Goal: Transaction & Acquisition: Purchase product/service

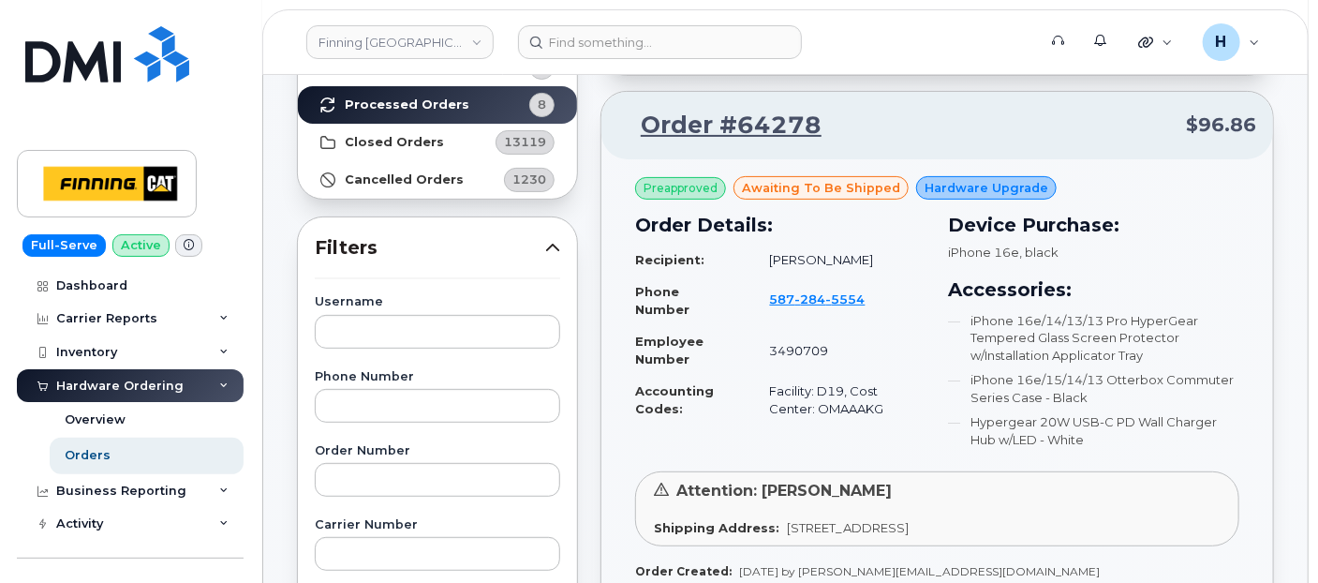
scroll to position [104, 0]
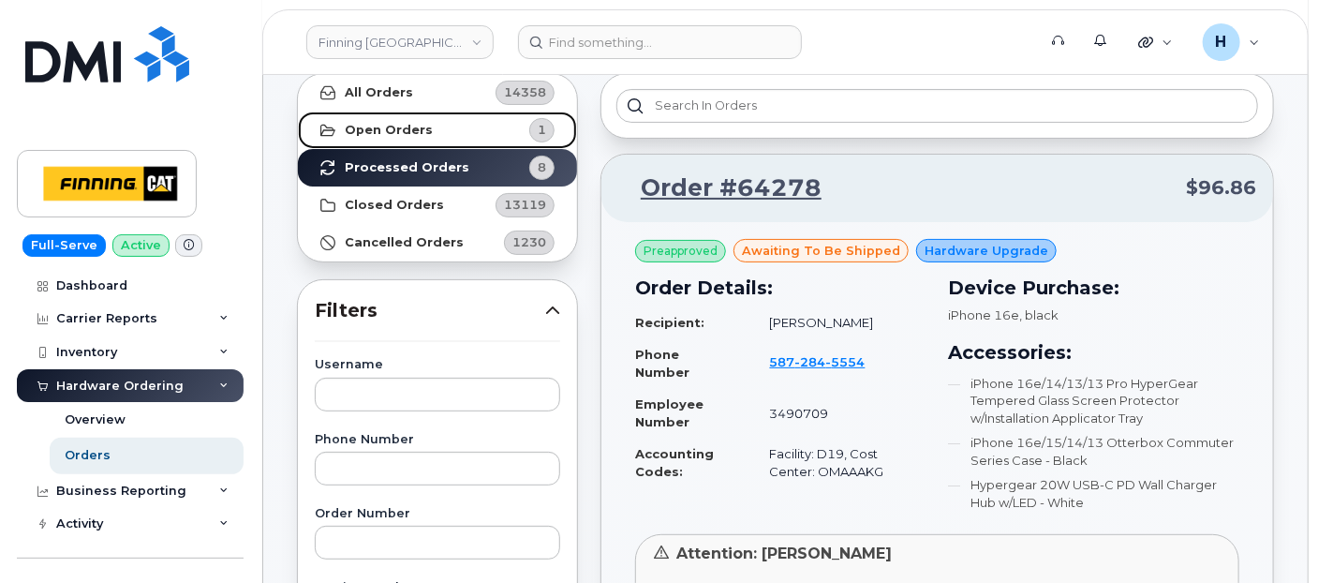
click at [467, 137] on link "Open Orders 1" at bounding box center [437, 129] width 279 height 37
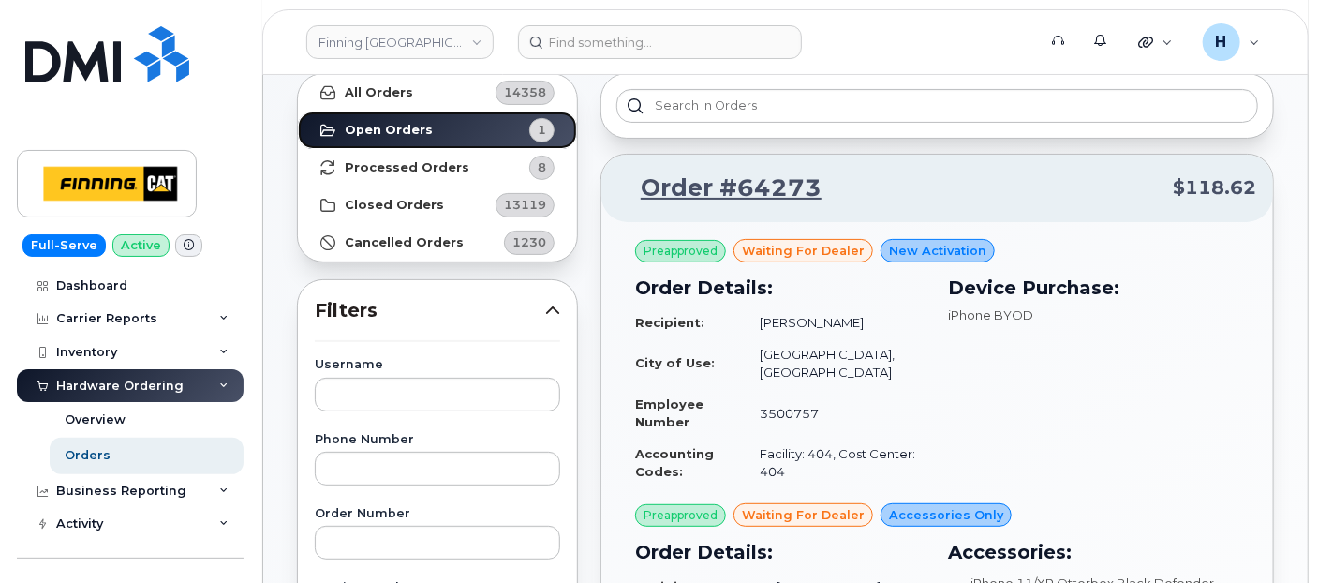
scroll to position [416, 0]
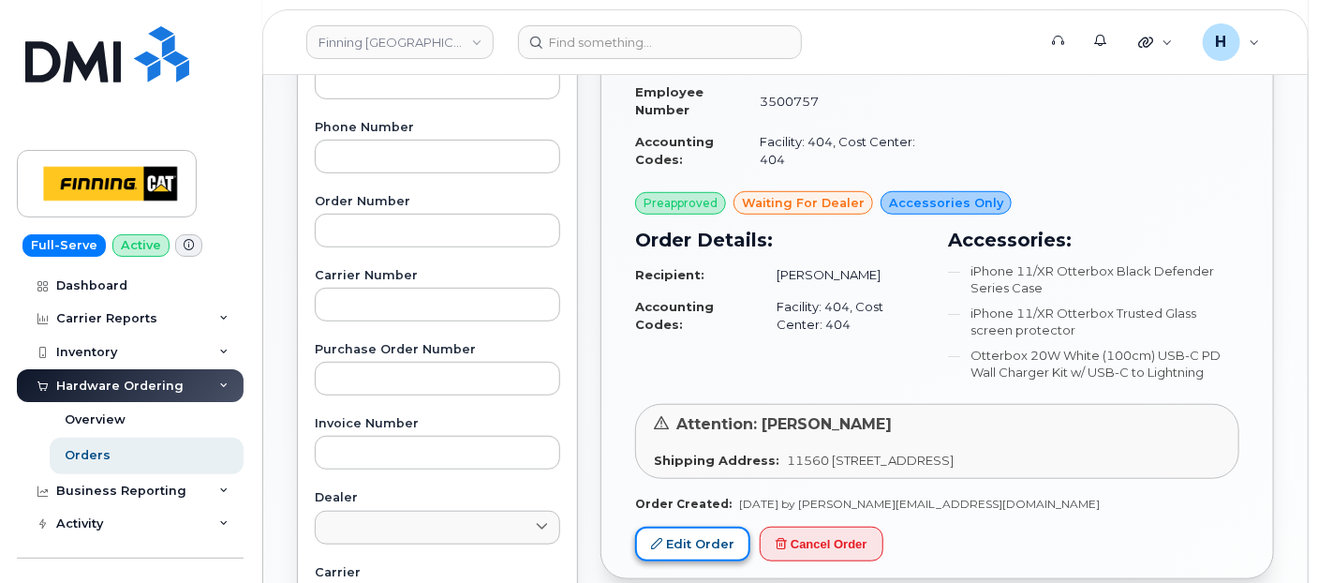
click at [685, 526] on link "Edit Order" at bounding box center [692, 543] width 115 height 35
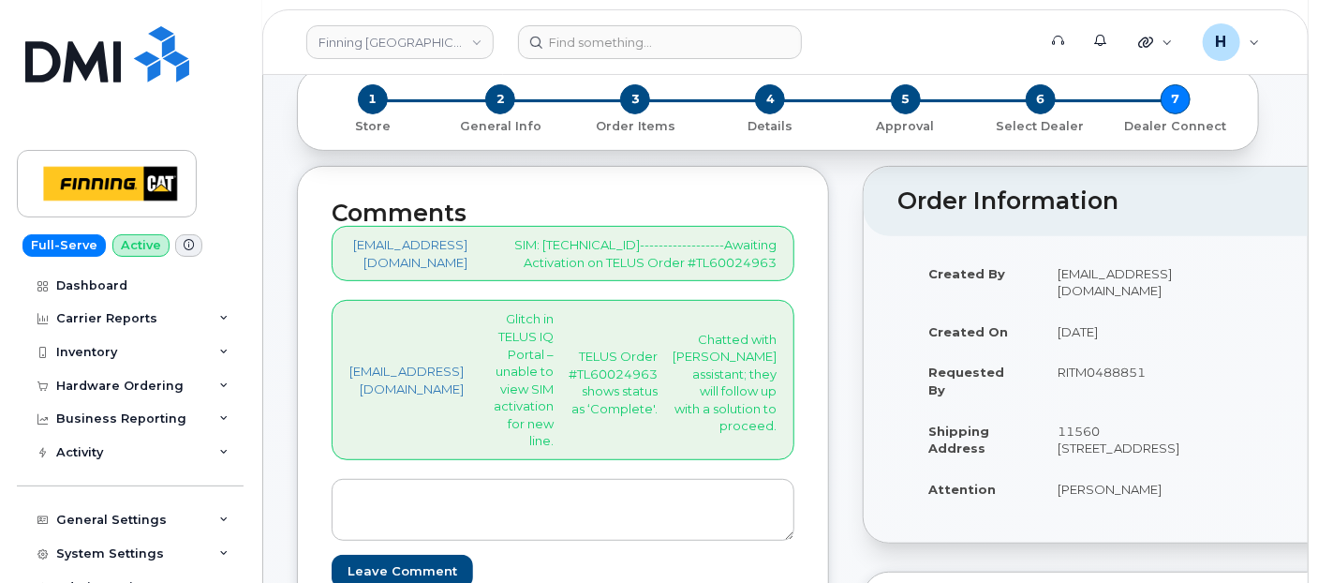
scroll to position [425, 0]
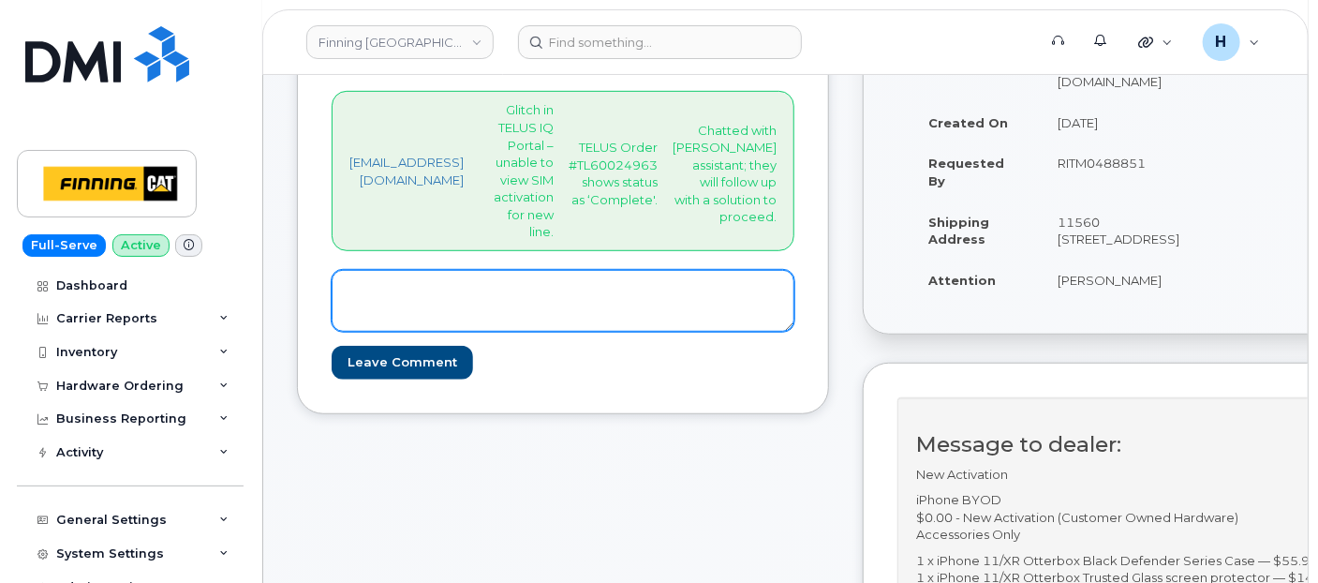
click at [560, 332] on textarea at bounding box center [563, 301] width 463 height 62
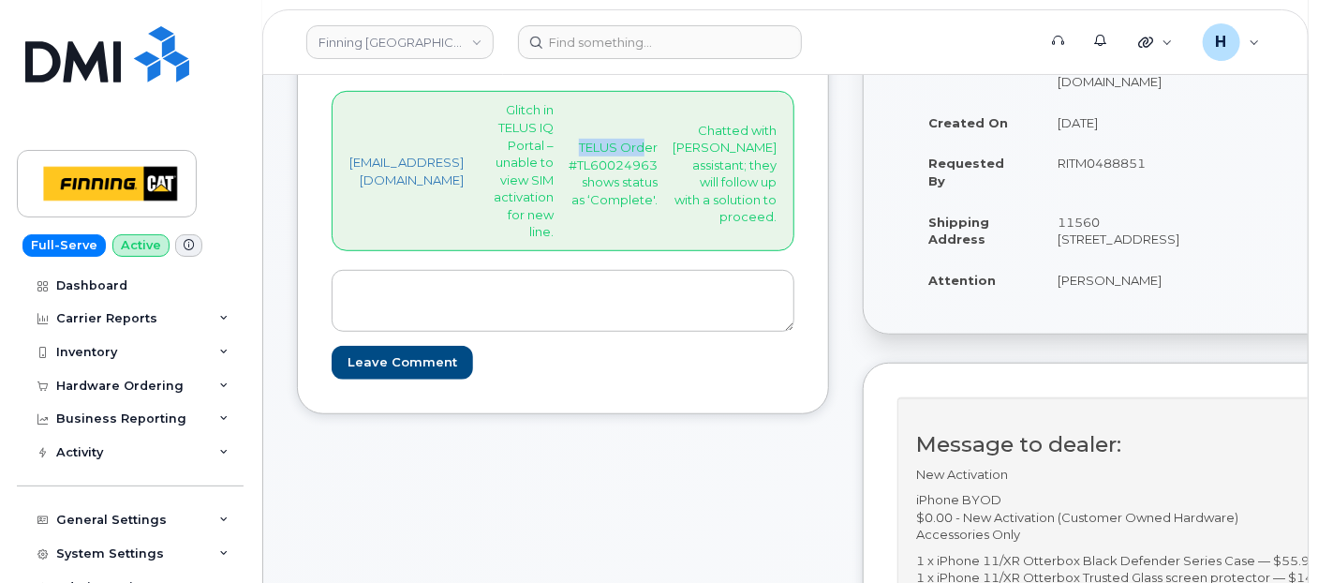
drag, startPoint x: 583, startPoint y: 182, endPoint x: 657, endPoint y: 177, distance: 74.1
click at [657, 177] on p "TELUS Order #TL60024963 shows status as ‘Complete'." at bounding box center [612, 173] width 89 height 69
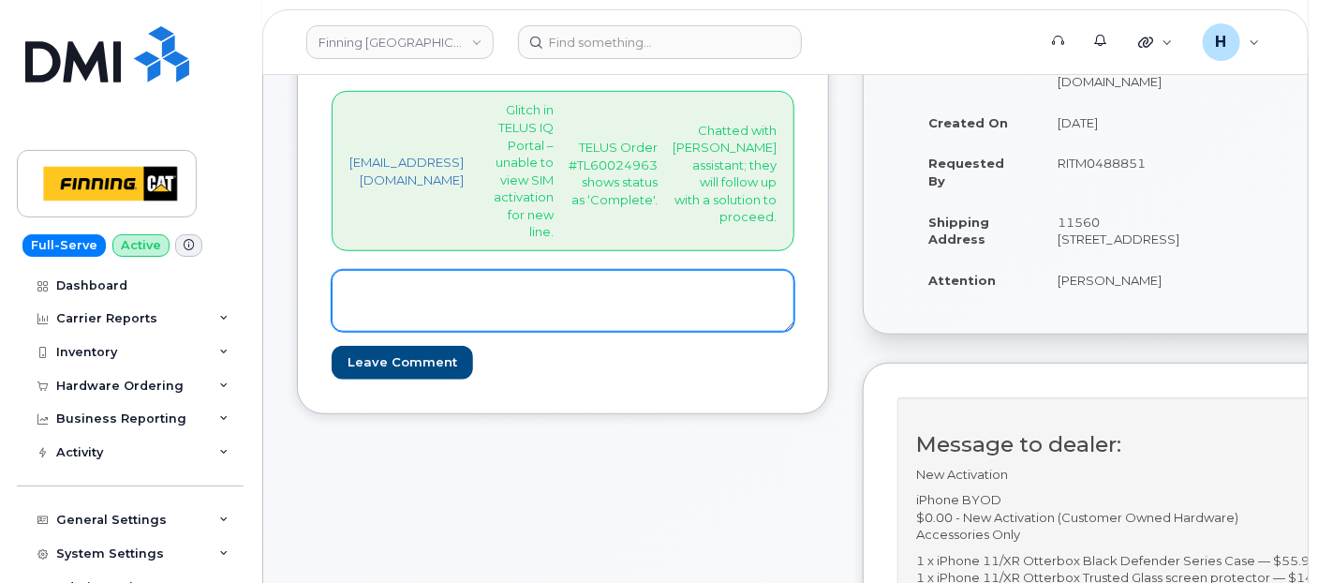
click at [394, 332] on textarea at bounding box center [563, 301] width 463 height 62
paste textarea "According to TELUS Assistant, it seems that there was a glitch in the system an…"
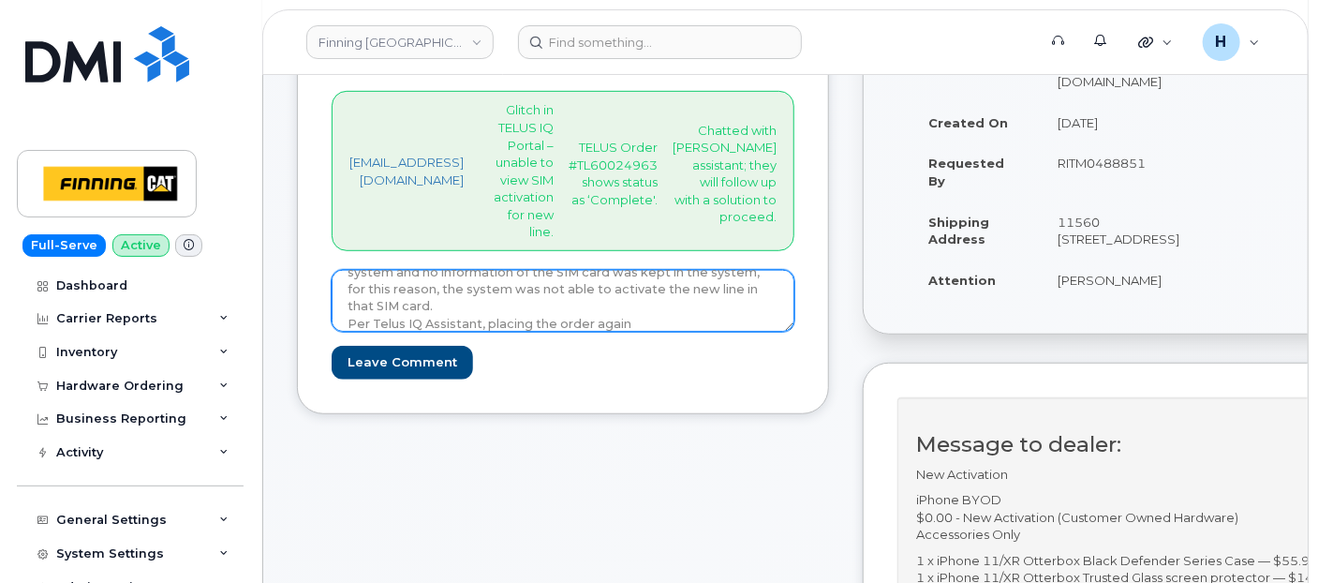
scroll to position [51, 0]
drag, startPoint x: 508, startPoint y: 375, endPoint x: 526, endPoint y: 375, distance: 18.7
click at [526, 332] on textarea "According to TELUS Assistant, it seems that there was a glitch in the system an…" at bounding box center [563, 301] width 463 height 62
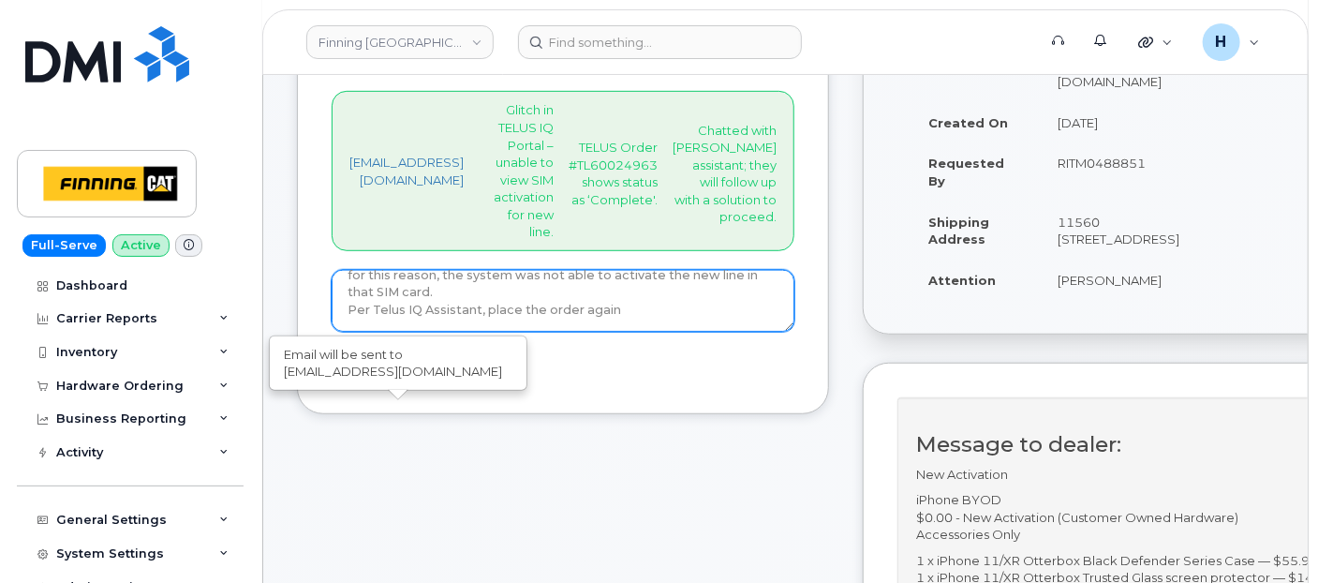
type textarea "According to TELUS Assistant, it seems that there was a glitch in the system an…"
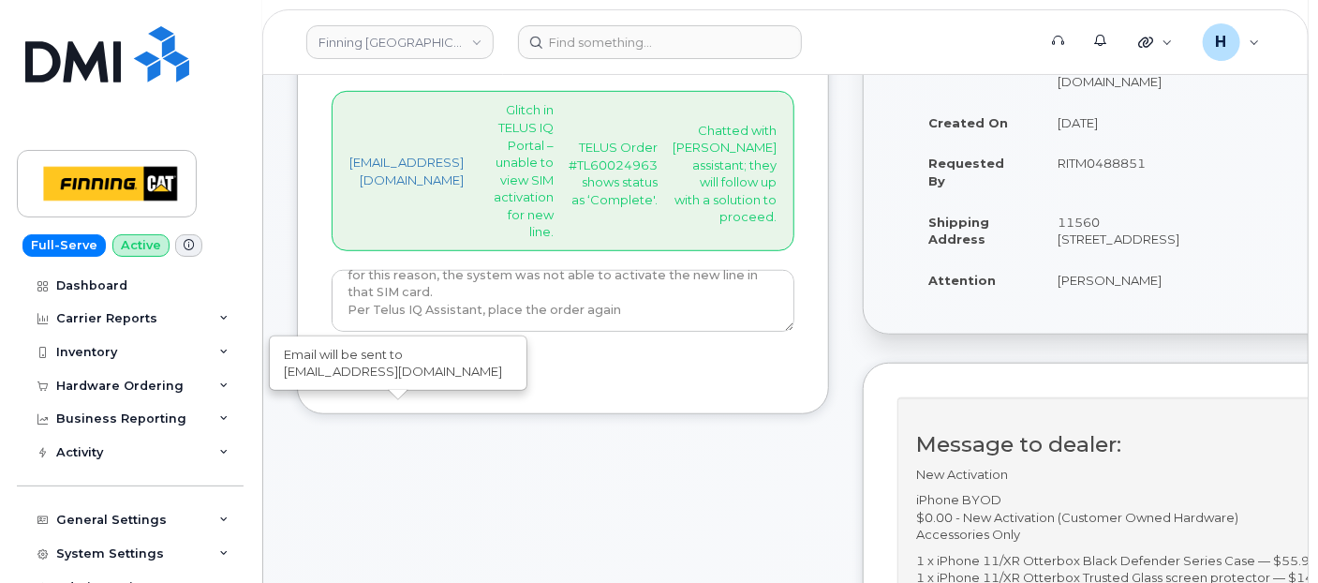
click at [379, 380] on input "Leave Comment" at bounding box center [402, 363] width 141 height 35
type input "Create Event"
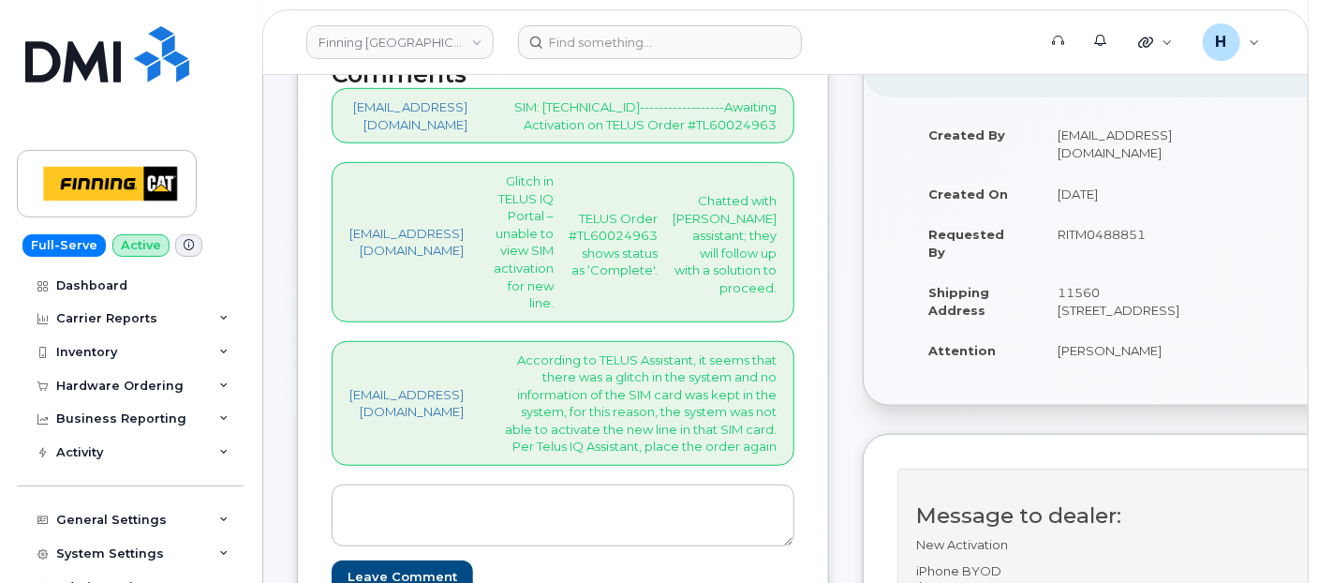
scroll to position [520, 0]
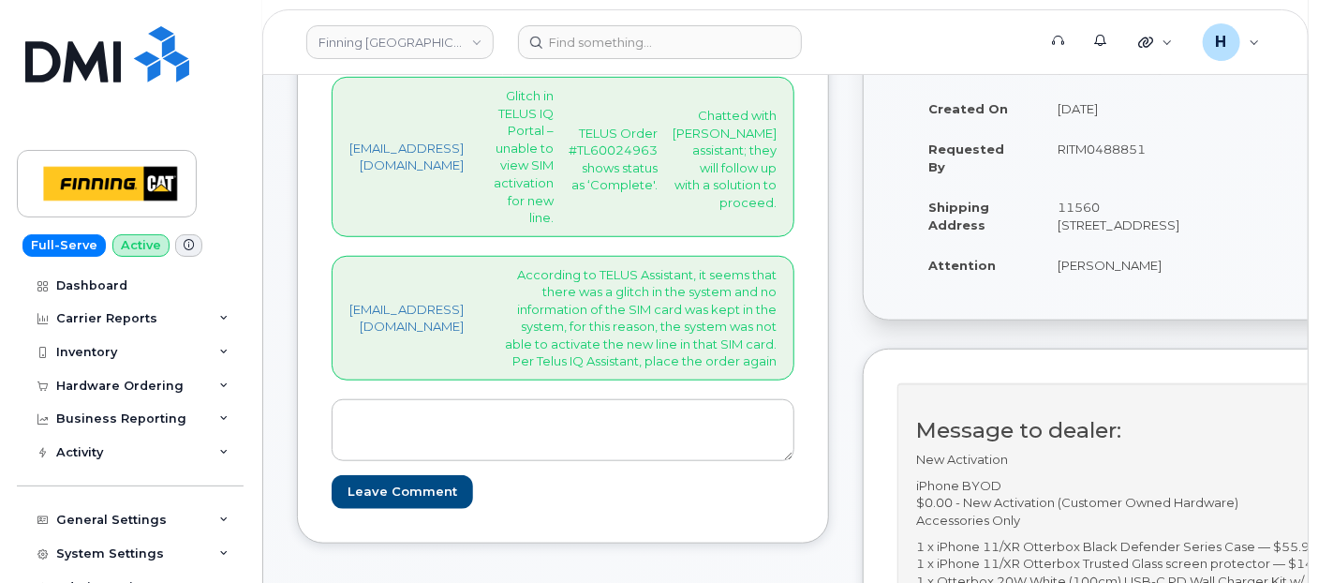
drag, startPoint x: 993, startPoint y: 297, endPoint x: 1120, endPoint y: 292, distance: 127.5
click at [1120, 286] on td "[PERSON_NAME]" at bounding box center [1118, 264] width 155 height 41
copy td "[PERSON_NAME]"
drag, startPoint x: 984, startPoint y: 169, endPoint x: 1119, endPoint y: 166, distance: 134.9
click at [1119, 166] on td "RITM0488851" at bounding box center [1118, 157] width 155 height 58
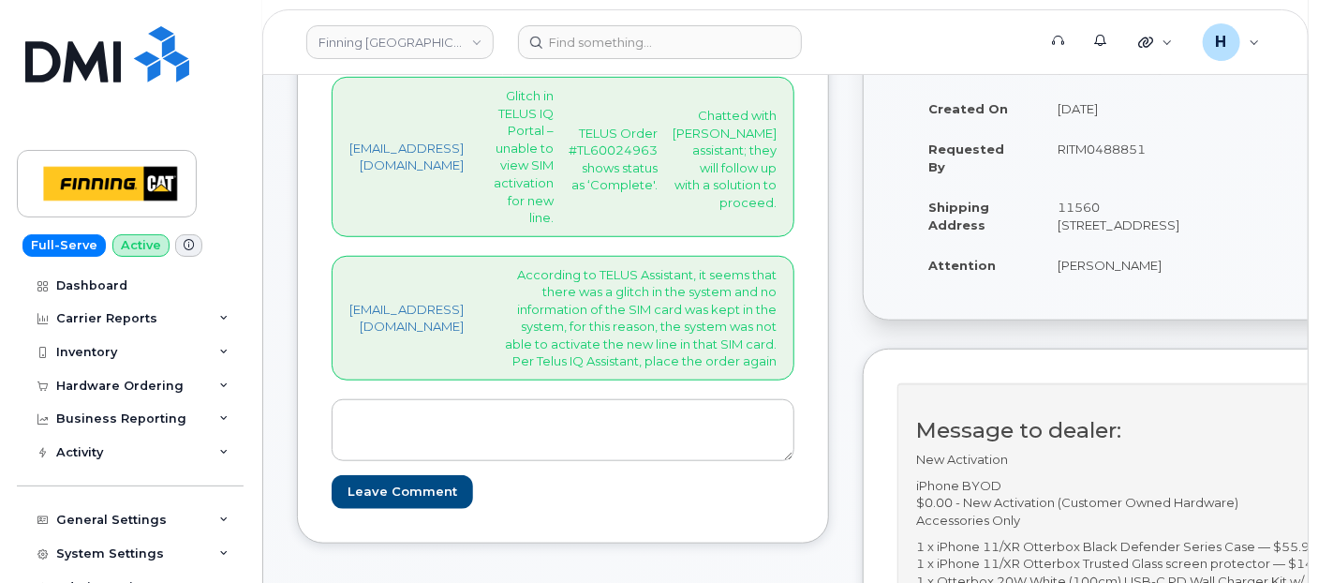
copy td "RITM0488851"
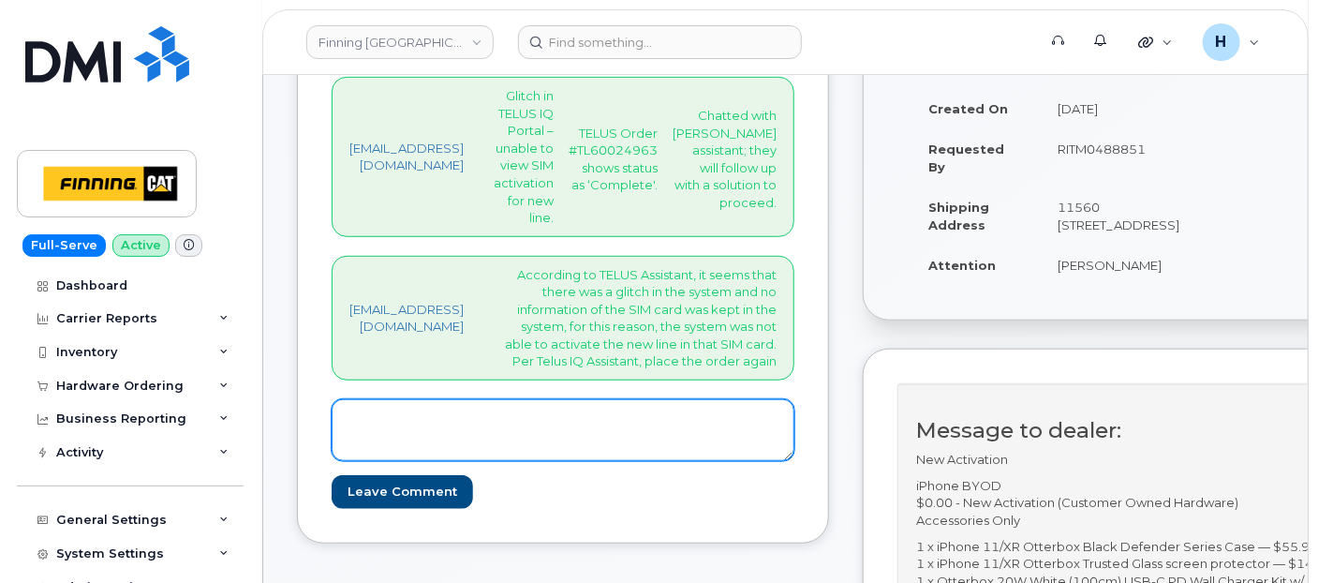
click at [461, 461] on textarea at bounding box center [563, 430] width 463 height 62
paste textarea "Order #TL60025310"
click at [342, 461] on textarea "Order #TL60025310" at bounding box center [563, 430] width 463 height 62
drag, startPoint x: 341, startPoint y: 503, endPoint x: 708, endPoint y: 532, distance: 368.3
click at [708, 461] on textarea "TELUS Order #TL60025310----Awaiting SIM: [TECHNICAL_ID] To Get Activated on New…" at bounding box center [563, 430] width 463 height 62
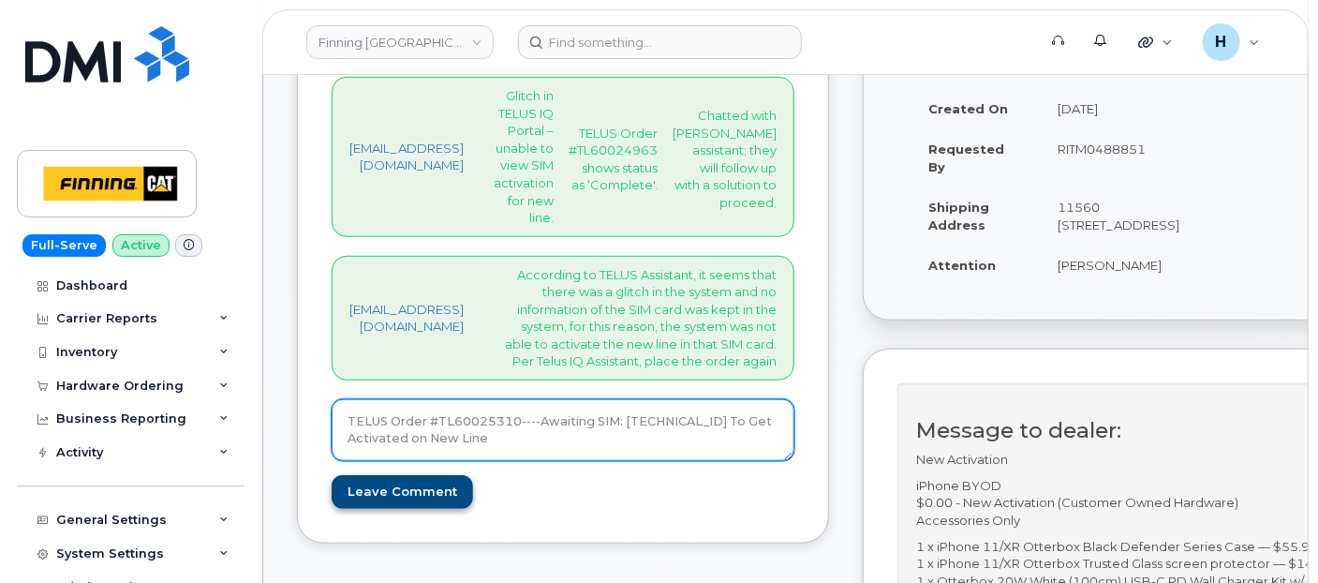
type textarea "TELUS Order #TL60025310----Awaiting SIM: [TECHNICAL_ID] To Get Activated on New…"
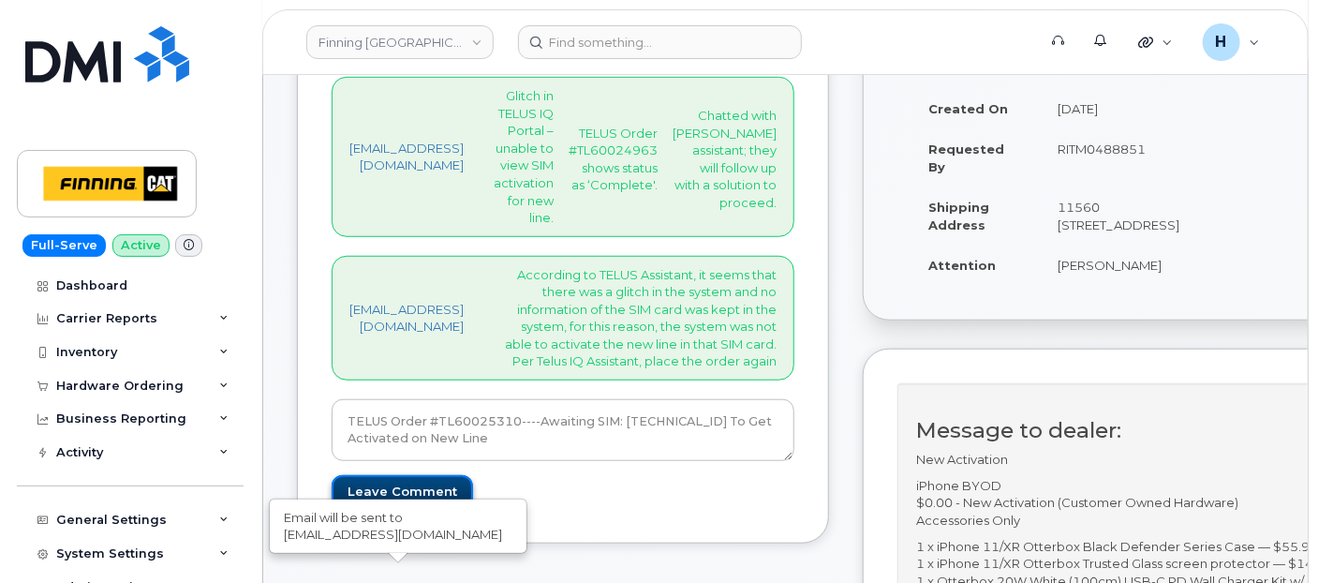
click at [435, 509] on input "Leave Comment" at bounding box center [402, 492] width 141 height 35
type input "Create Event"
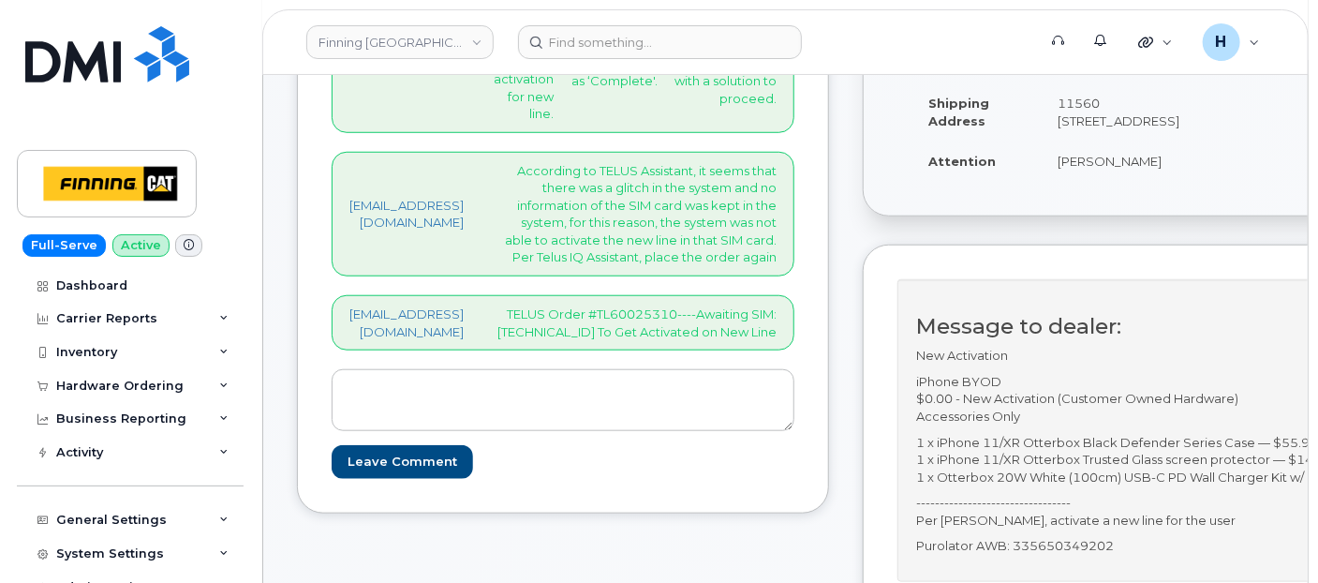
scroll to position [728, 0]
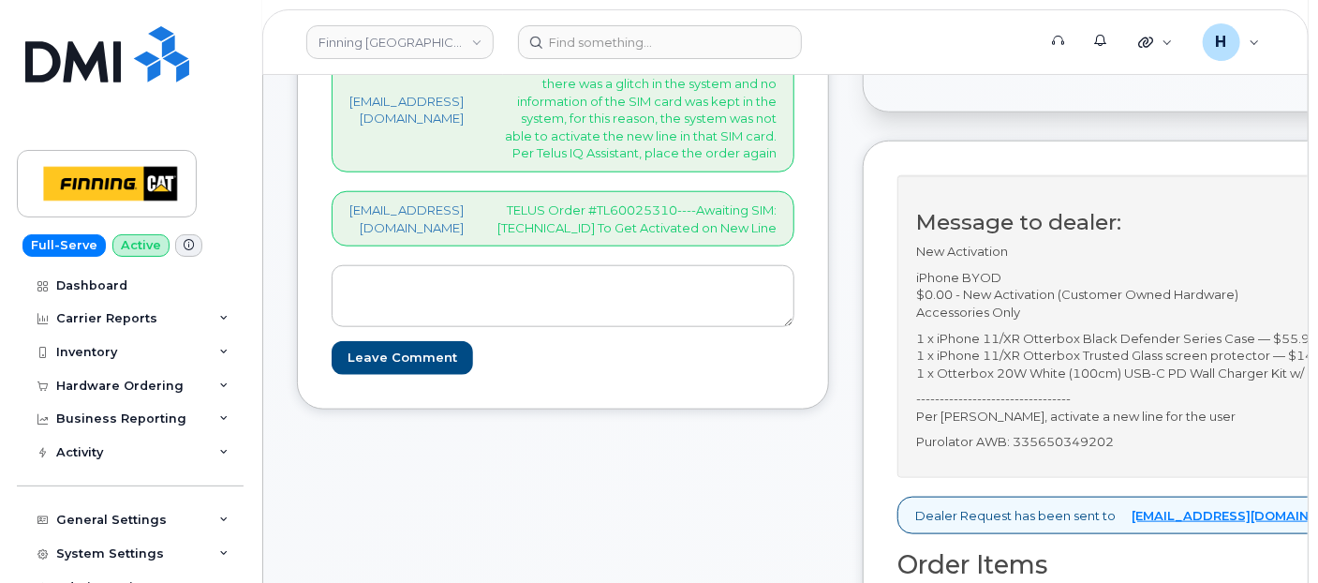
click at [646, 236] on p "TELUS Order #TL60025310----Awaiting SIM: 8912230102357627391 To Get Activated o…" at bounding box center [635, 218] width 283 height 35
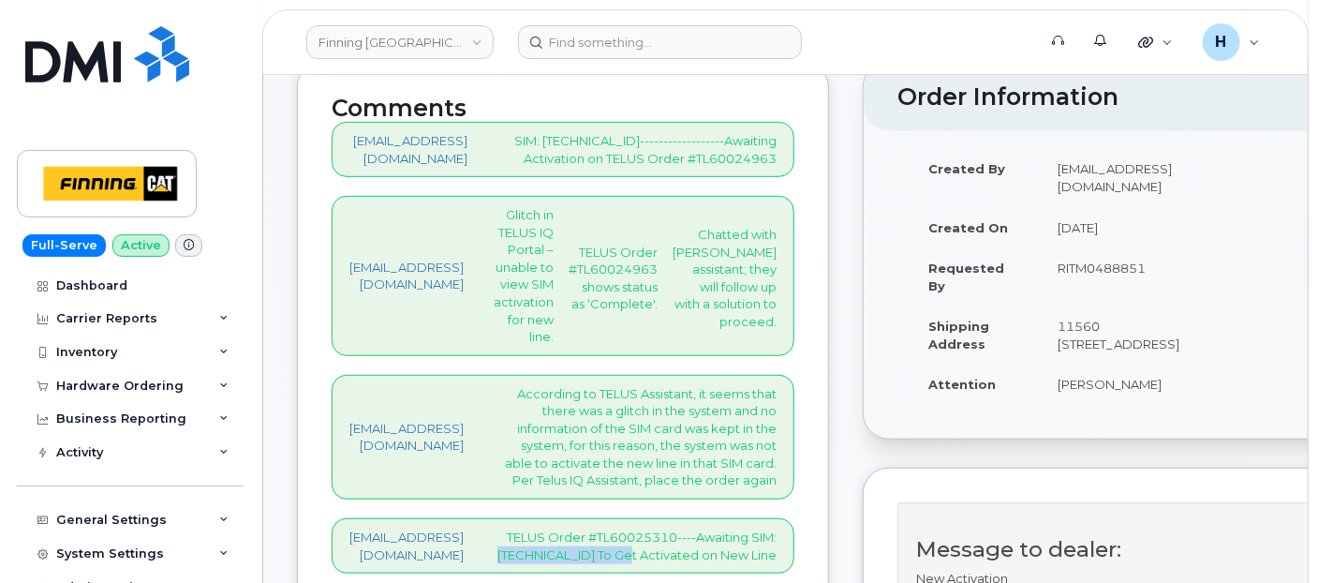
scroll to position [312, 0]
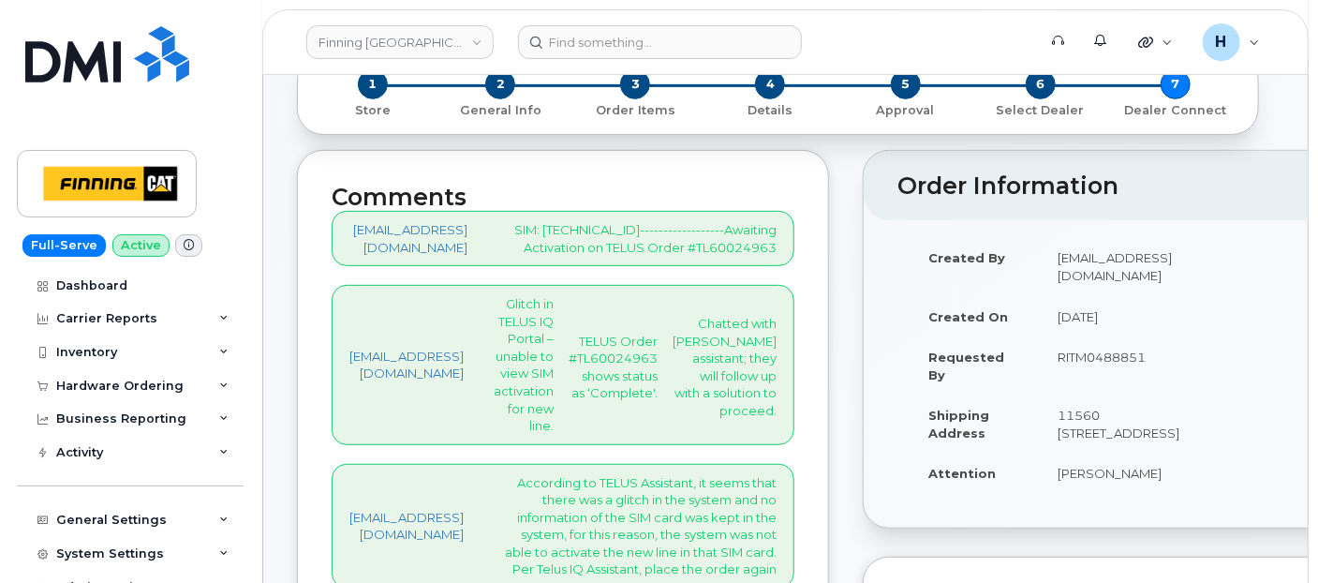
drag, startPoint x: 112, startPoint y: 391, endPoint x: 110, endPoint y: 401, distance: 9.8
click at [112, 391] on div "Hardware Ordering" at bounding box center [119, 385] width 127 height 15
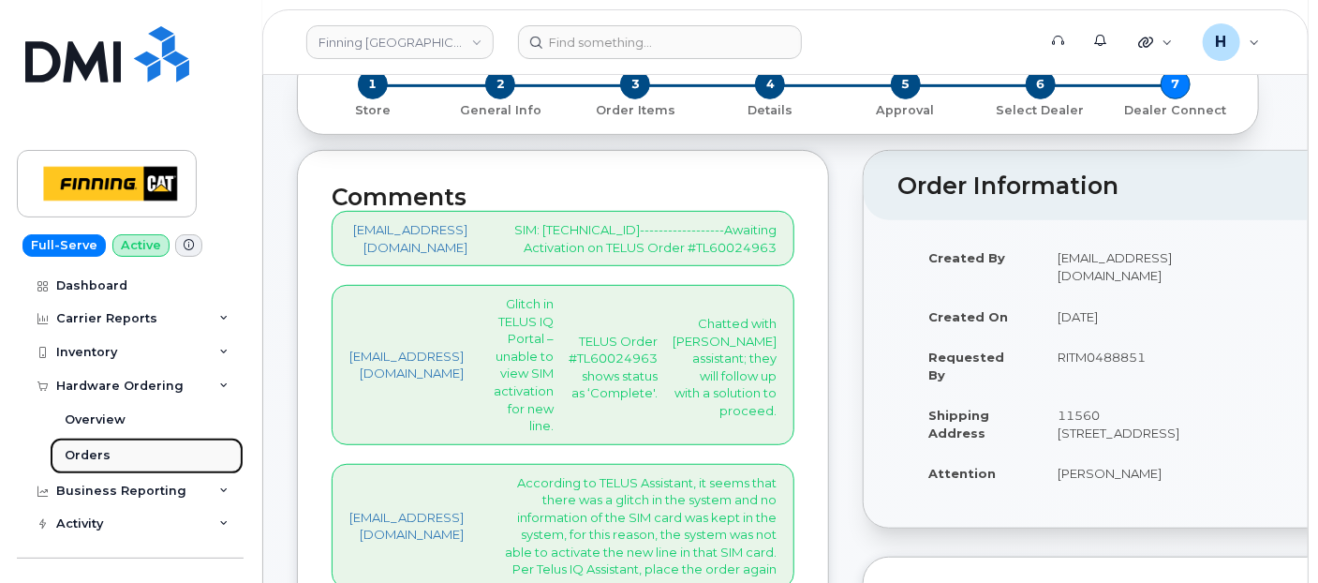
click at [103, 442] on link "Orders" at bounding box center [147, 455] width 194 height 36
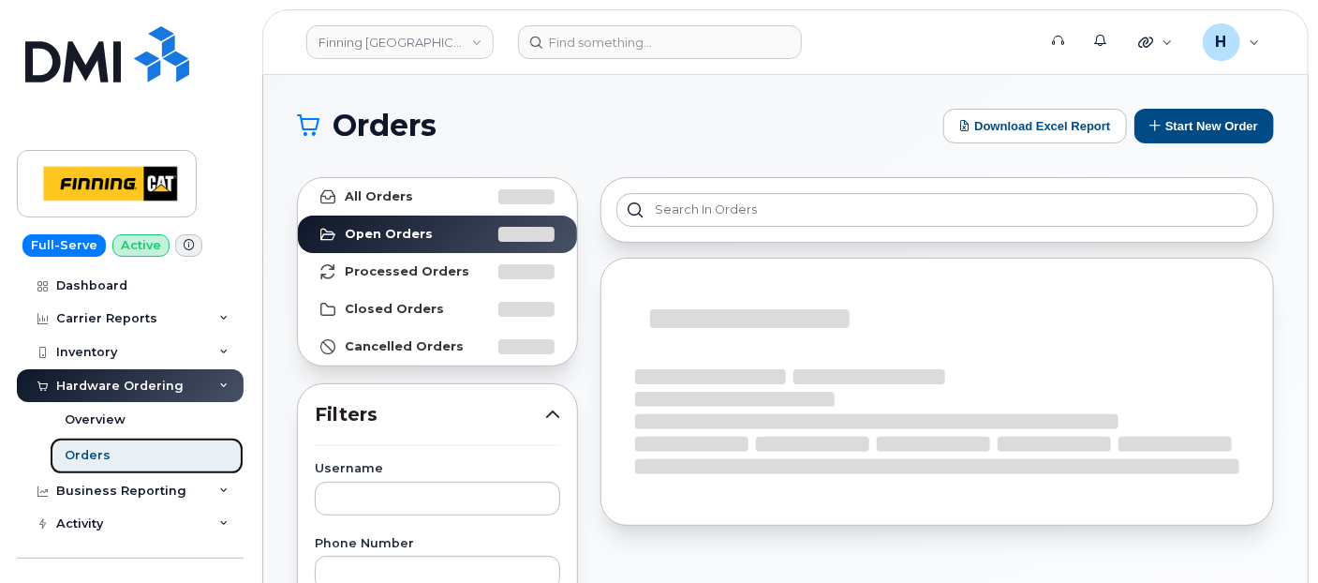
click at [103, 442] on link "Orders" at bounding box center [147, 455] width 194 height 36
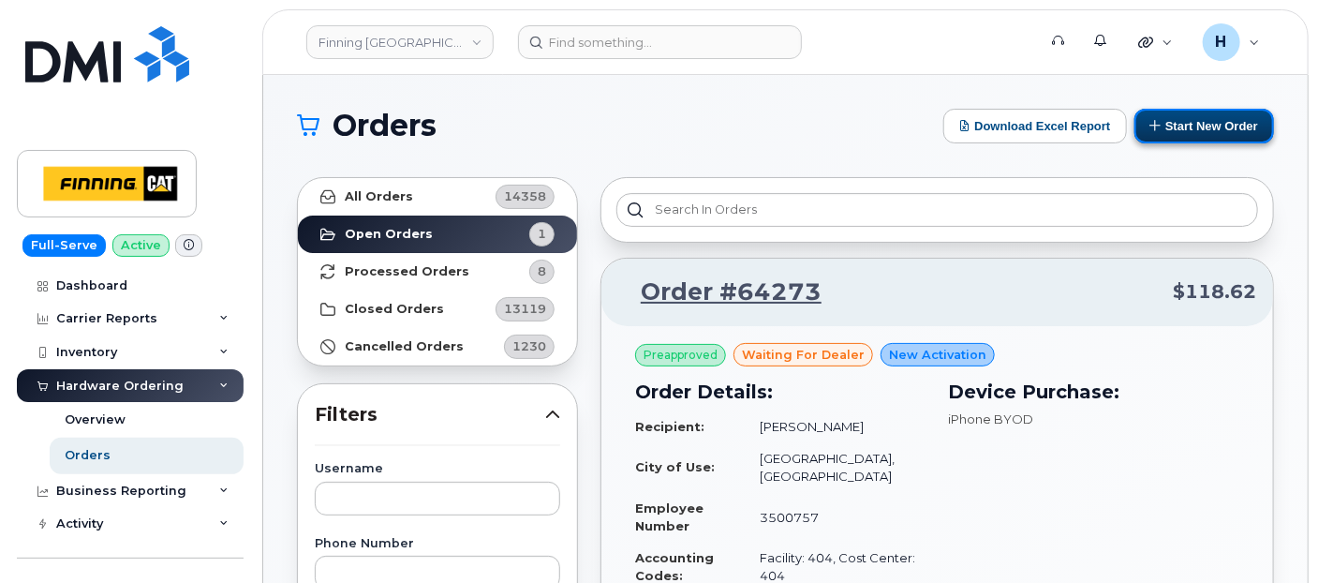
click at [1188, 122] on button "Start New Order" at bounding box center [1204, 126] width 140 height 35
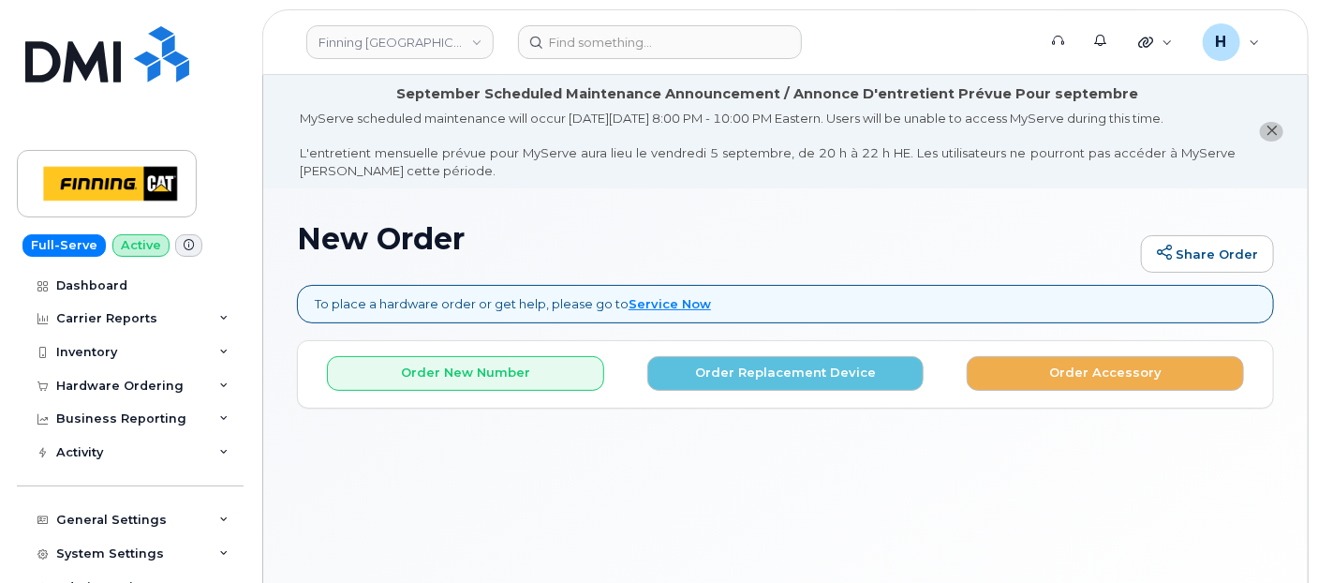
click at [723, 341] on div "Order New Number Order Replacement Device Order Accessory" at bounding box center [785, 366] width 975 height 50
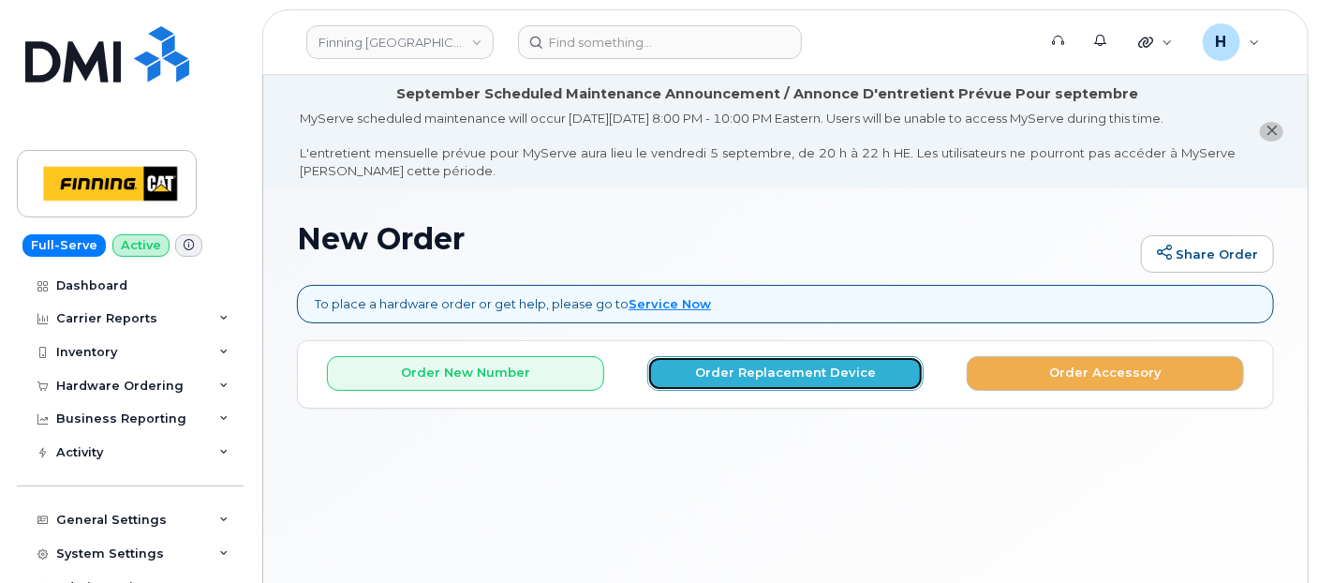
click at [716, 372] on button "Order Replacement Device" at bounding box center [785, 373] width 277 height 35
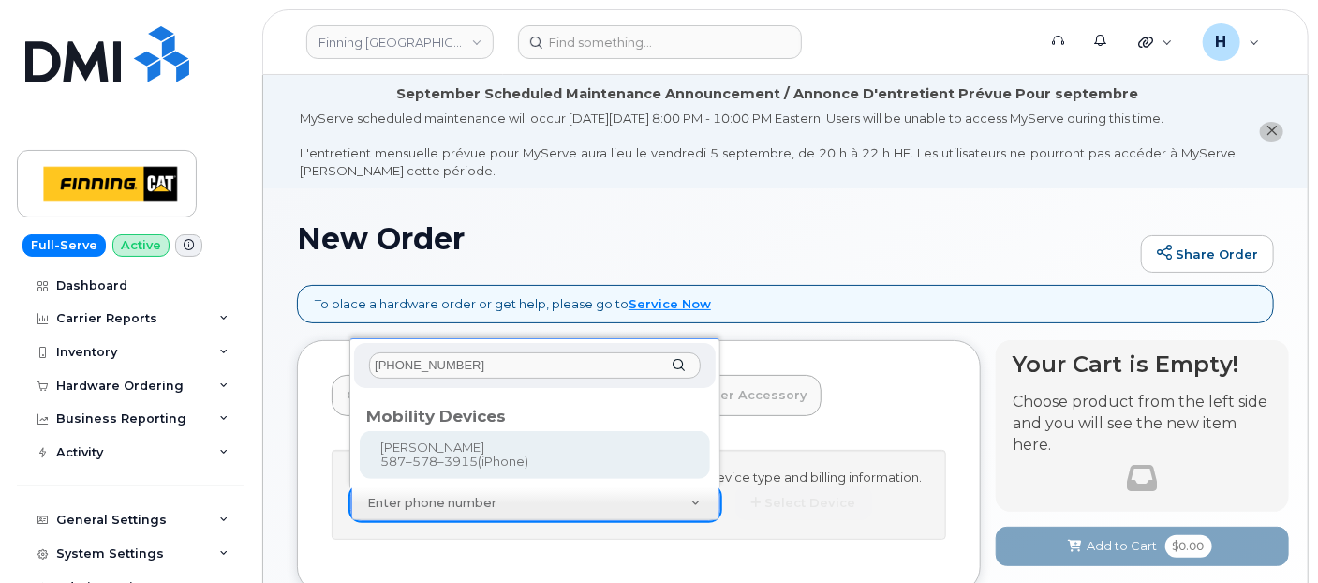
type input "587-578-3915"
type input "544322"
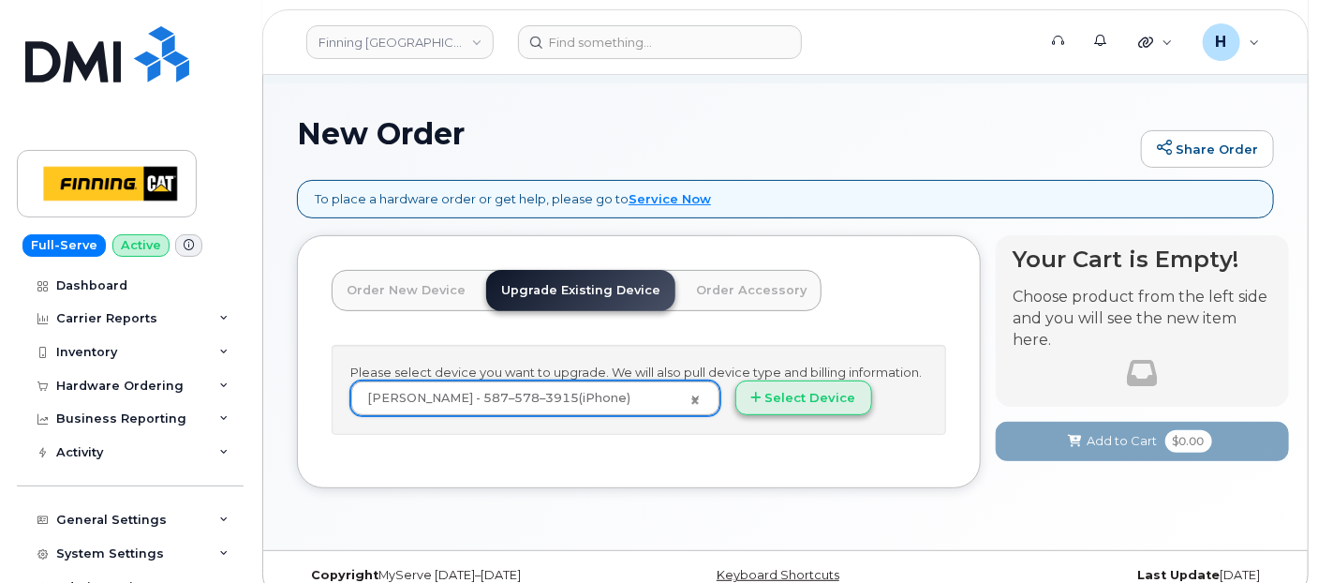
scroll to position [128, 0]
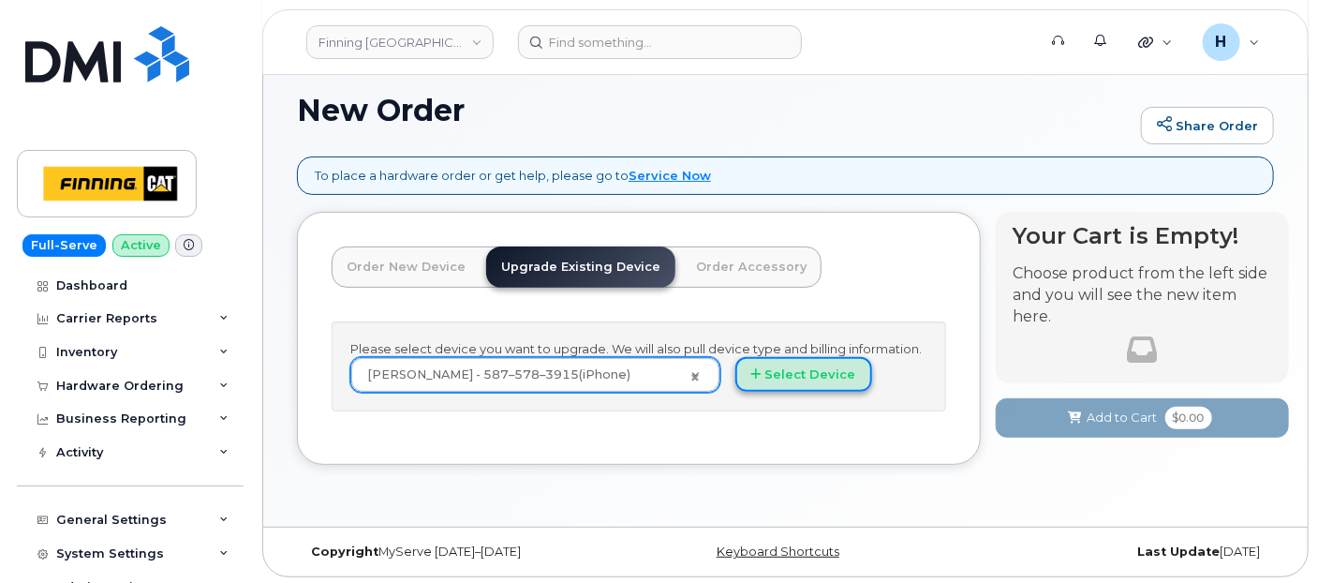
click at [804, 375] on button "Select Device" at bounding box center [803, 374] width 137 height 35
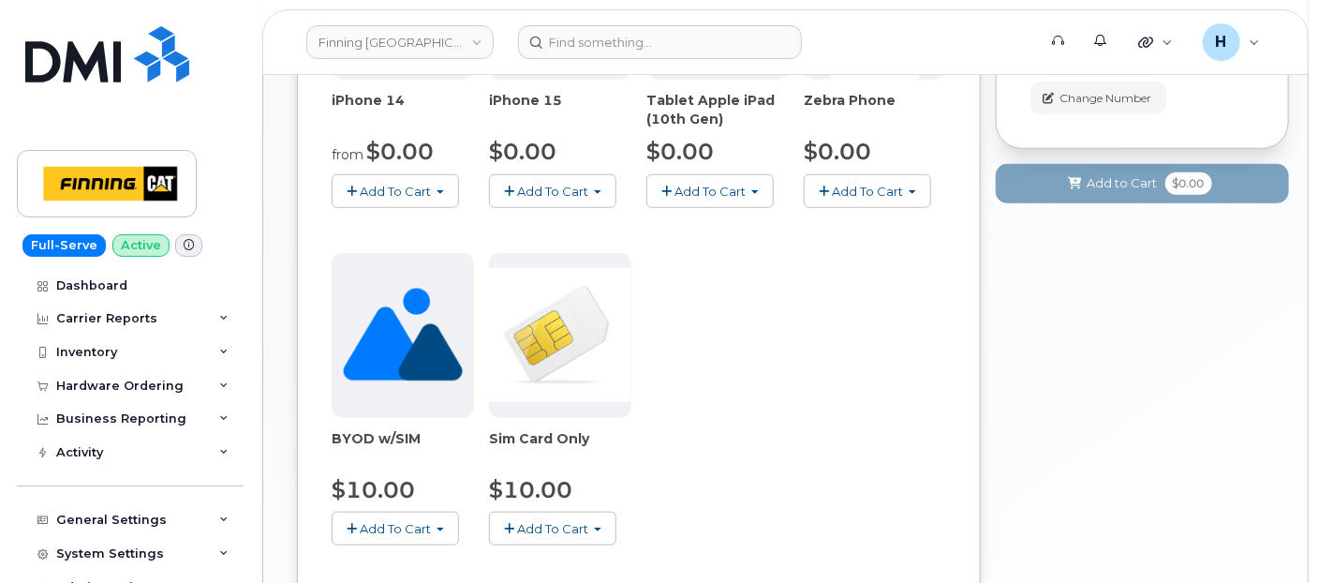
scroll to position [649, 0]
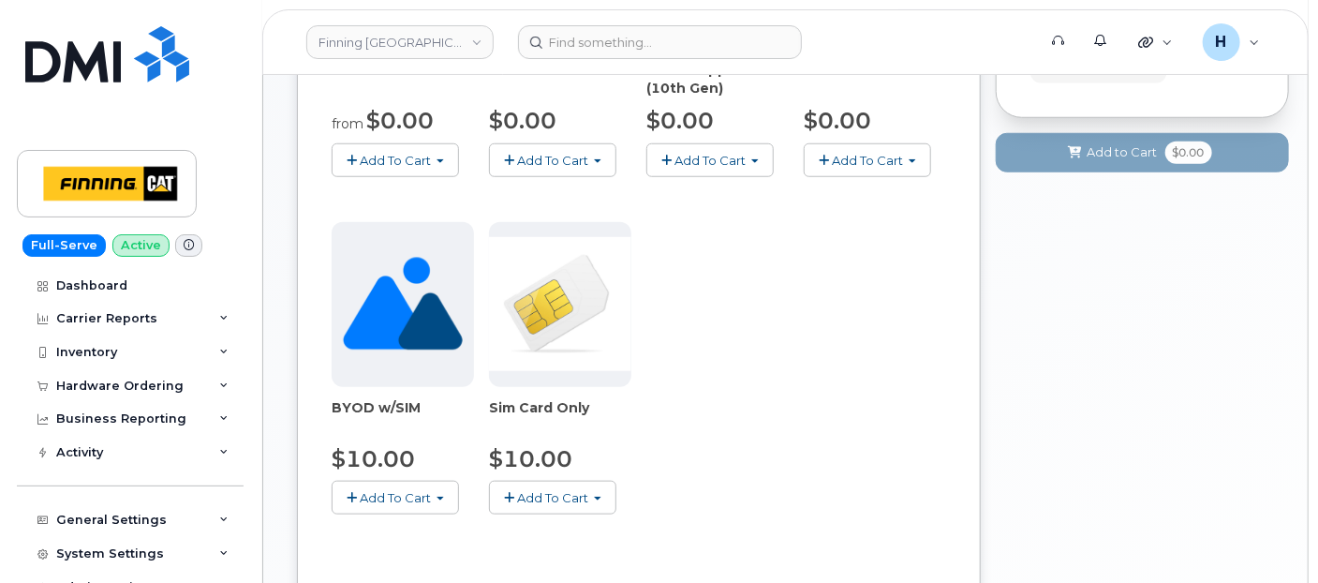
click at [347, 149] on button "Add To Cart" at bounding box center [395, 159] width 127 height 33
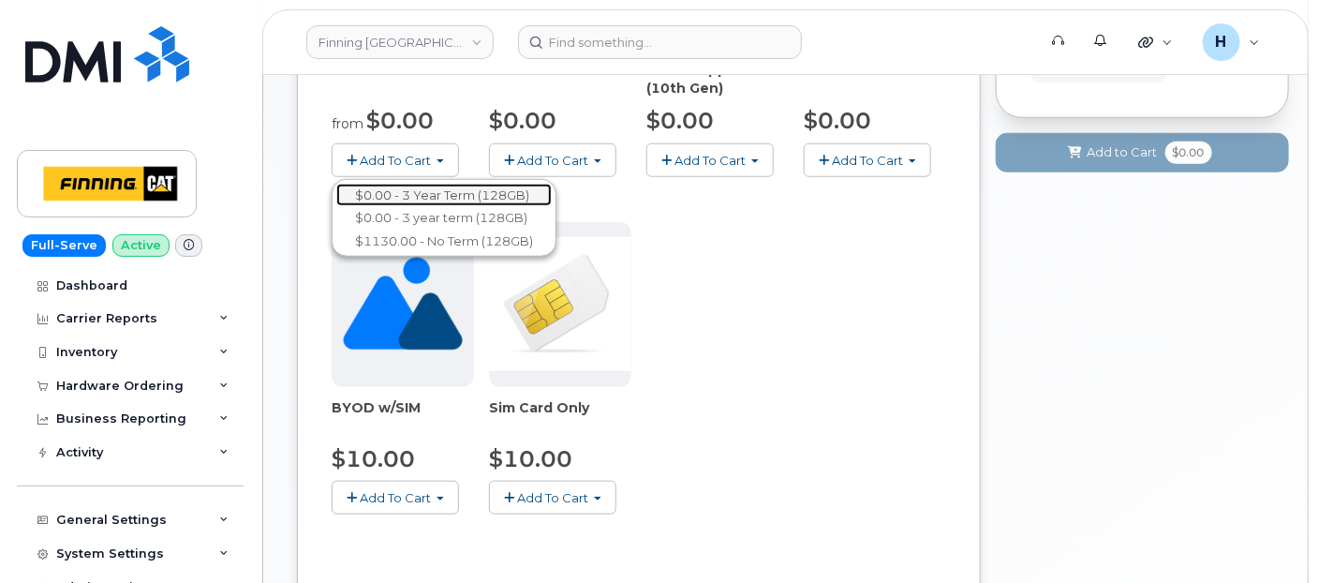
click at [407, 196] on link "$0.00 - 3 Year Term (128GB)" at bounding box center [443, 195] width 215 height 23
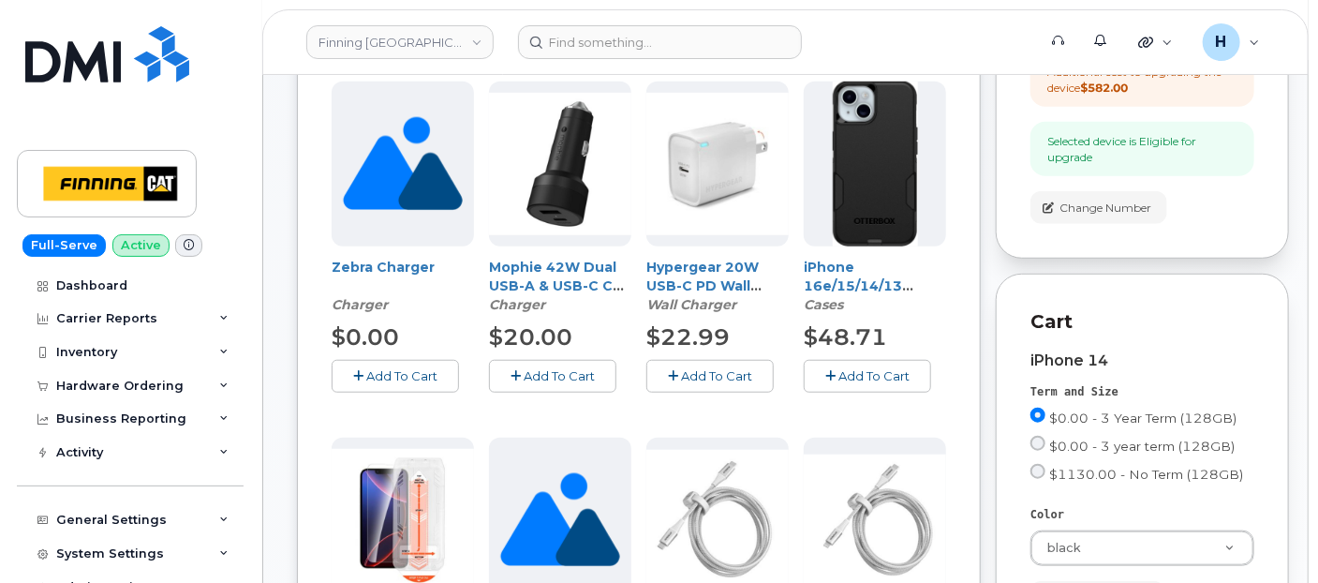
scroll to position [128, 0]
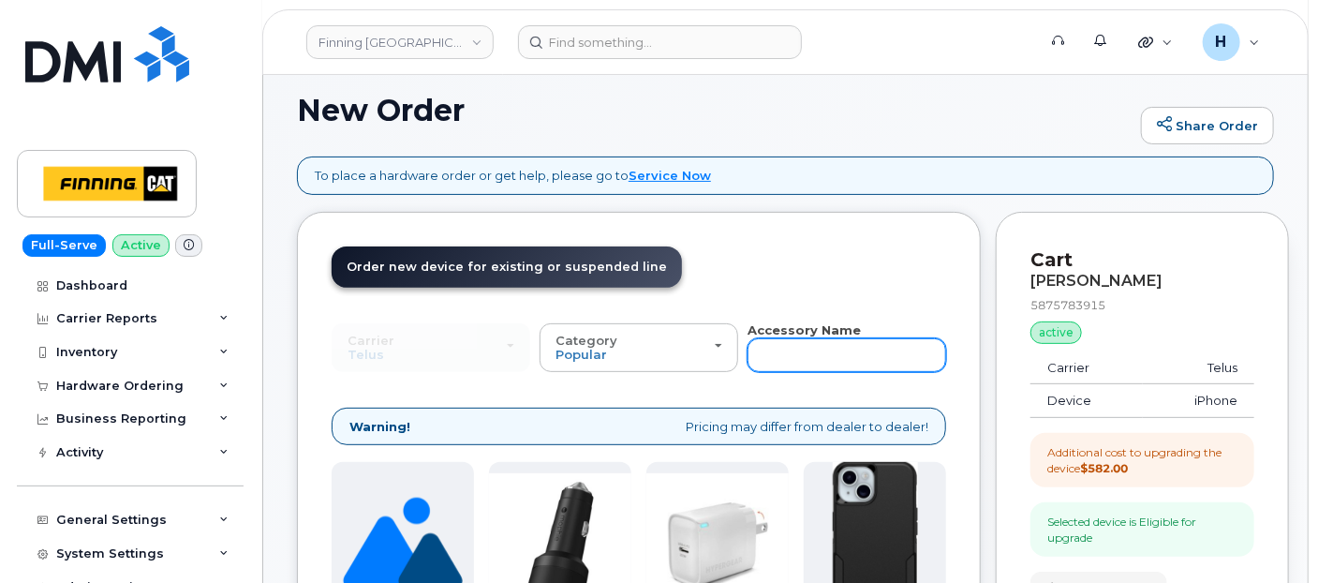
click at [781, 351] on input "text" at bounding box center [846, 355] width 199 height 34
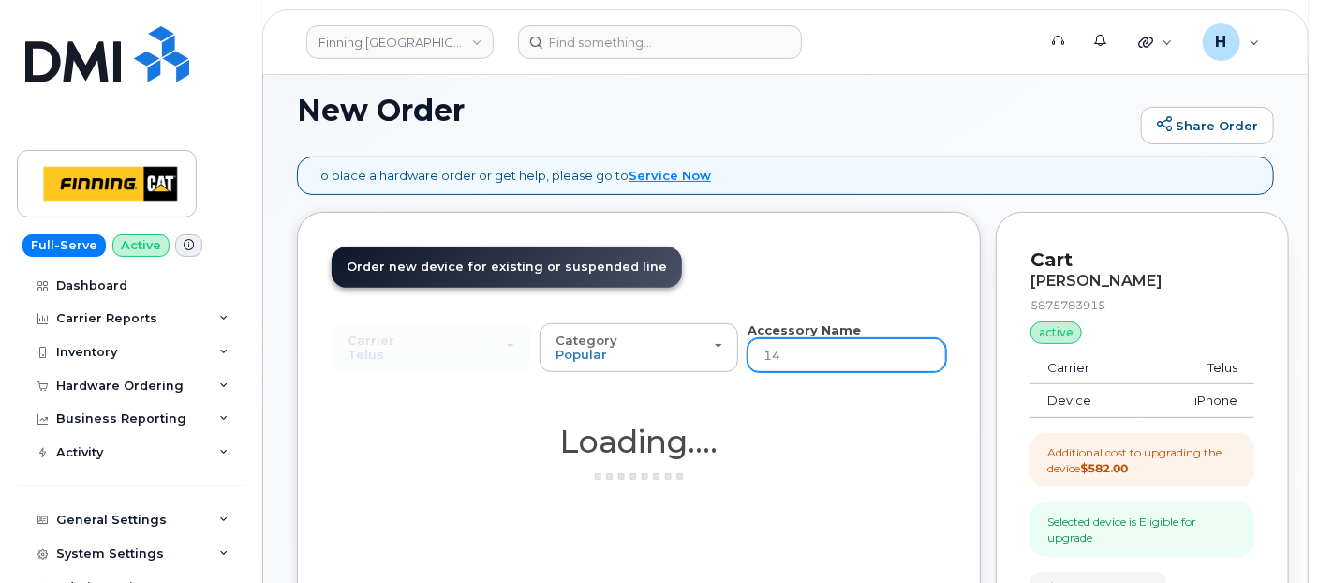
type input "14"
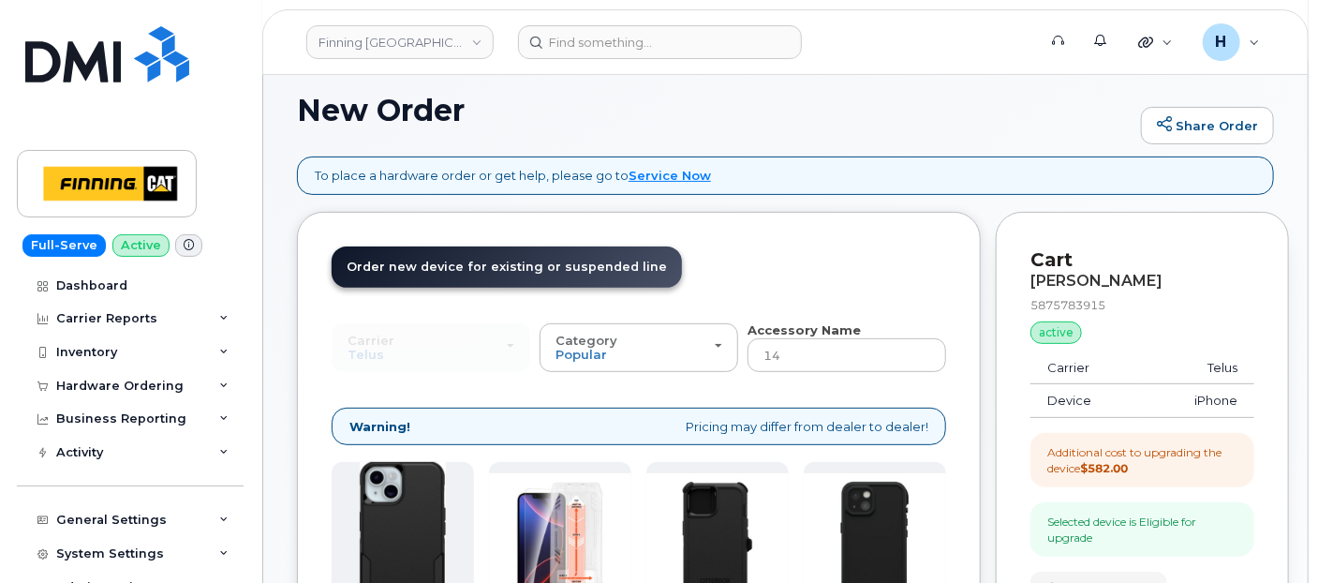
scroll to position [545, 0]
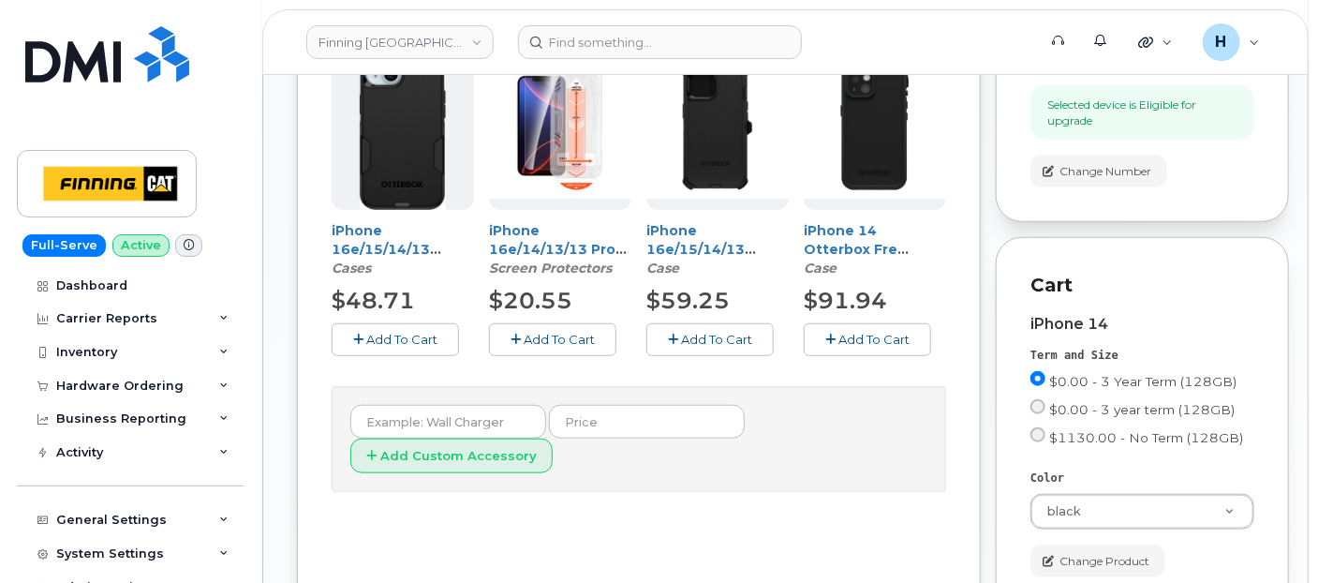
click at [557, 340] on span "Add To Cart" at bounding box center [559, 339] width 71 height 15
click at [351, 330] on button "Add To Cart" at bounding box center [395, 339] width 127 height 33
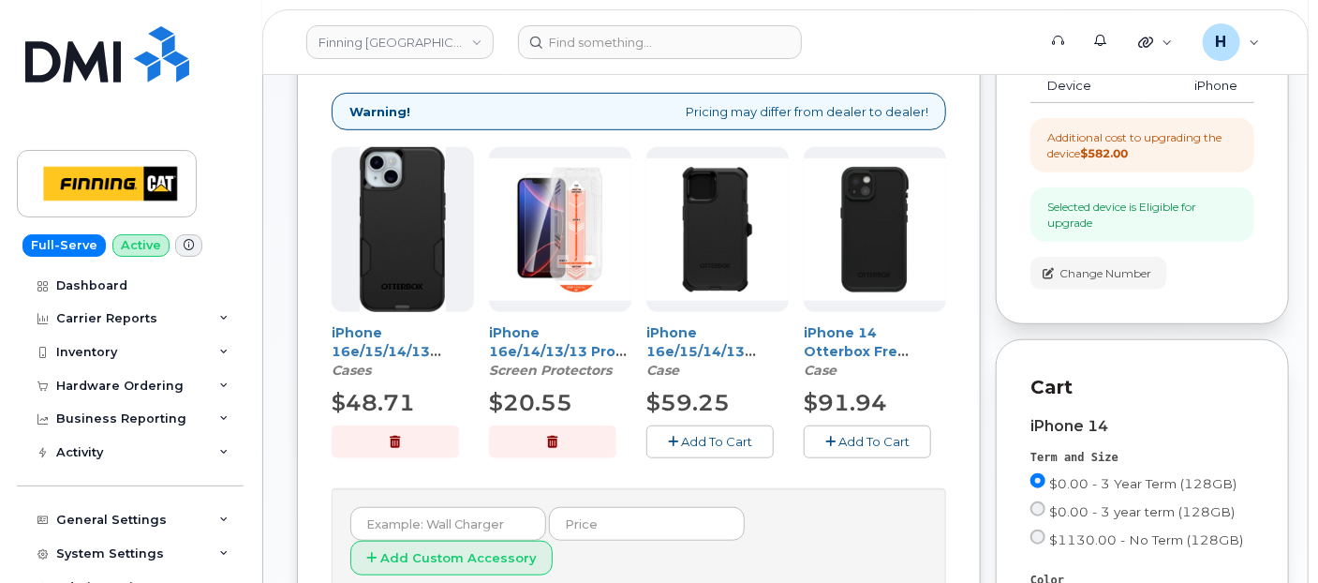
scroll to position [128, 0]
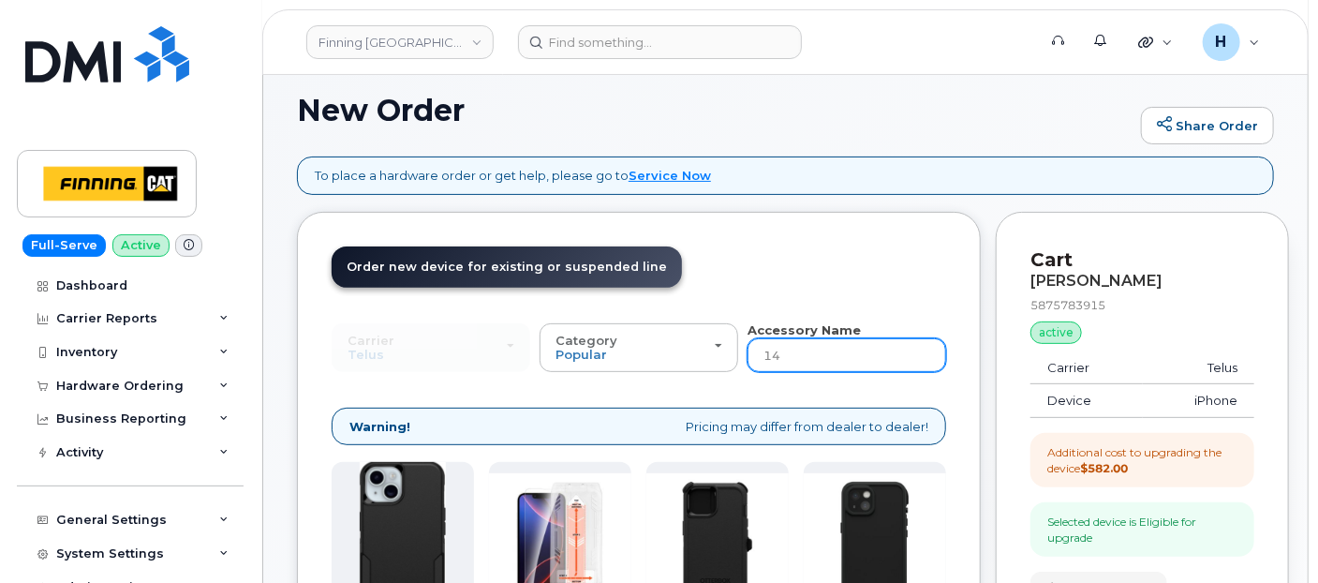
click at [787, 359] on input "14" at bounding box center [846, 355] width 199 height 34
type input "wall"
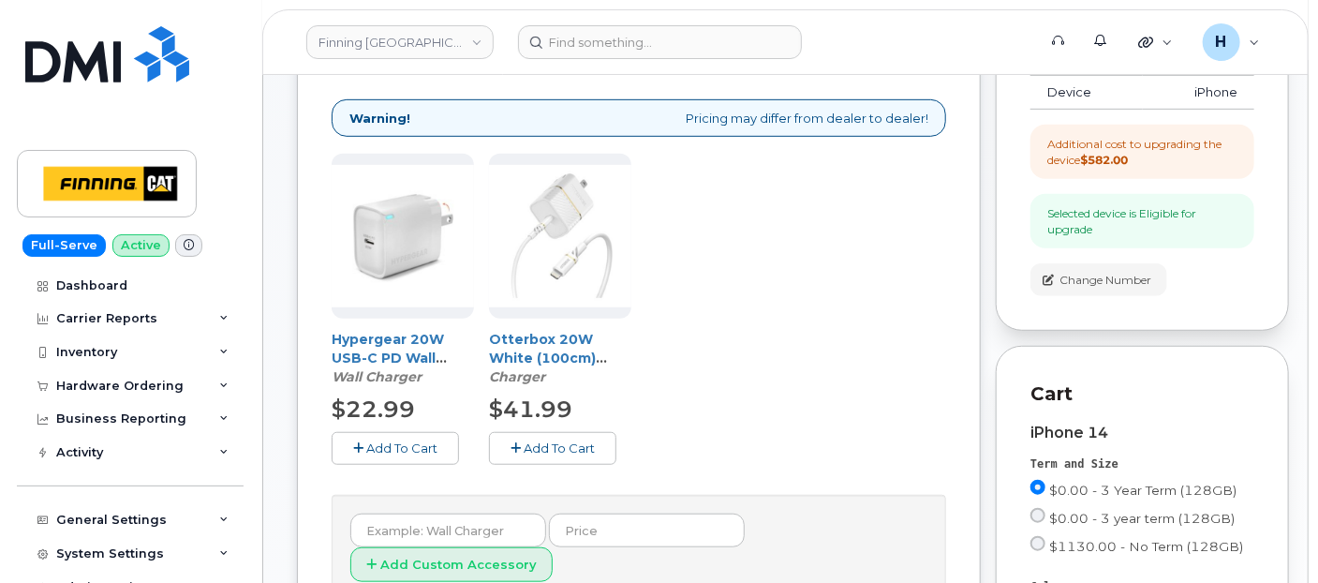
scroll to position [441, 0]
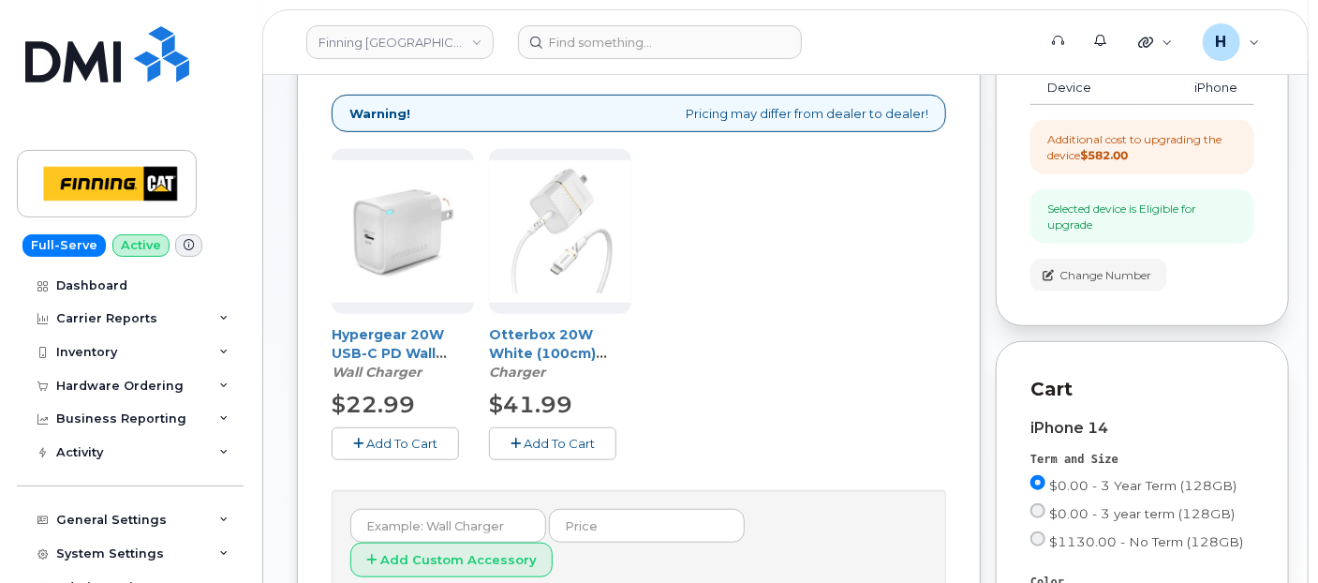
click at [391, 442] on span "Add To Cart" at bounding box center [401, 442] width 71 height 15
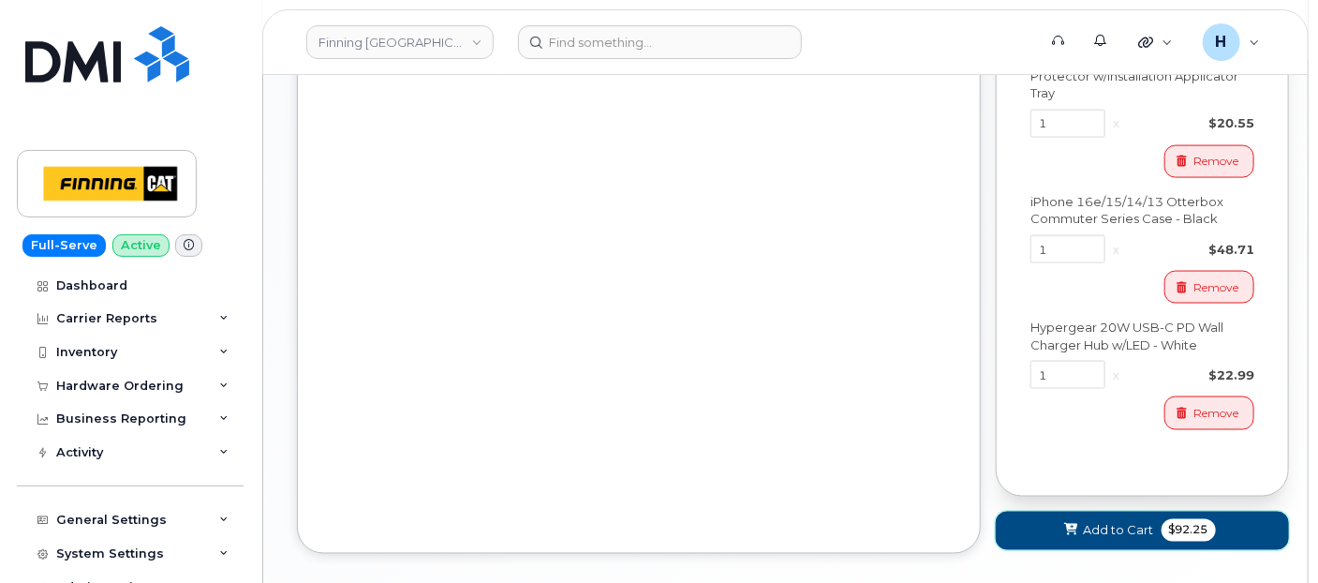
click at [1091, 535] on span "Add to Cart" at bounding box center [1119, 531] width 70 height 18
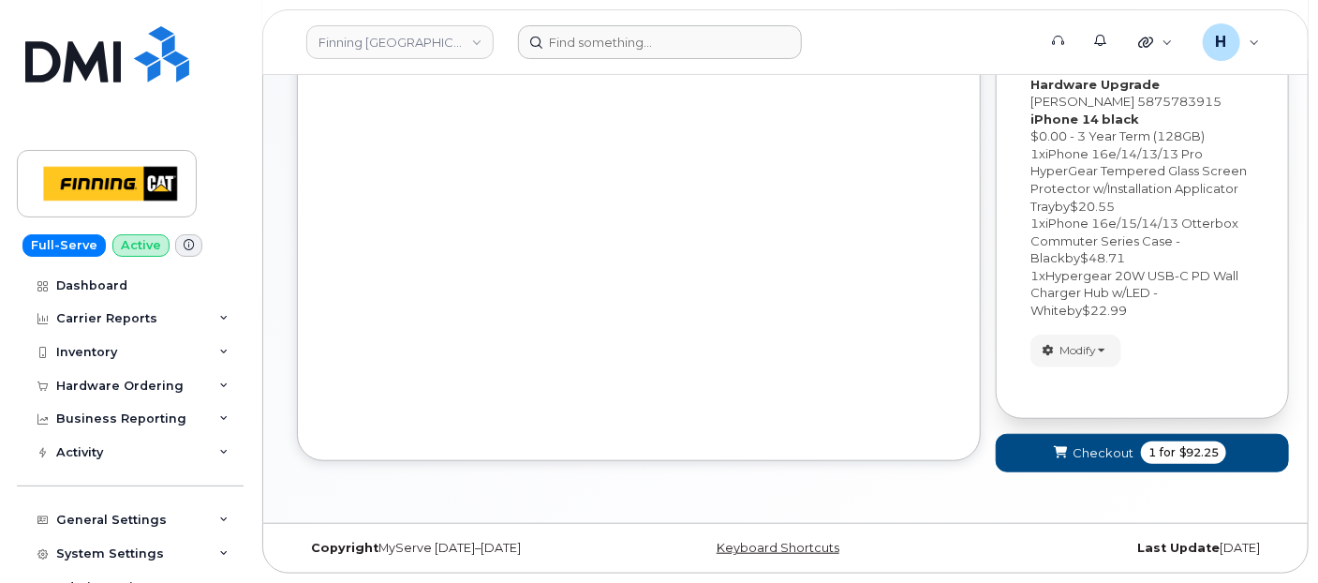
scroll to position [468, 0]
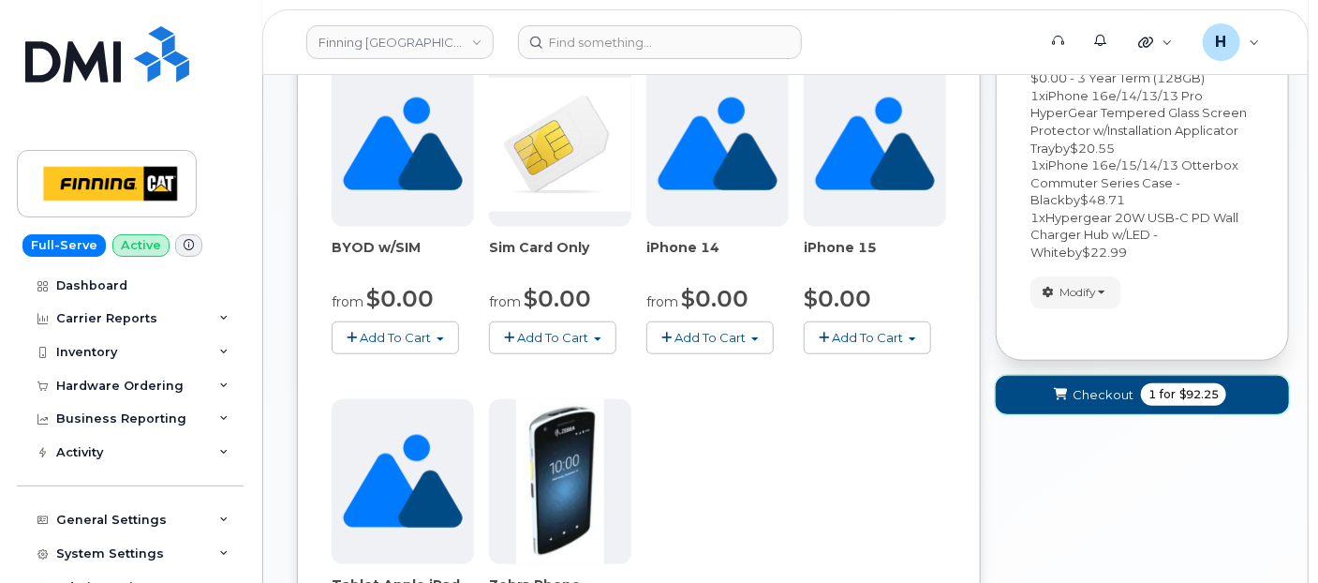
click at [1010, 397] on button "Checkout 1 for $92.25" at bounding box center [1142, 395] width 293 height 38
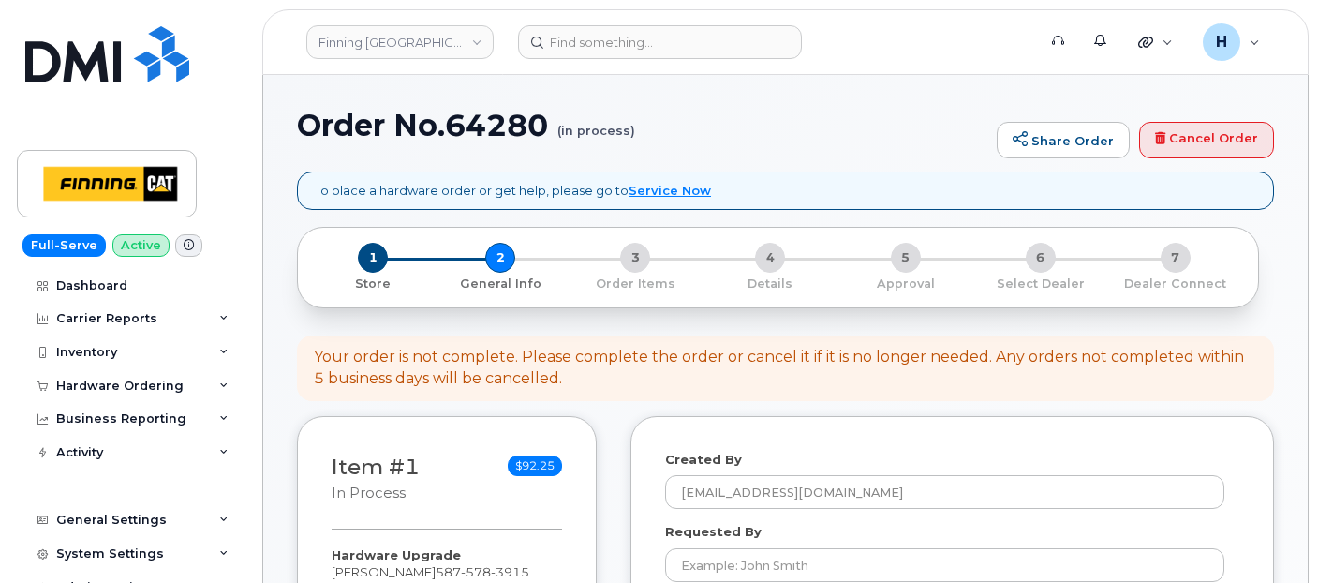
select select
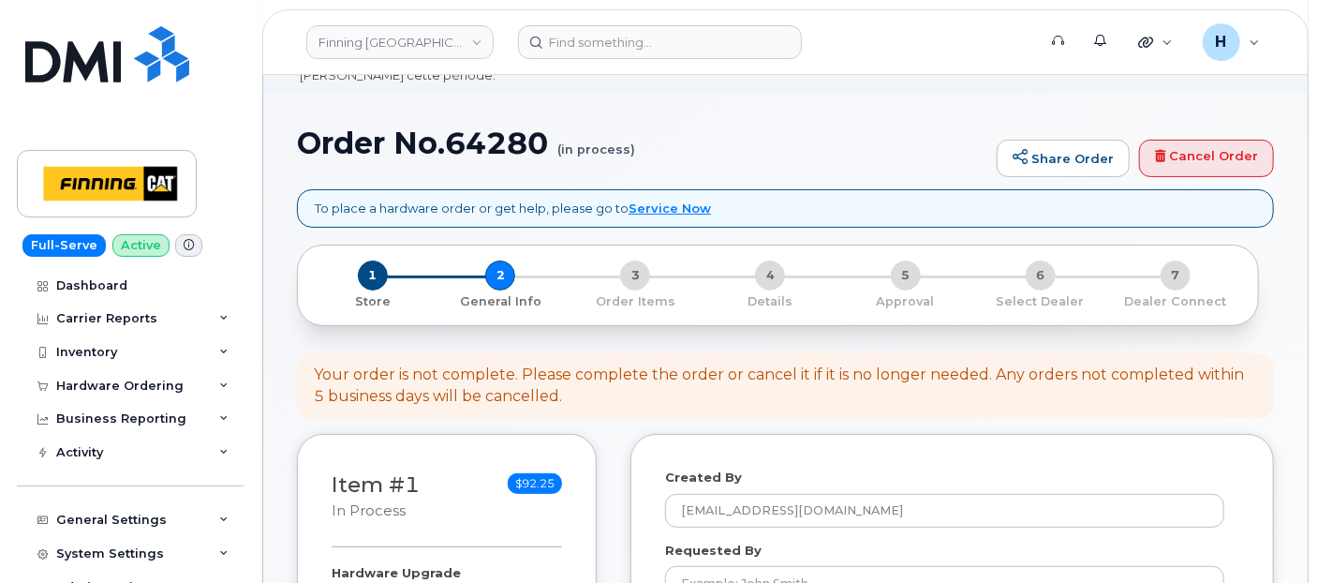
scroll to position [312, 0]
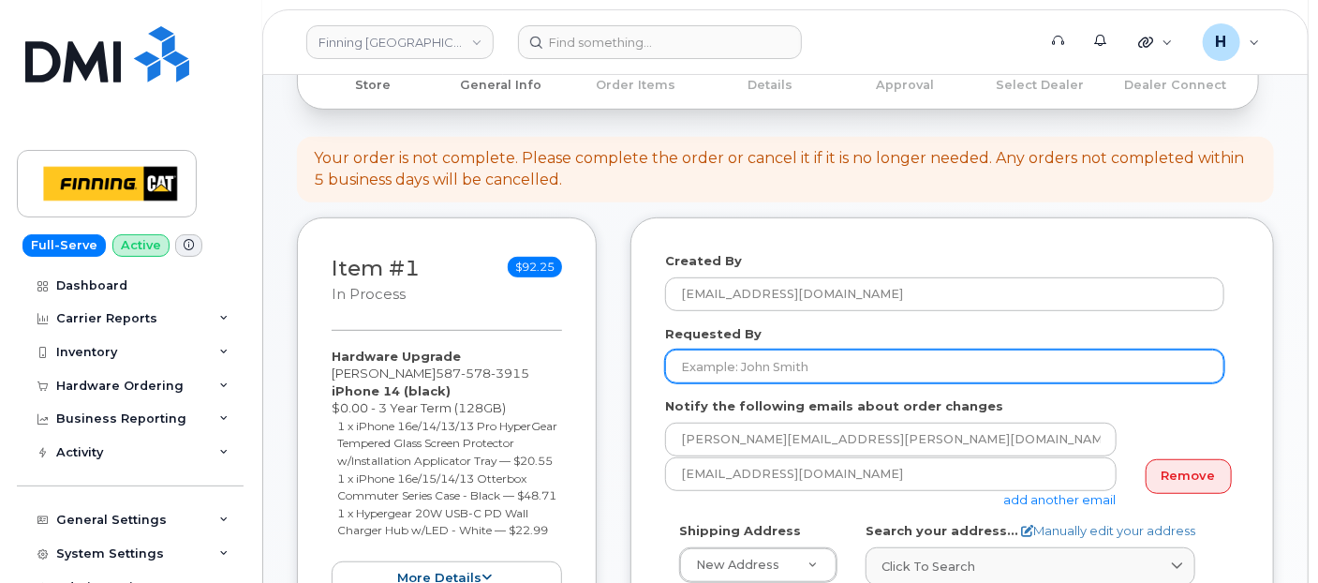
click at [702, 367] on input "Requested By" at bounding box center [944, 366] width 559 height 34
paste input "RITM0489019"
type input "RITM0489019"
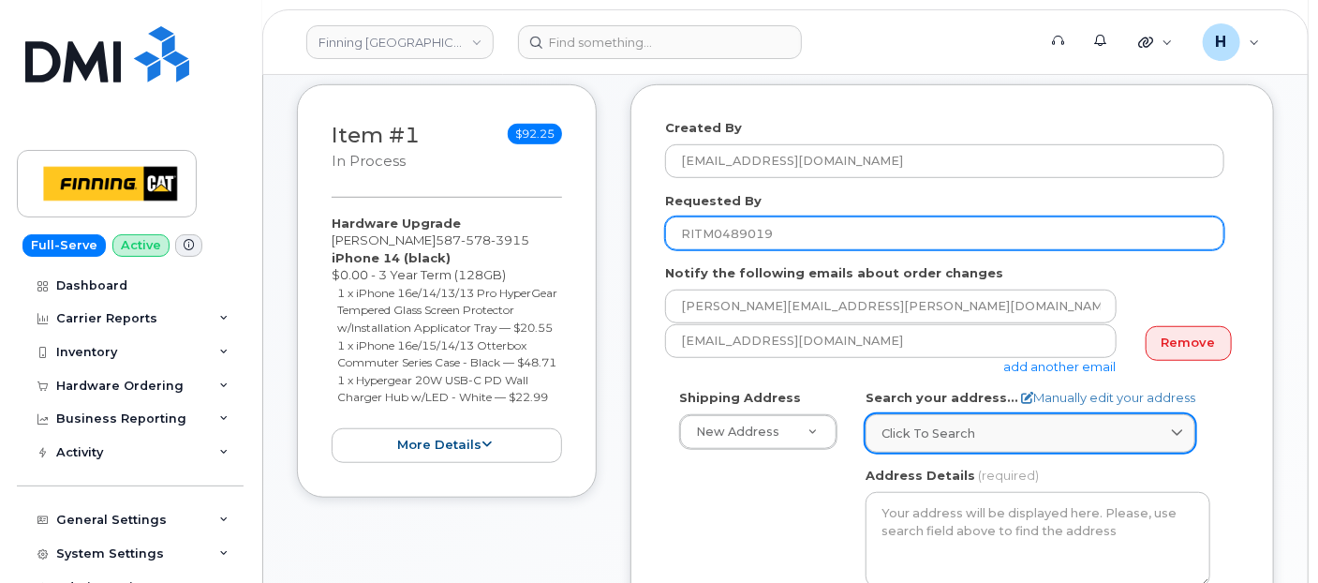
scroll to position [520, 0]
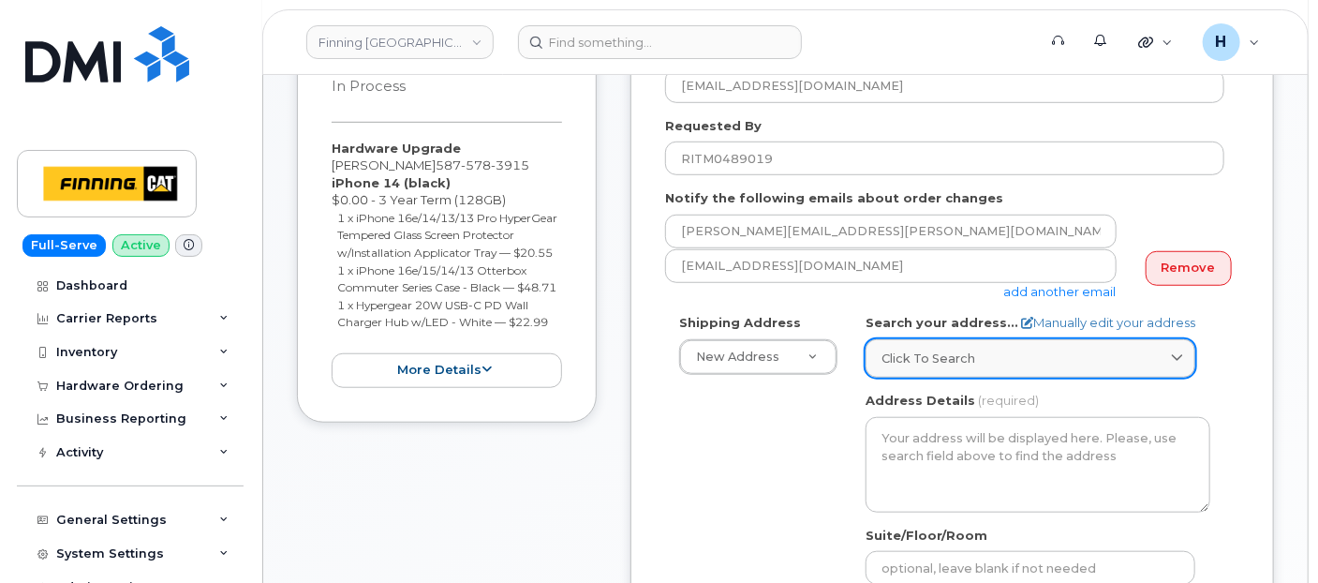
click at [886, 342] on link "Click to search" at bounding box center [1030, 358] width 330 height 38
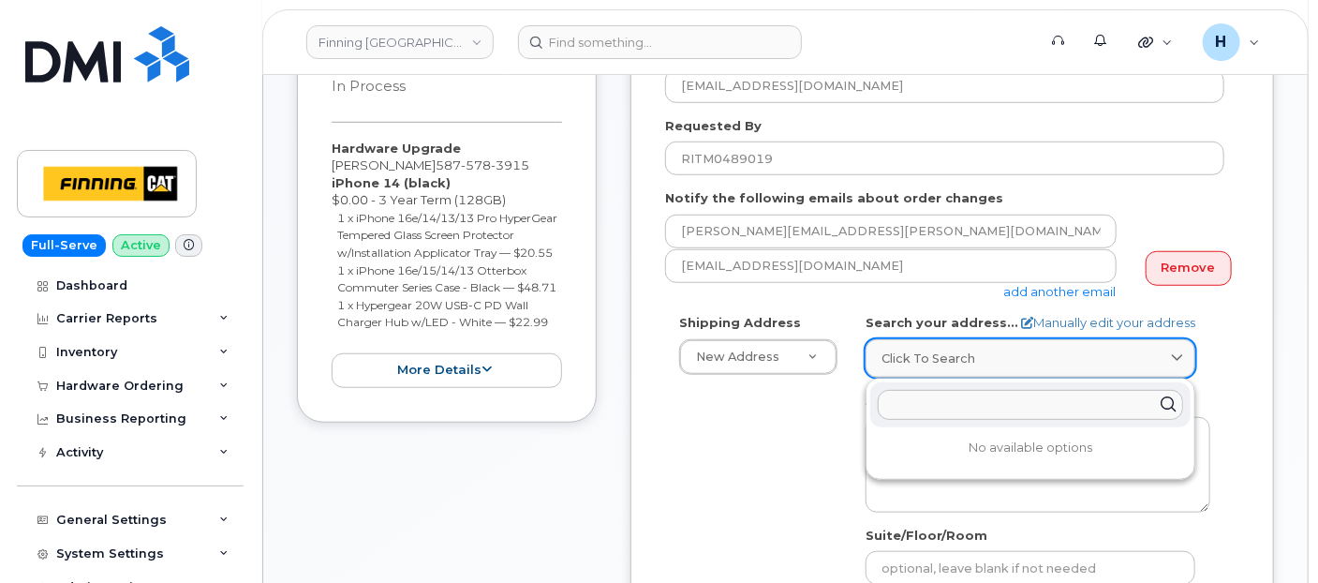
paste input "[STREET_ADDRESS]"
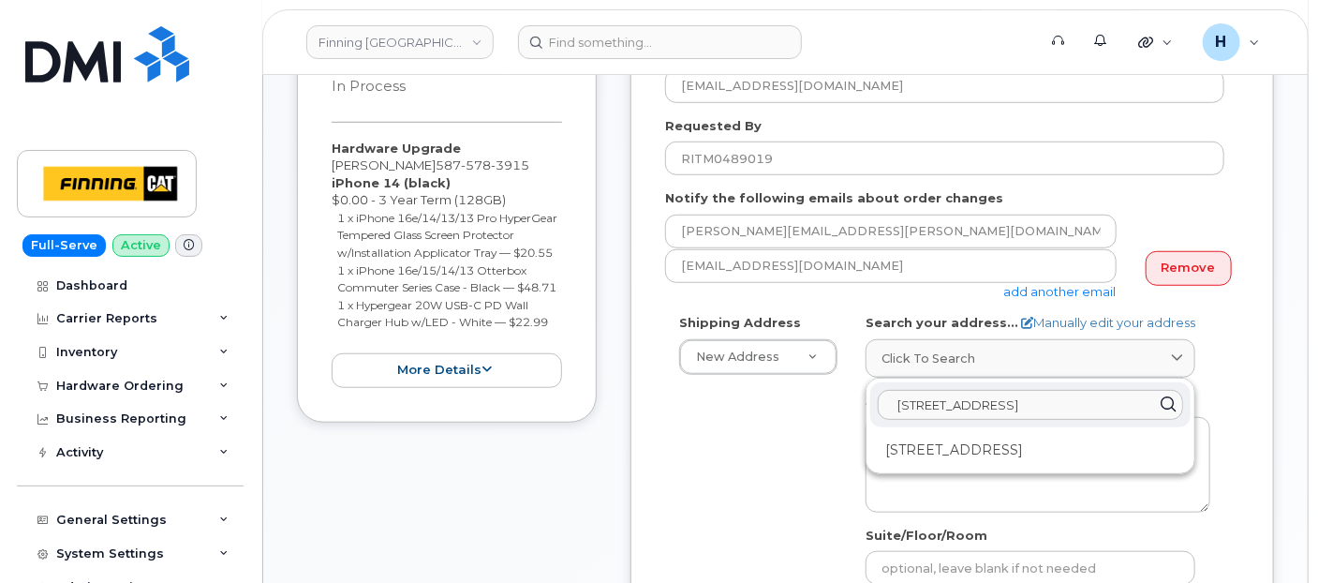
type input "[STREET_ADDRESS]"
click at [981, 455] on div "[STREET_ADDRESS]" at bounding box center [1030, 450] width 320 height 31
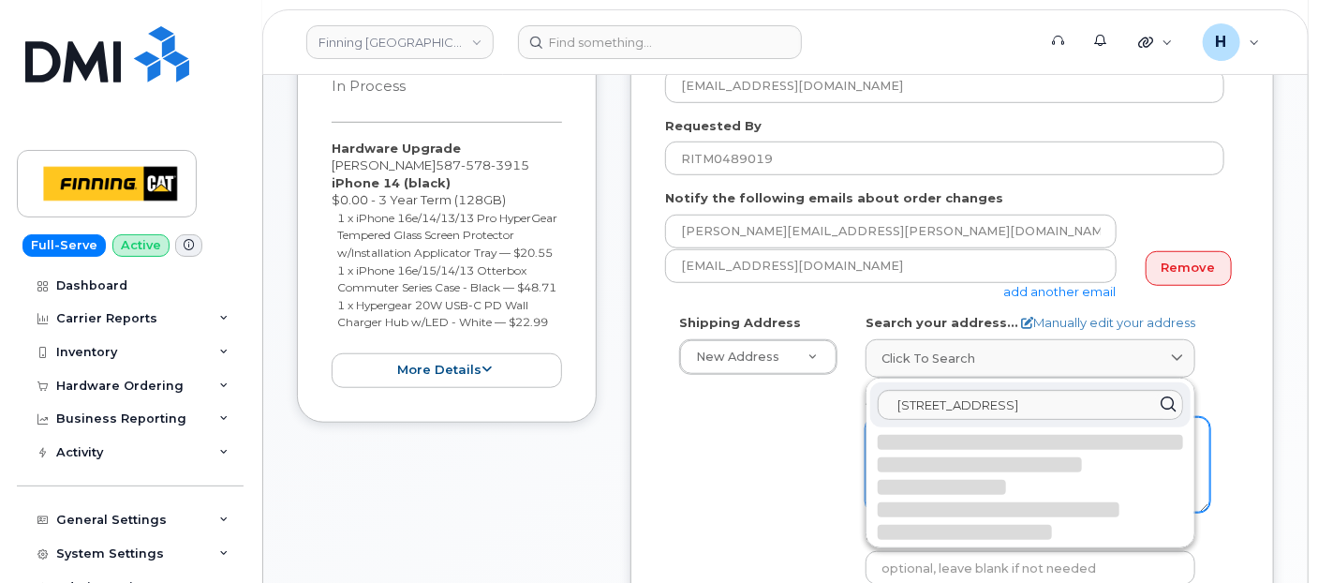
select select
type textarea "[STREET_ADDRESS]"
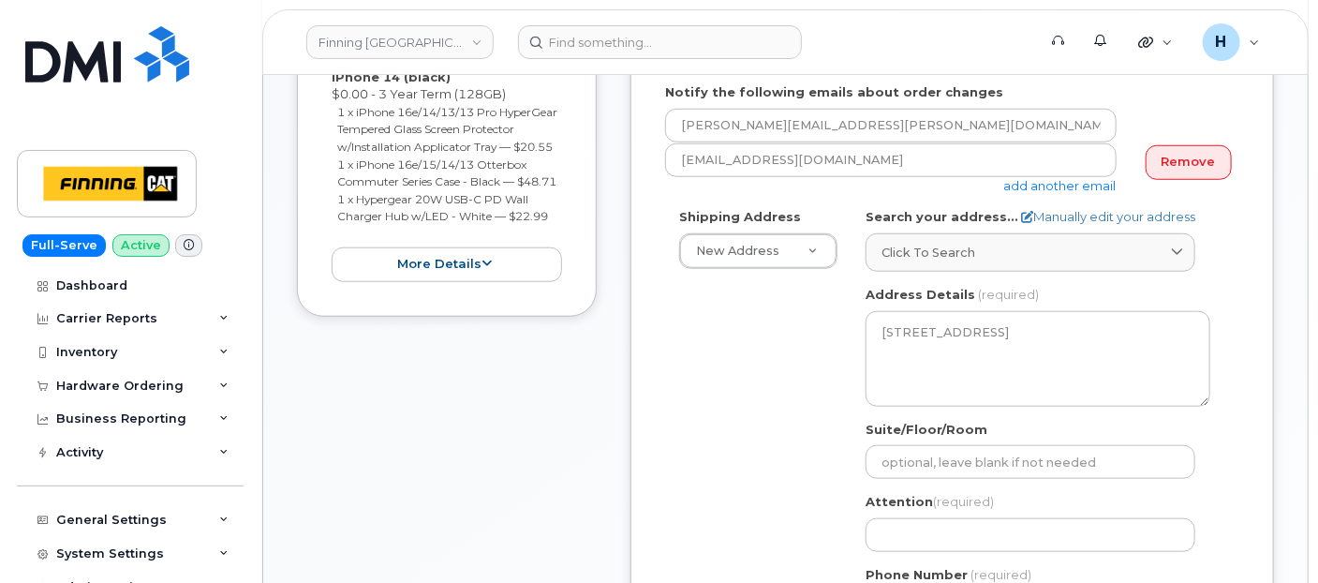
scroll to position [728, 0]
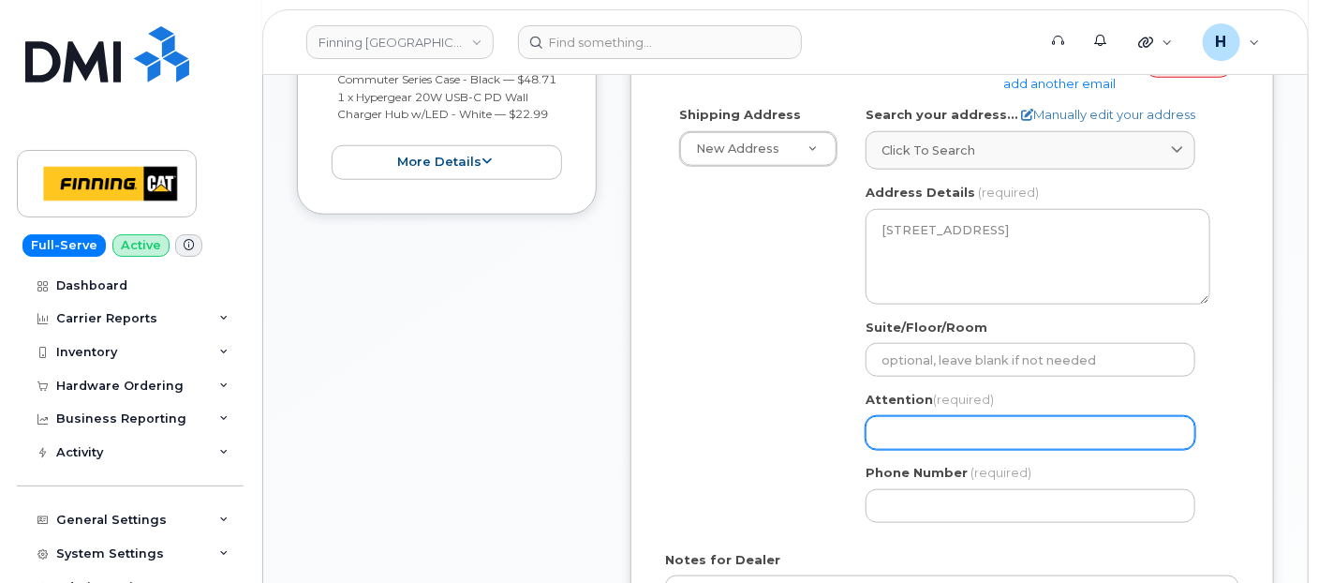
drag, startPoint x: 951, startPoint y: 430, endPoint x: 895, endPoint y: 425, distance: 55.5
click at [950, 430] on input "Attention (required)" at bounding box center [1030, 433] width 330 height 34
paste input "[PERSON_NAME]"
select select
type input "[PERSON_NAME]"
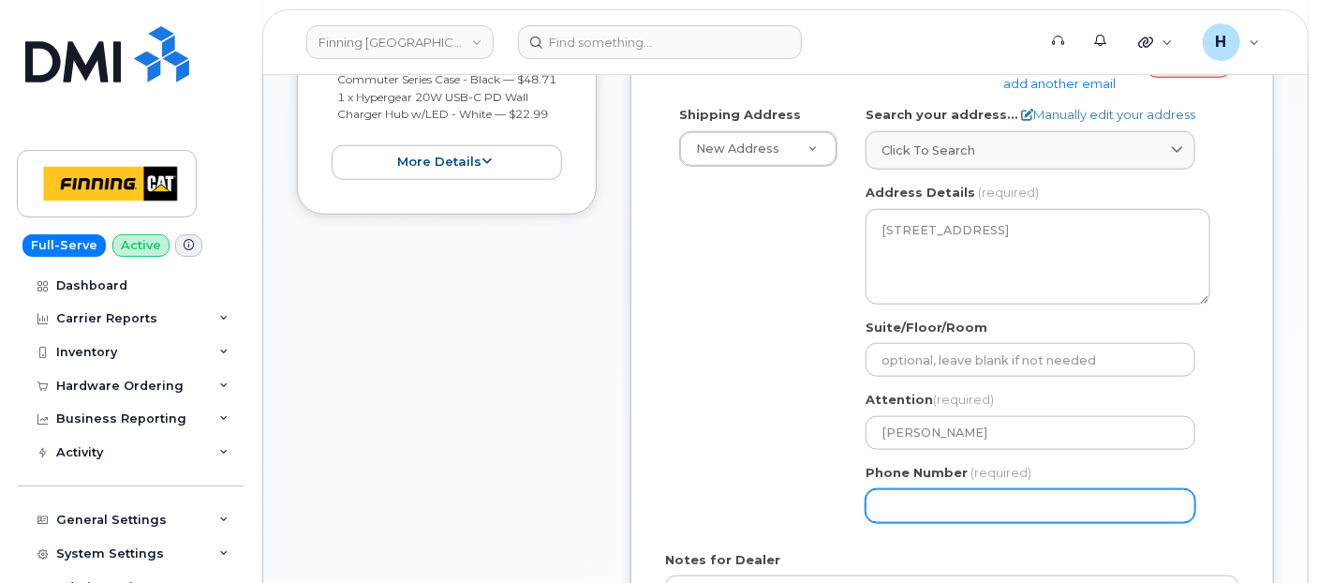
drag, startPoint x: 880, startPoint y: 489, endPoint x: 745, endPoint y: 421, distance: 150.8
click at [880, 489] on input "Phone Number" at bounding box center [1030, 506] width 330 height 34
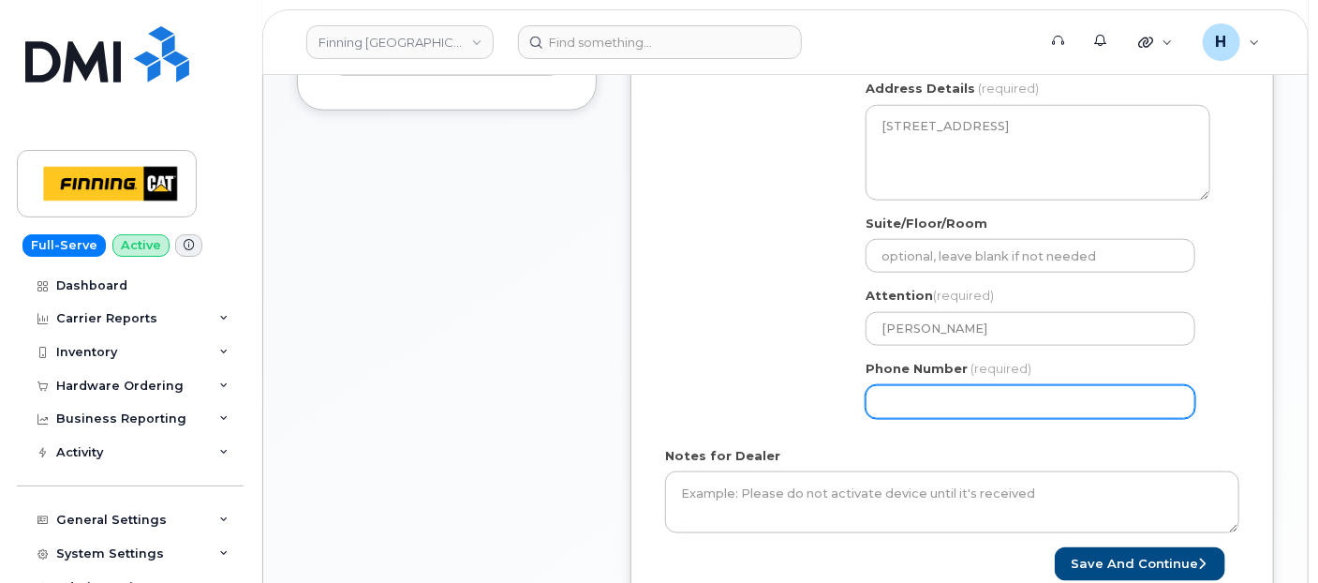
paste input "7804686220"
select select
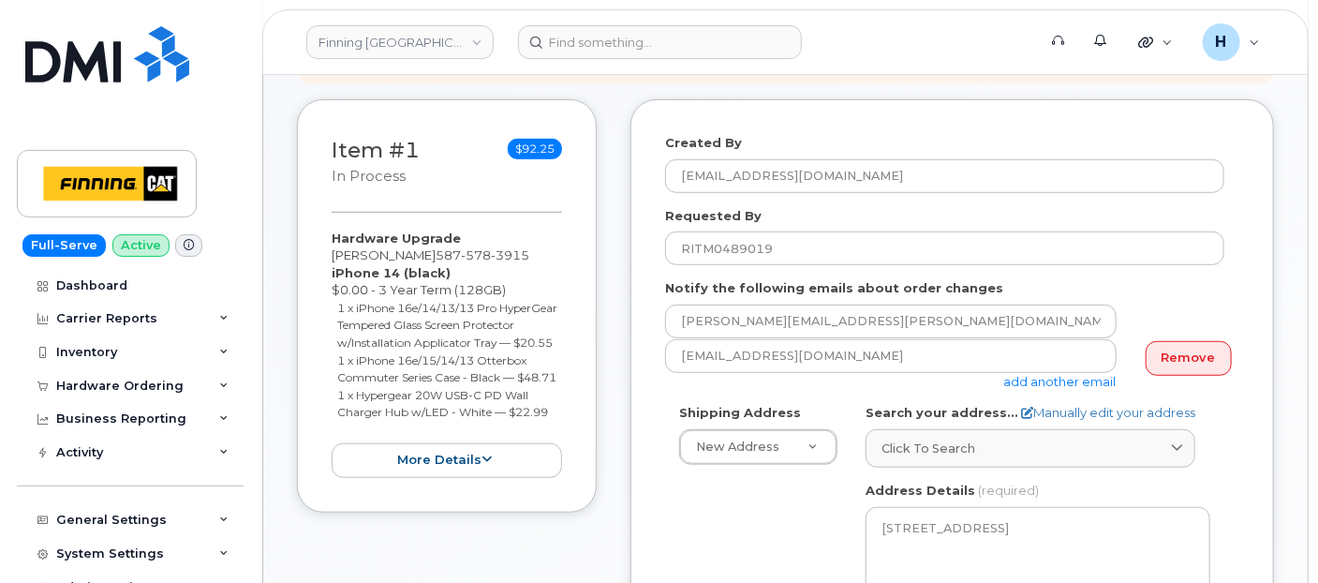
scroll to position [416, 0]
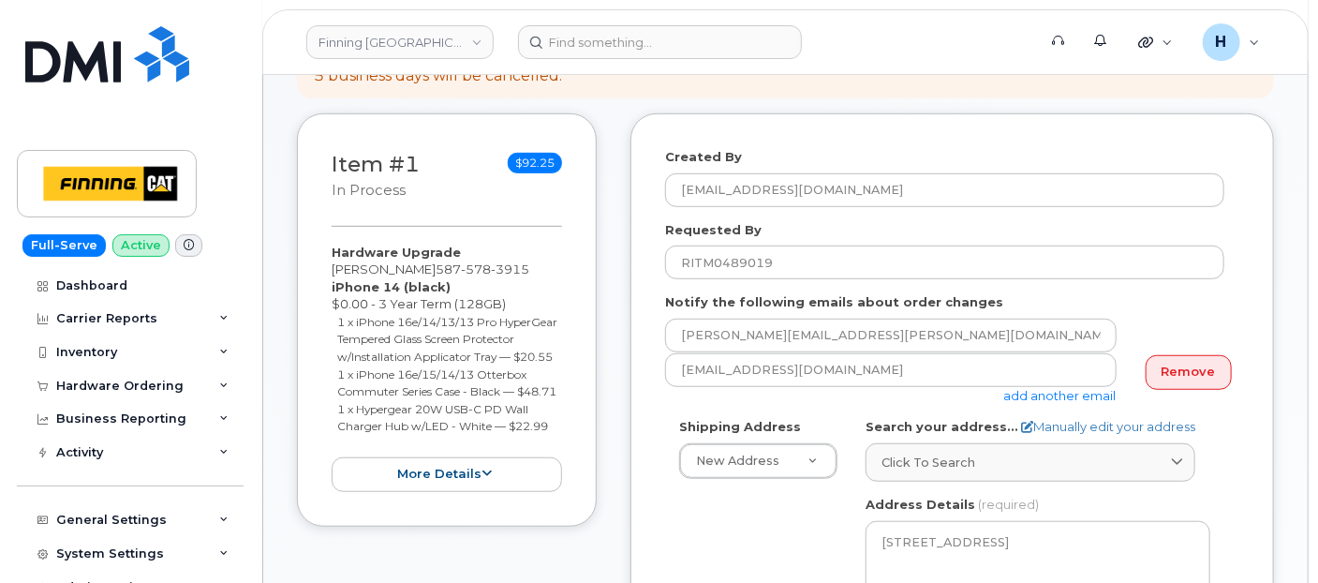
type input "7804686220"
drag, startPoint x: 321, startPoint y: 241, endPoint x: 551, endPoint y: 461, distance: 317.9
click at [551, 461] on div "Item #1 in process $92.25 Hardware Upgrade [PERSON_NAME] [PHONE_NUMBER] iPhone …" at bounding box center [447, 319] width 300 height 413
copy div "Hardware Upgrade [PERSON_NAME] [PHONE_NUMBER] iPhone 14 (black) $0.00 - 3 Year …"
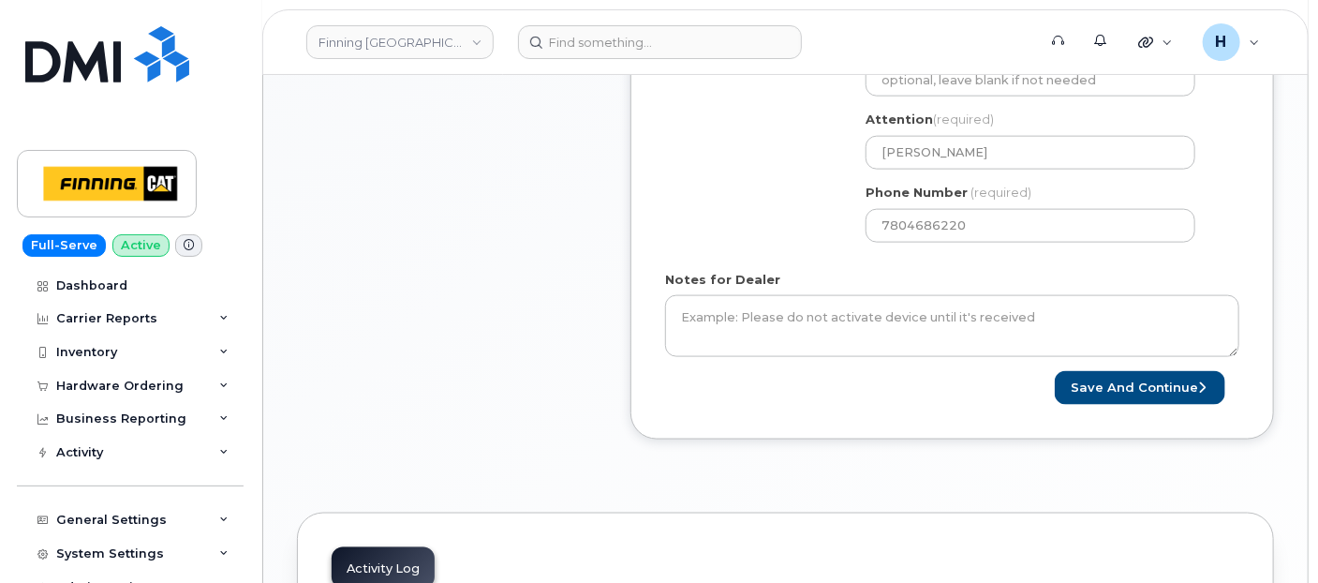
scroll to position [1040, 0]
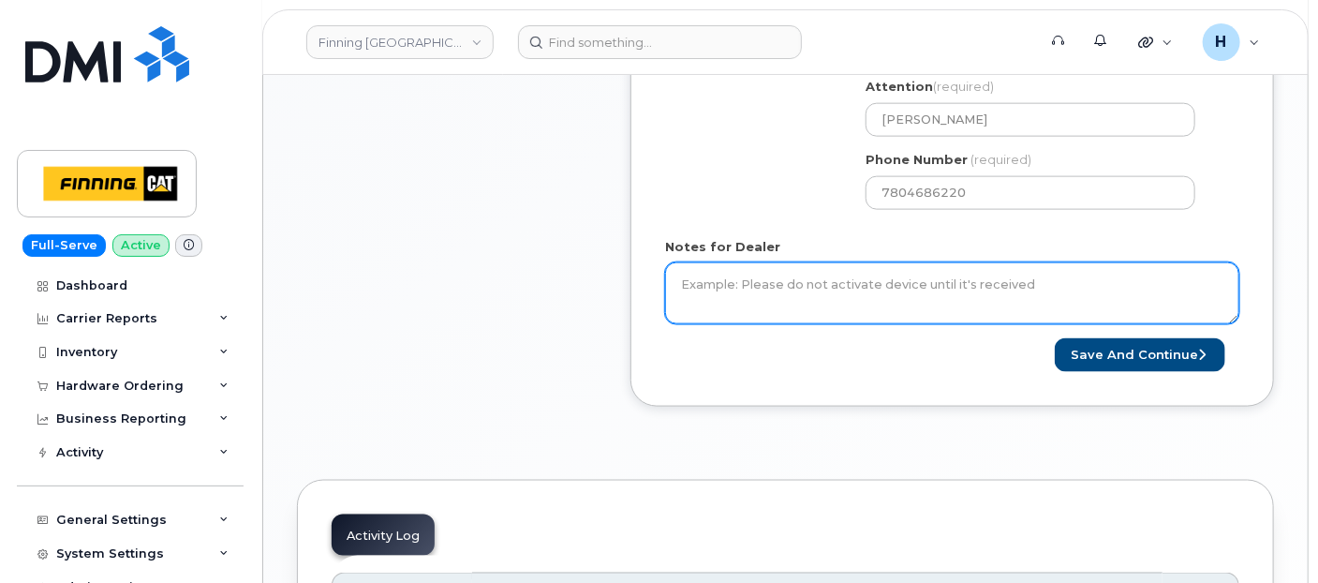
click at [761, 300] on textarea "Notes for Dealer" at bounding box center [952, 293] width 574 height 62
paste textarea "Hardware Upgrade [PERSON_NAME] 5875783915 iPhone 14 (black) $0.00 - 3 Year Term…"
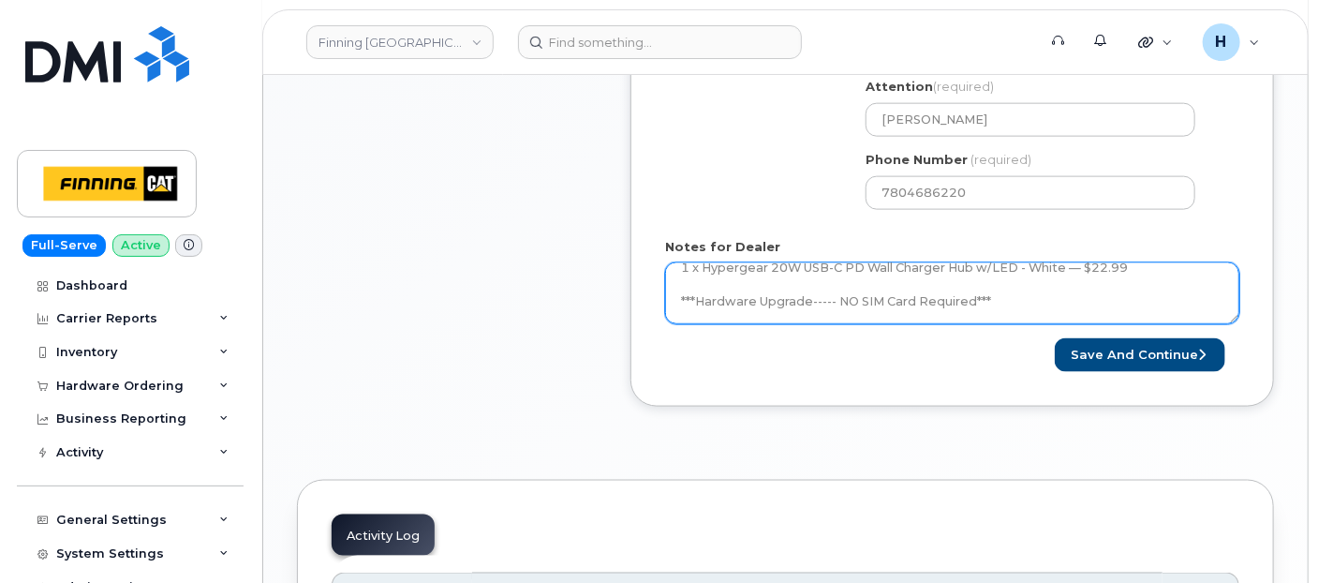
scroll to position [157, 0]
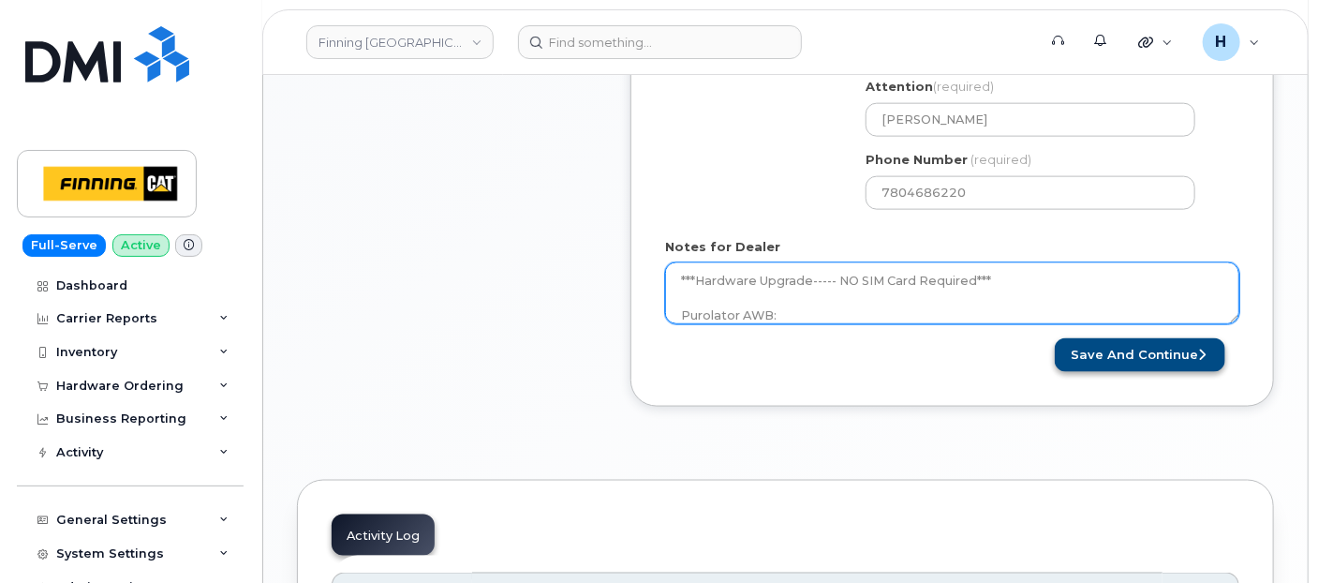
type textarea "Hardware Upgrade [PERSON_NAME] 5875783915 iPhone 14 (black) $0.00 - 3 Year Term…"
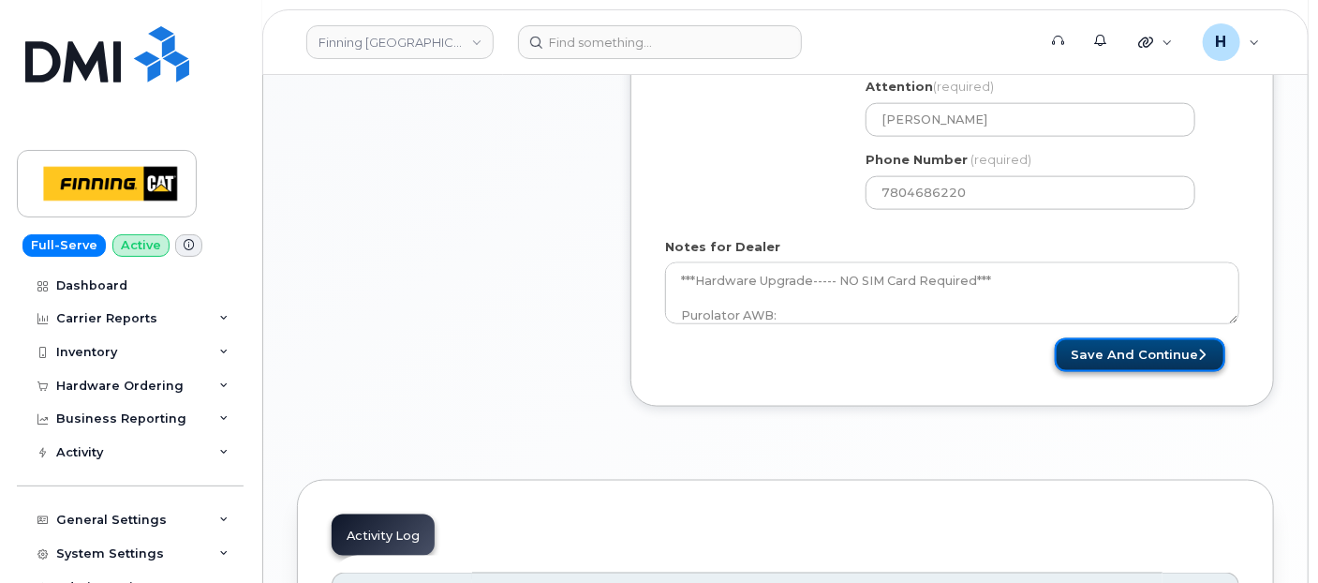
click at [1096, 349] on button "Save and Continue" at bounding box center [1140, 355] width 170 height 35
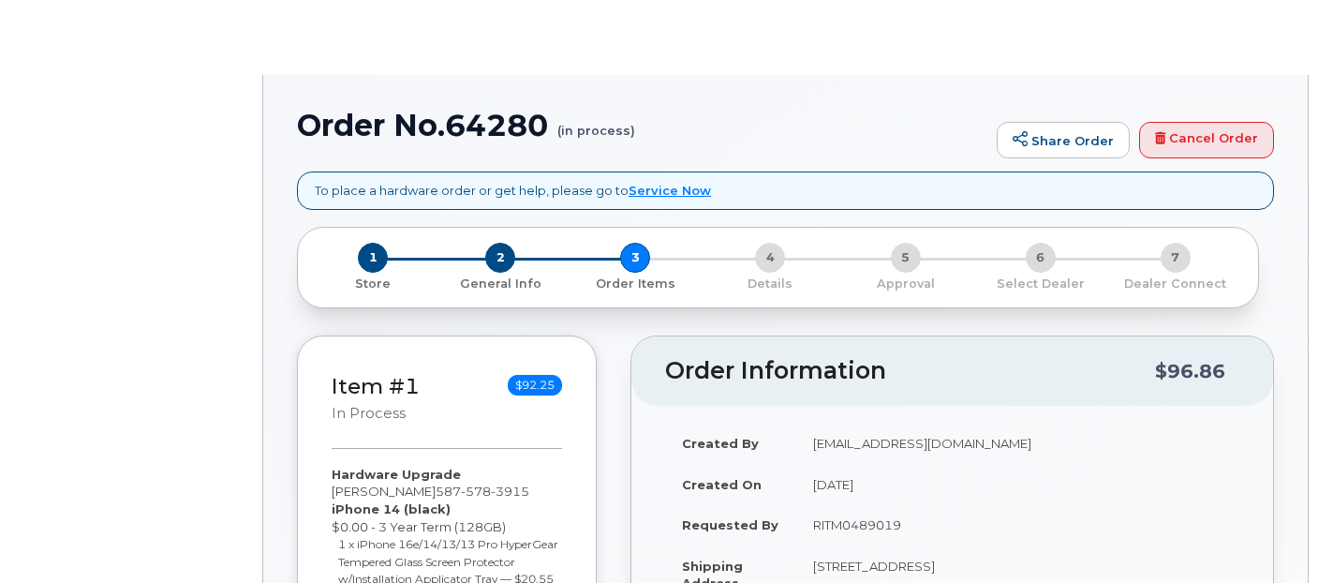
type input "[PERSON_NAME]"
type input "3500355"
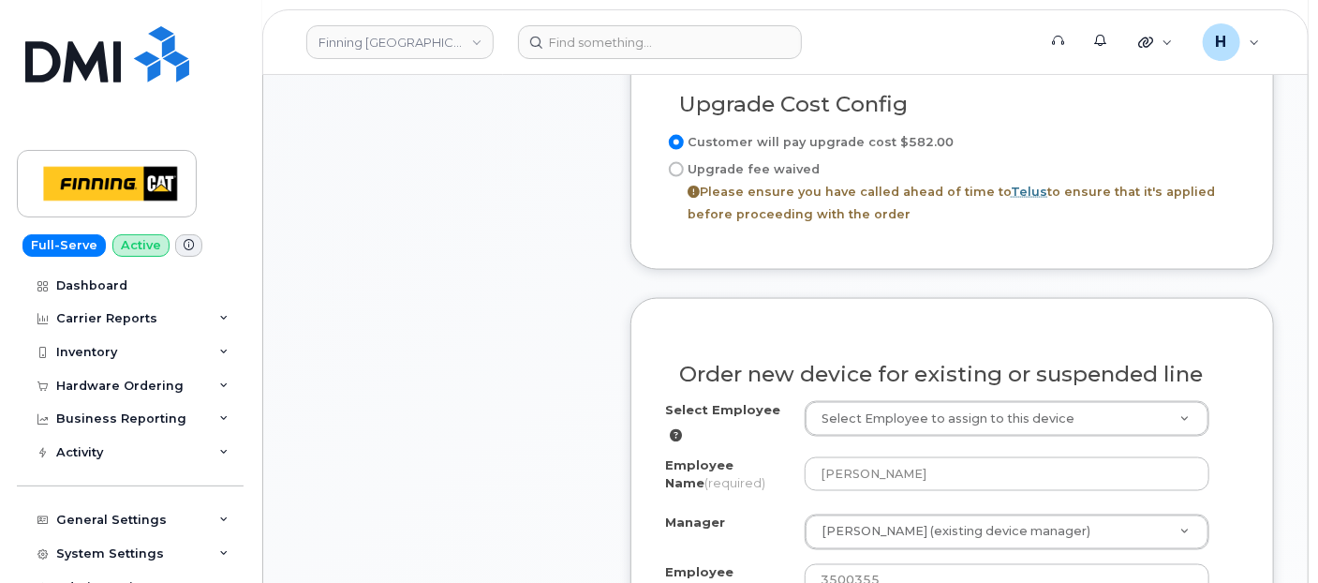
scroll to position [1248, 0]
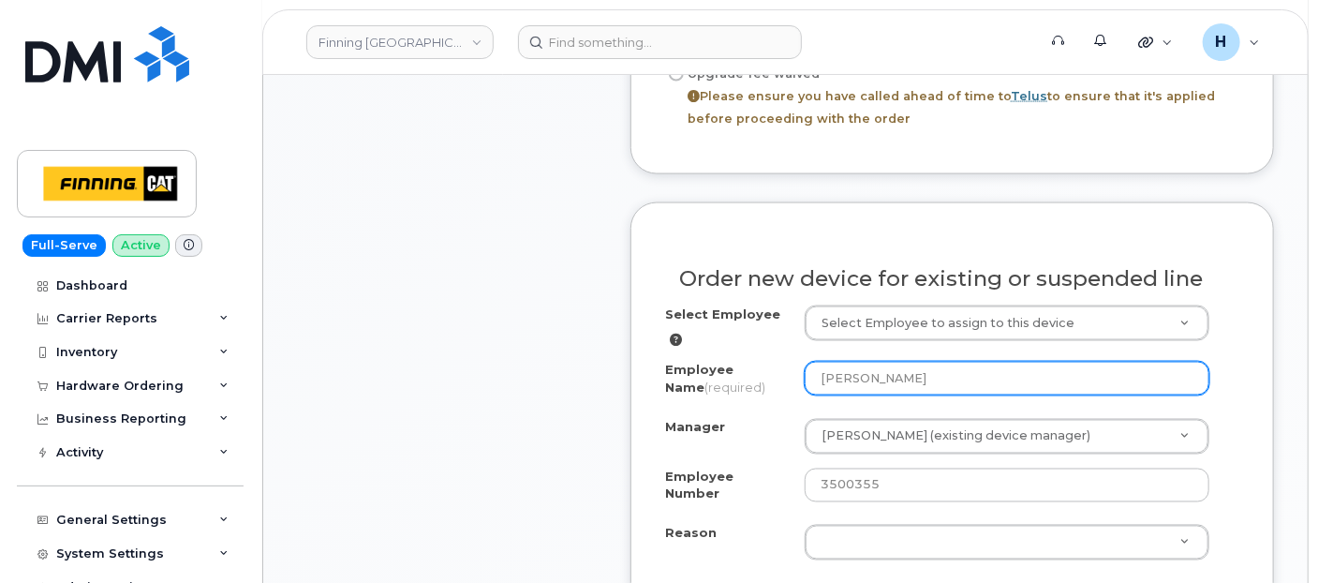
drag, startPoint x: 946, startPoint y: 380, endPoint x: 800, endPoint y: 370, distance: 146.5
click at [800, 370] on div "Employee Name (required) Matthew Graham" at bounding box center [952, 383] width 574 height 42
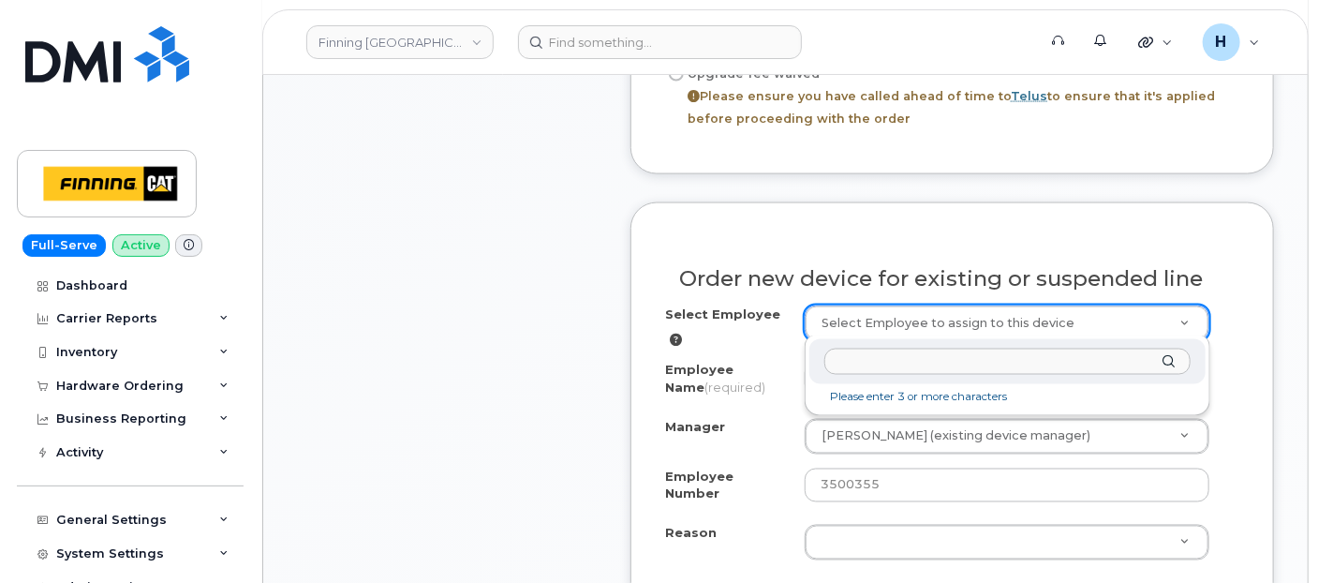
drag, startPoint x: 833, startPoint y: 329, endPoint x: 775, endPoint y: 300, distance: 64.9
type input "[PERSON_NAME]"
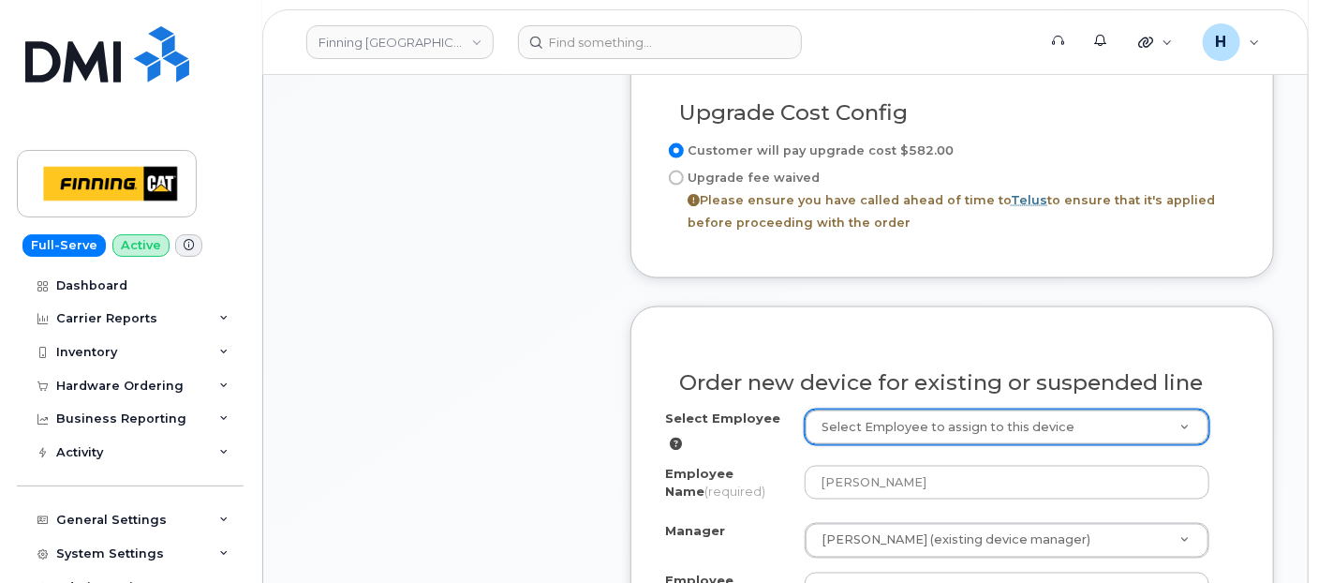
scroll to position [1352, 0]
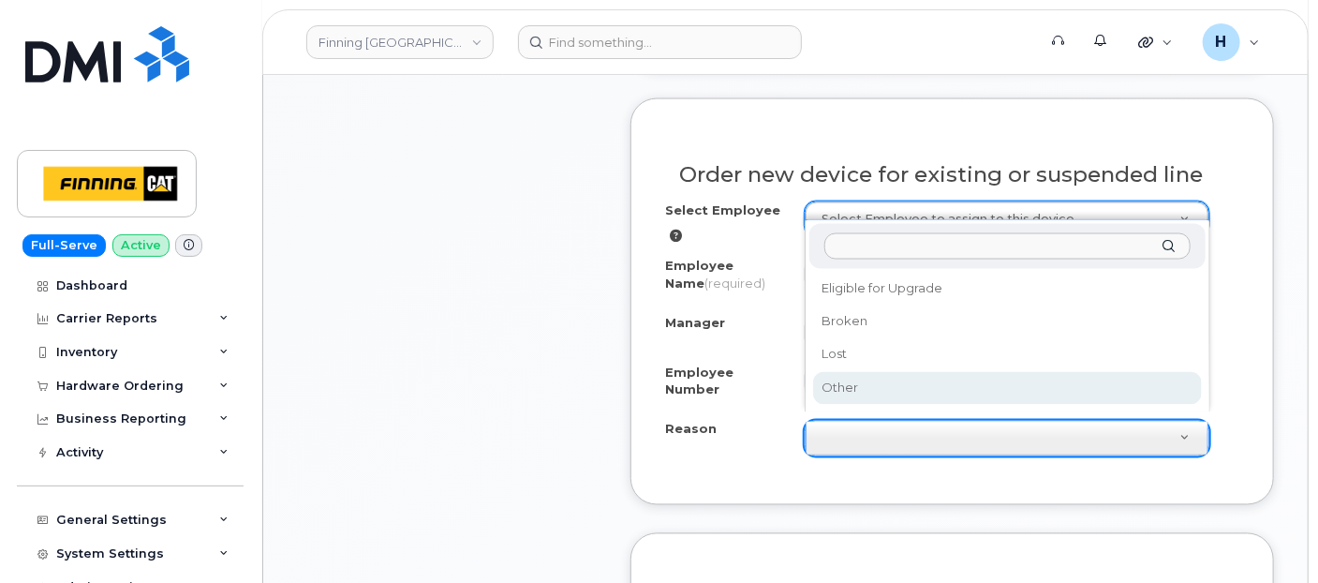
select select "other"
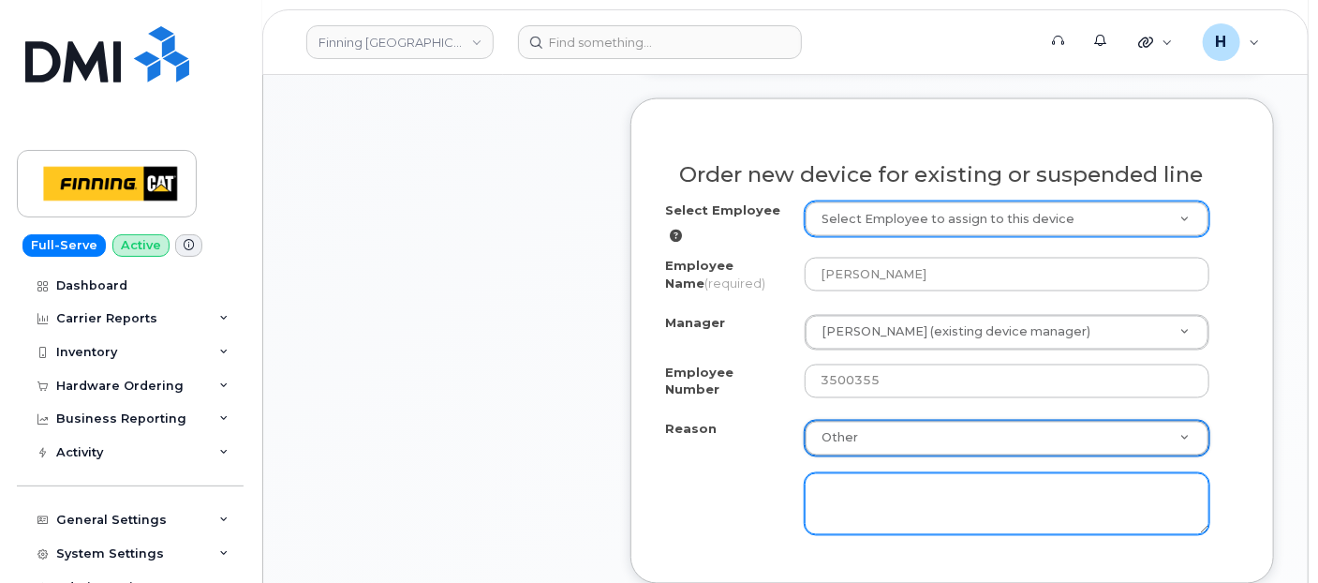
click at [834, 478] on textarea at bounding box center [1006, 504] width 405 height 62
paste textarea "Early Upgrade Fee $557.75----Approved"
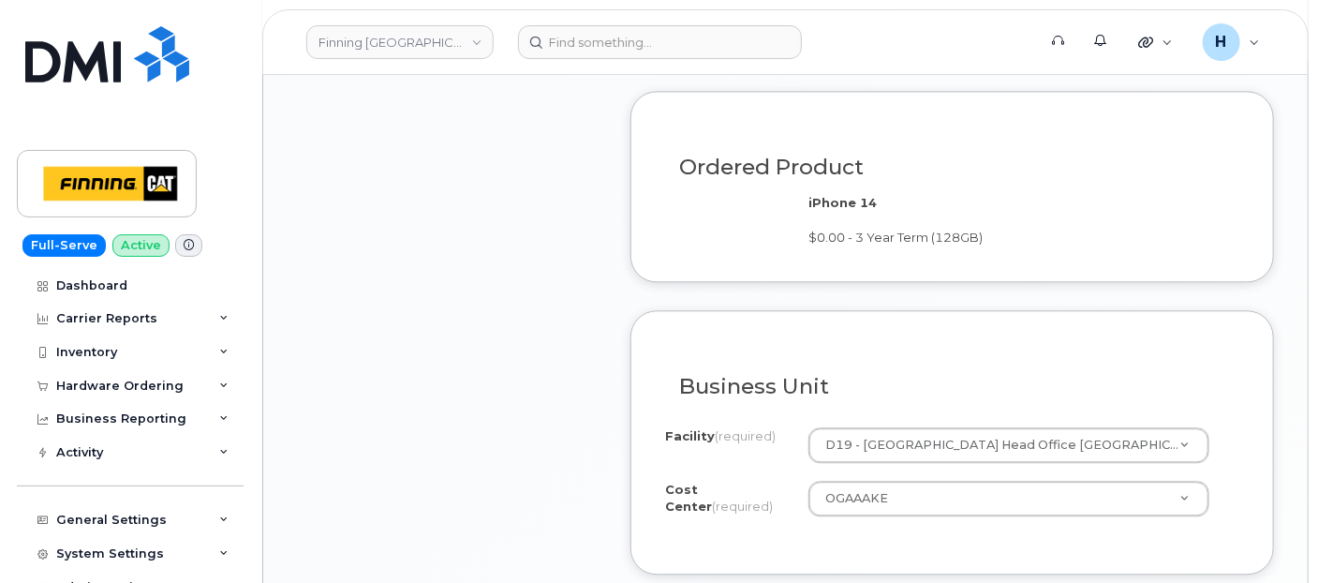
scroll to position [1977, 0]
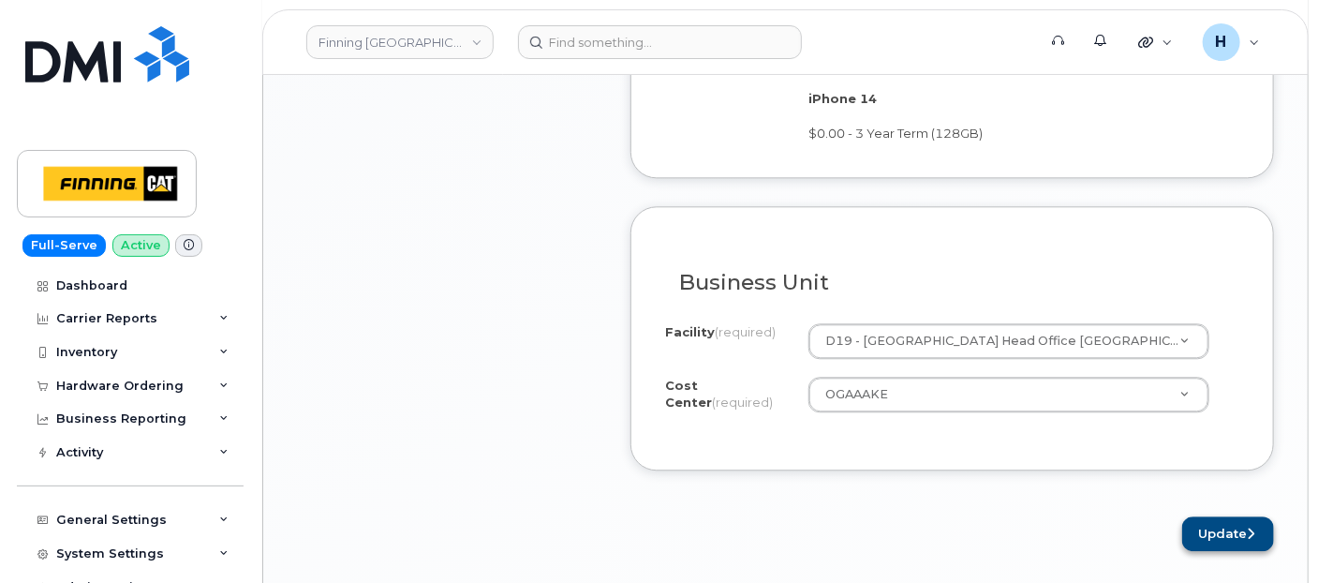
type textarea "Early Upgrade Fee $557.75----Approved"
click at [1203, 519] on button "Update" at bounding box center [1228, 533] width 92 height 35
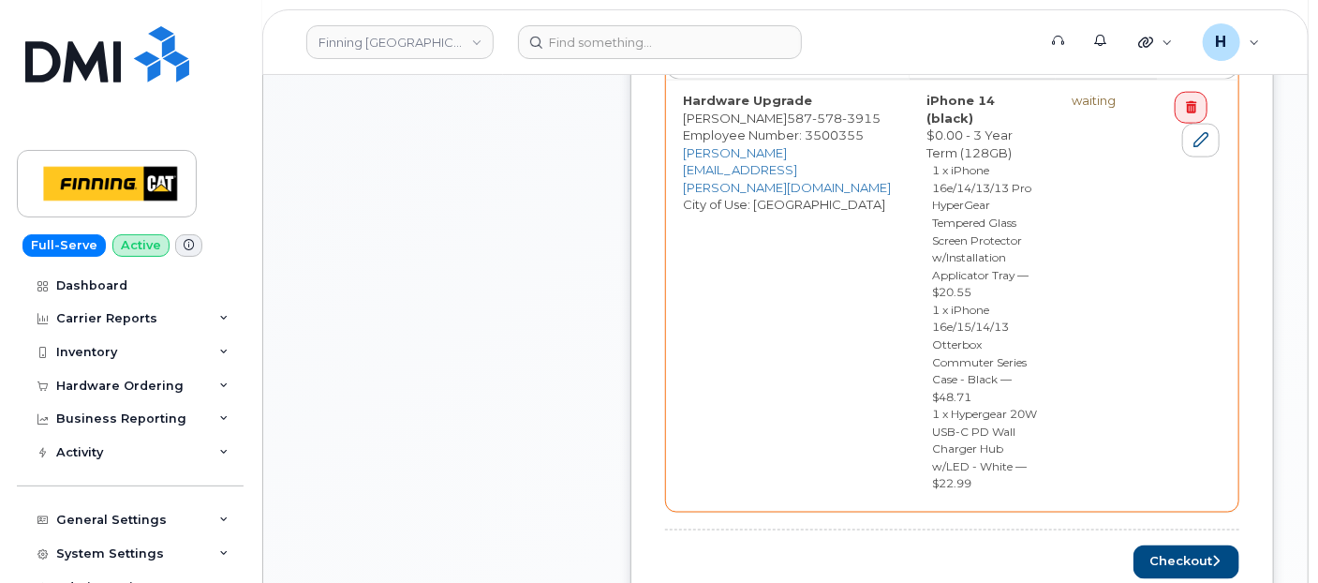
scroll to position [1144, 0]
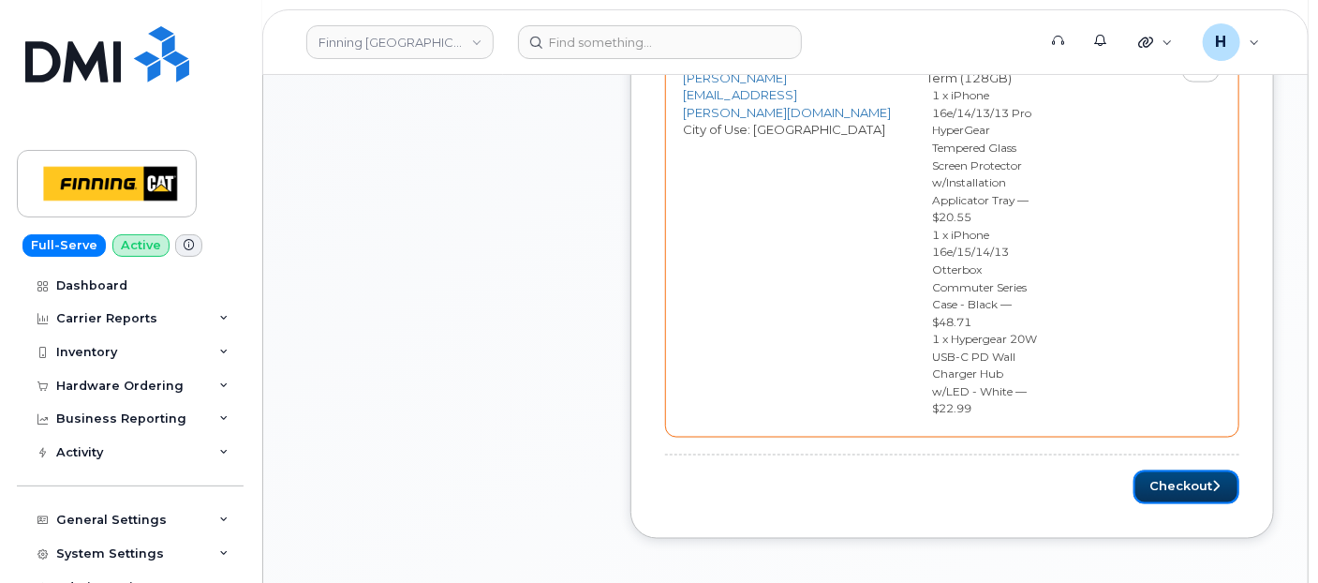
drag, startPoint x: 1156, startPoint y: 419, endPoint x: 417, endPoint y: 4, distance: 847.4
click at [1156, 470] on button "Checkout" at bounding box center [1186, 487] width 106 height 35
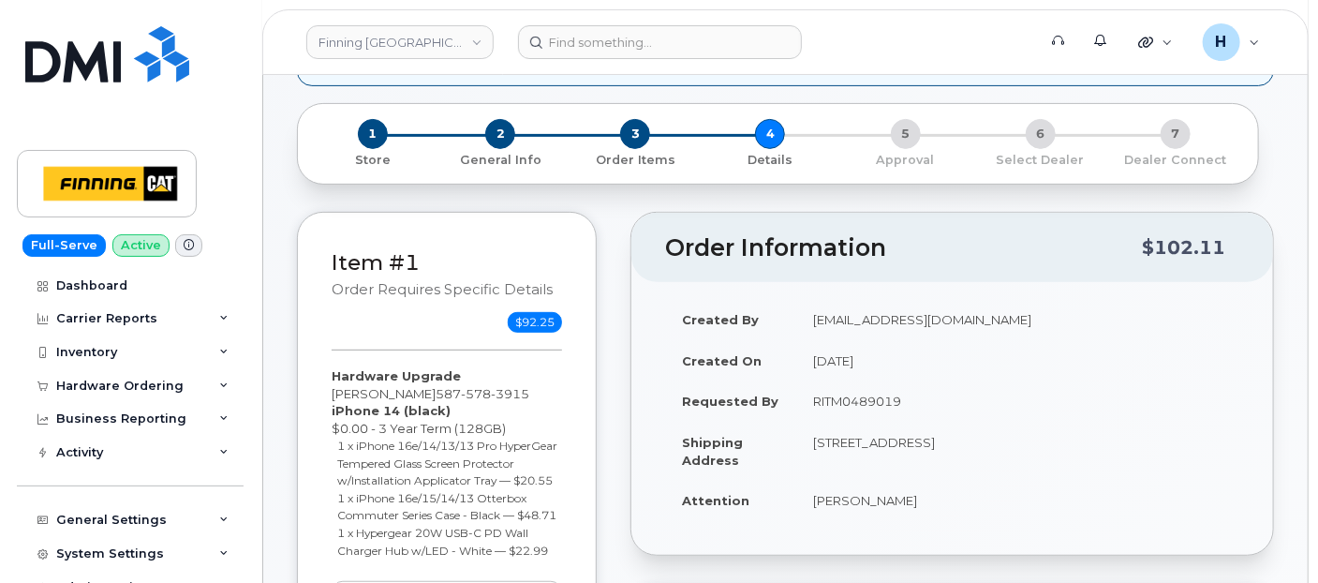
scroll to position [416, 0]
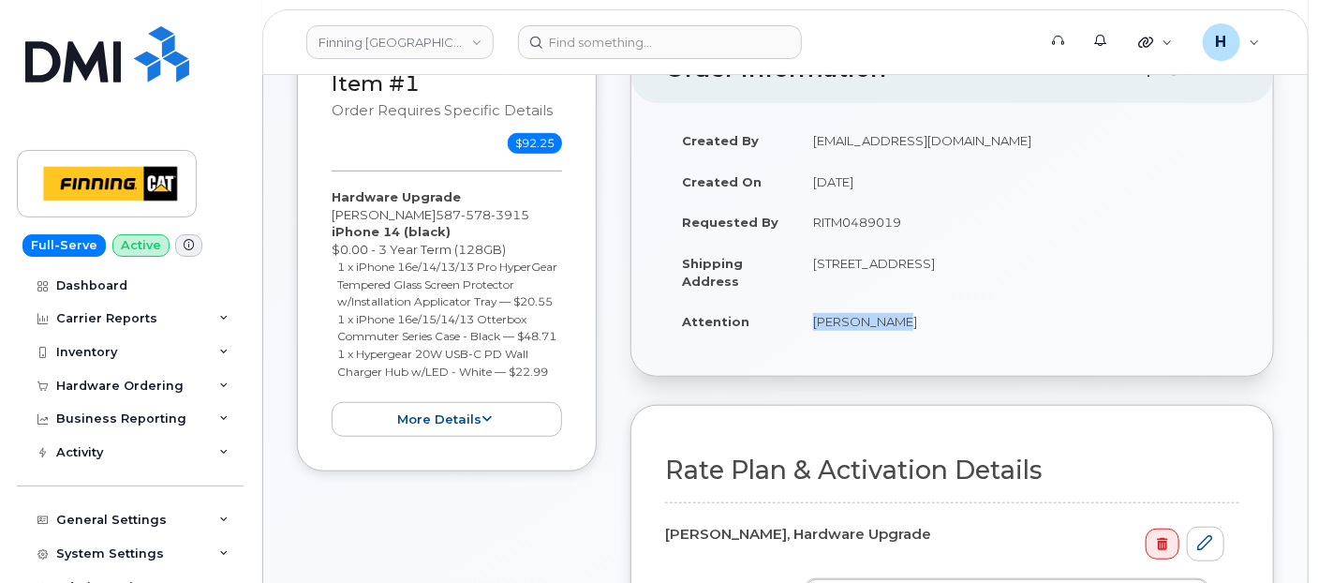
drag, startPoint x: 791, startPoint y: 320, endPoint x: 937, endPoint y: 329, distance: 145.4
click at [937, 329] on tr "Attention [PERSON_NAME]" at bounding box center [952, 321] width 574 height 41
copy tr "[PERSON_NAME]"
drag, startPoint x: 1032, startPoint y: 257, endPoint x: 1084, endPoint y: 262, distance: 51.8
click at [1084, 262] on td "[STREET_ADDRESS]" at bounding box center [1017, 272] width 443 height 58
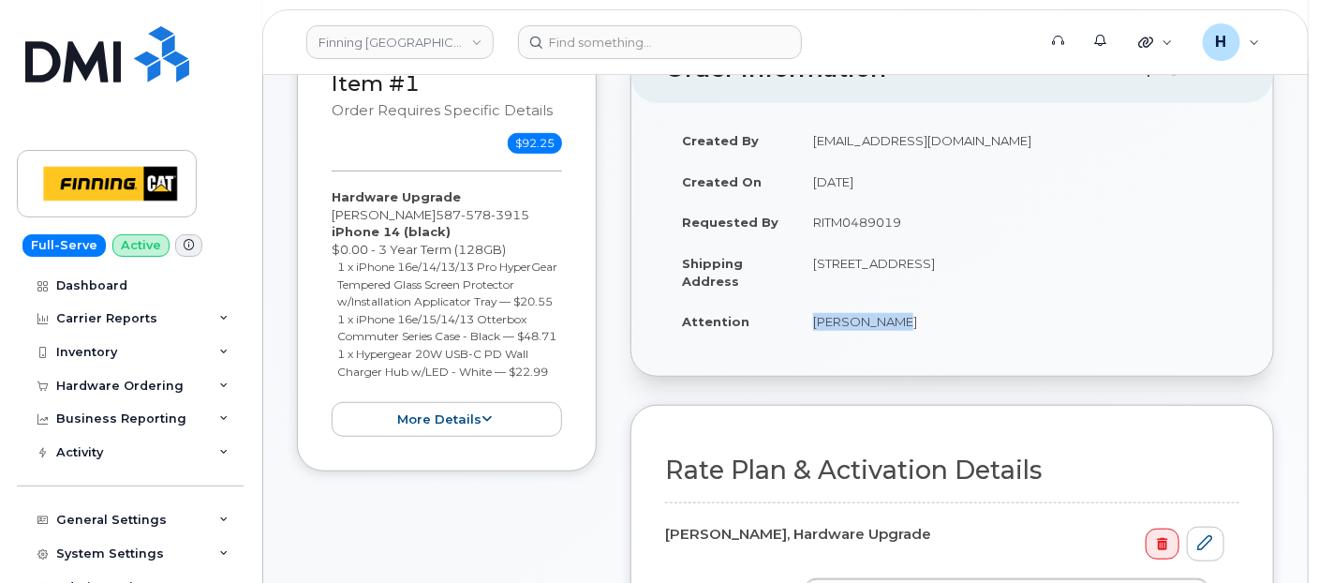
copy td "T5V 1V2"
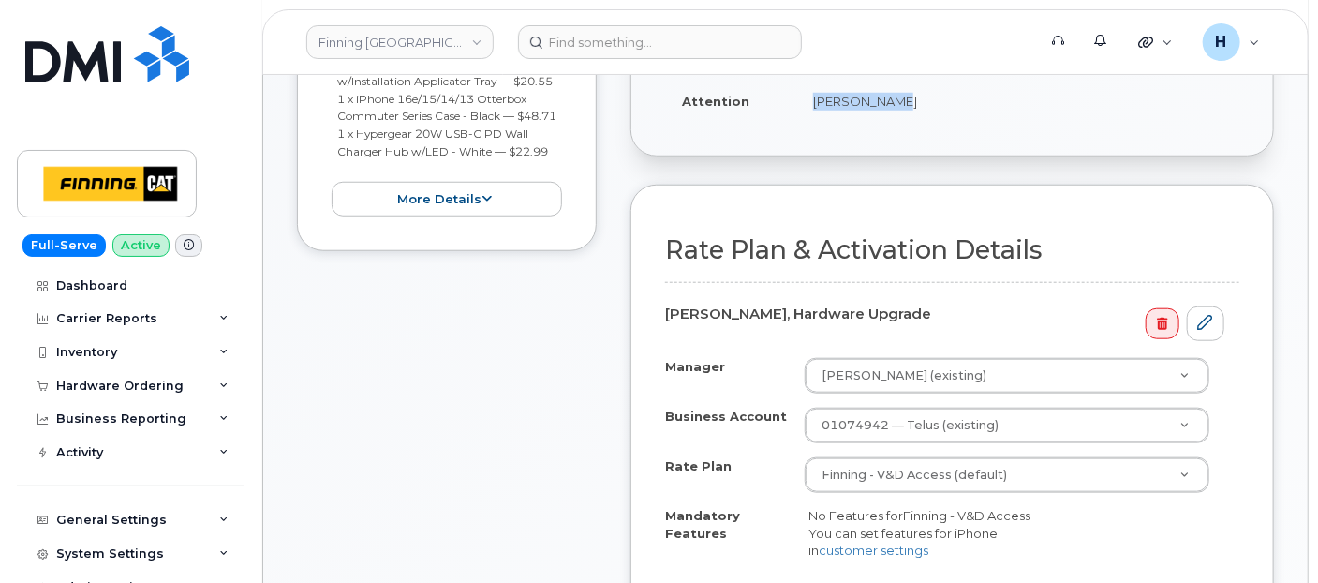
scroll to position [832, 0]
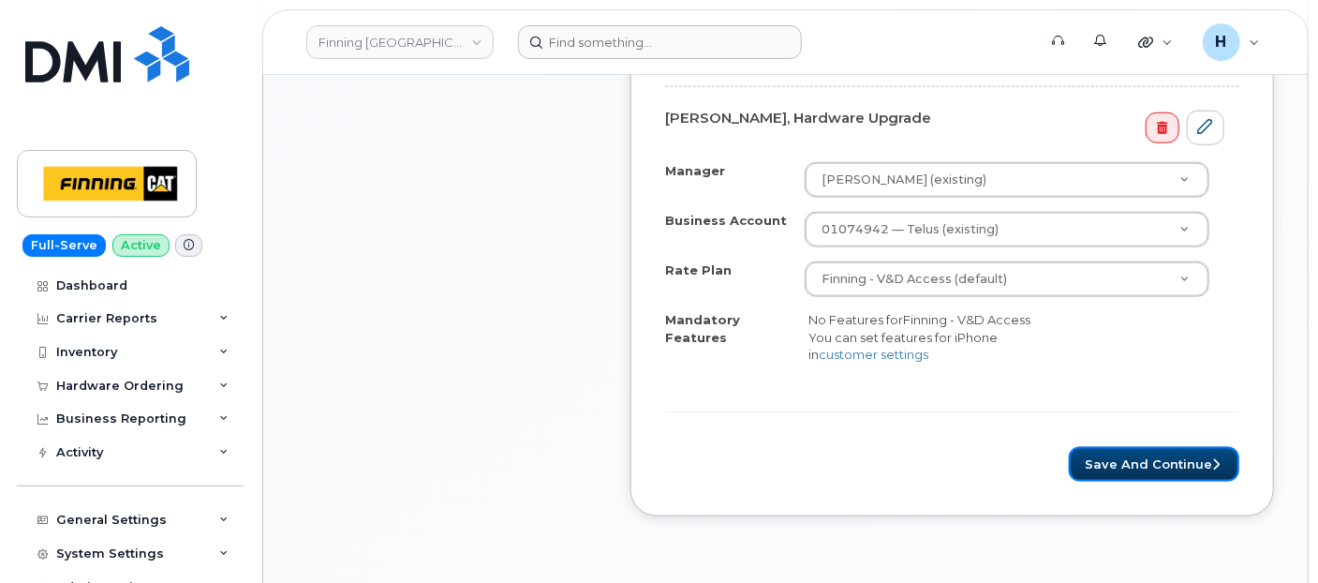
drag, startPoint x: 1141, startPoint y: 479, endPoint x: 719, endPoint y: 42, distance: 606.7
click at [1141, 479] on button "Save and Continue" at bounding box center [1154, 464] width 170 height 35
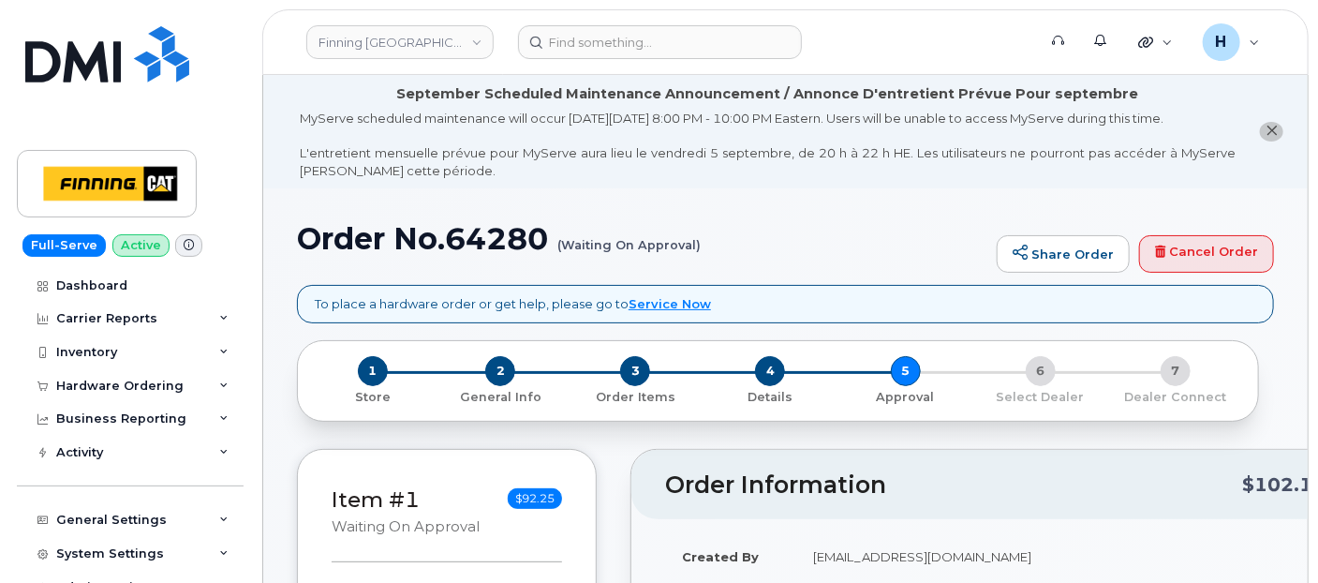
scroll to position [416, 0]
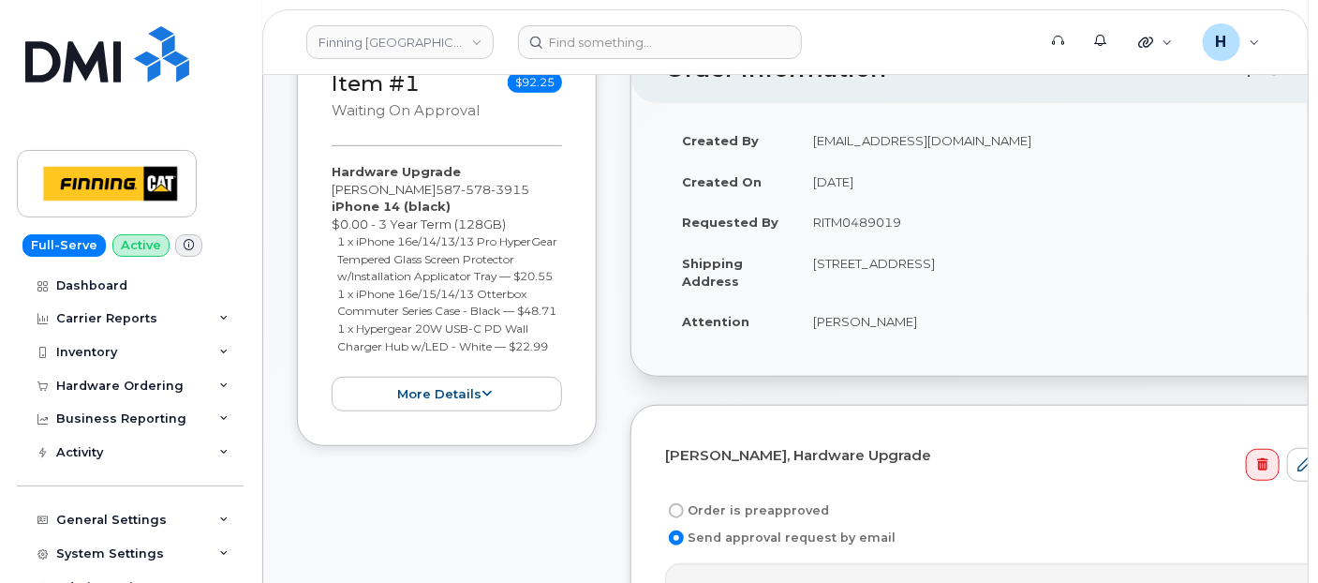
drag, startPoint x: 795, startPoint y: 227, endPoint x: 936, endPoint y: 228, distance: 140.5
click at [936, 228] on td "RITM0489019" at bounding box center [1067, 221] width 543 height 41
copy td "RITM0489019"
click at [768, 499] on label "Order is preapproved" at bounding box center [747, 510] width 164 height 22
click at [684, 503] on input "Order is preapproved" at bounding box center [676, 510] width 15 height 15
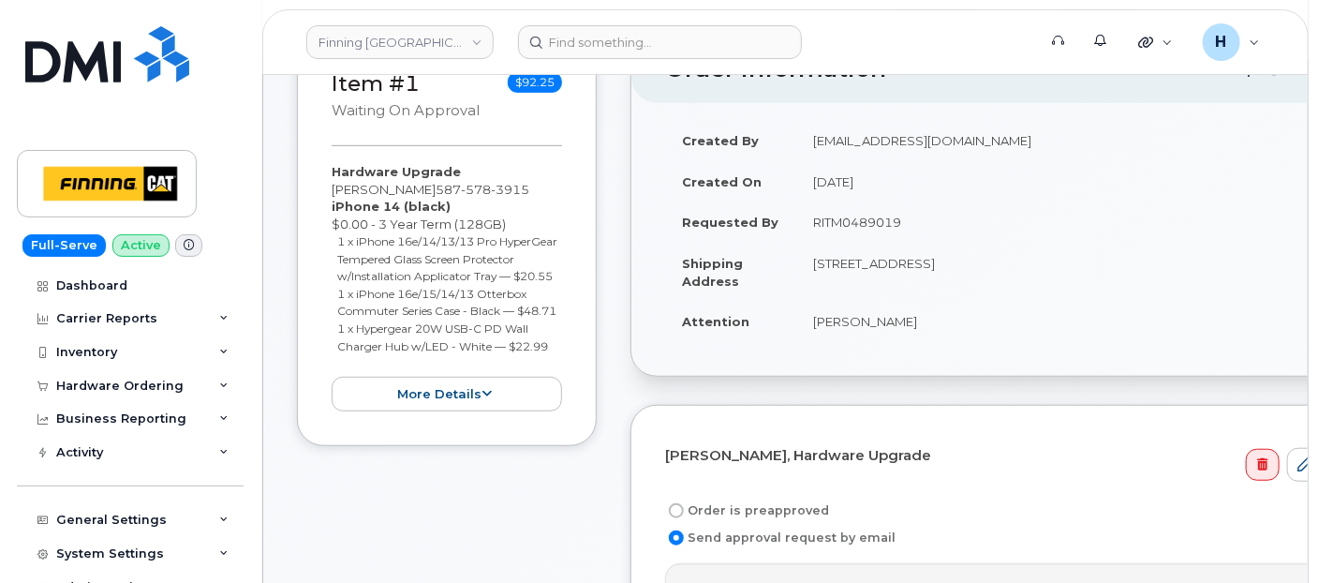
radio input "true"
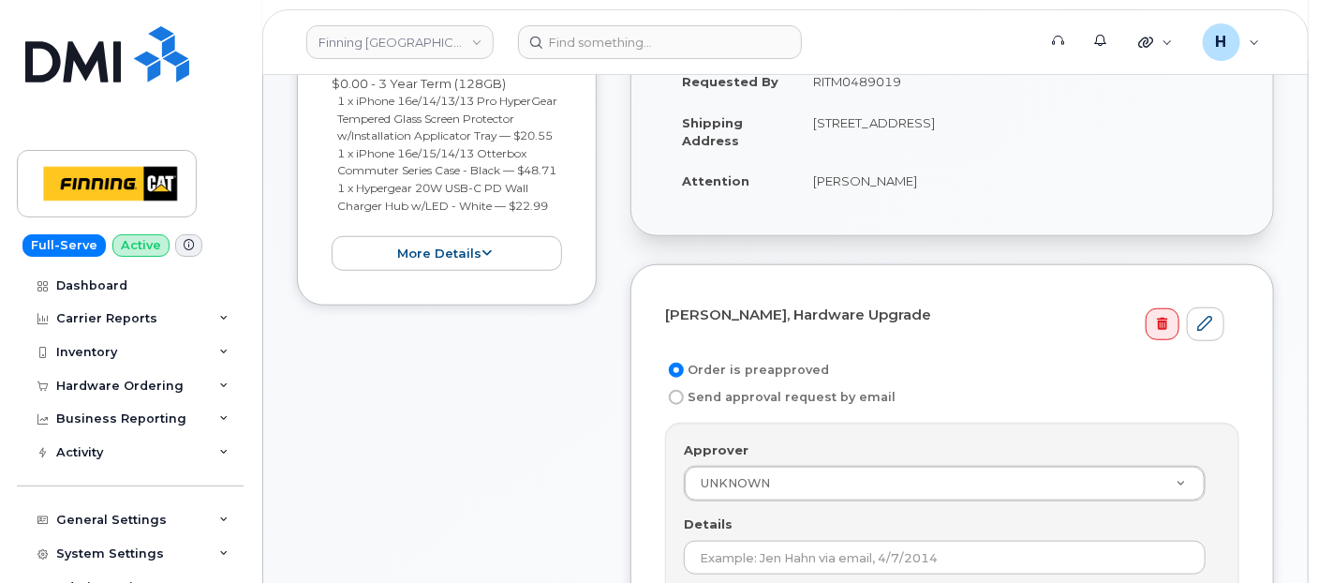
scroll to position [728, 0]
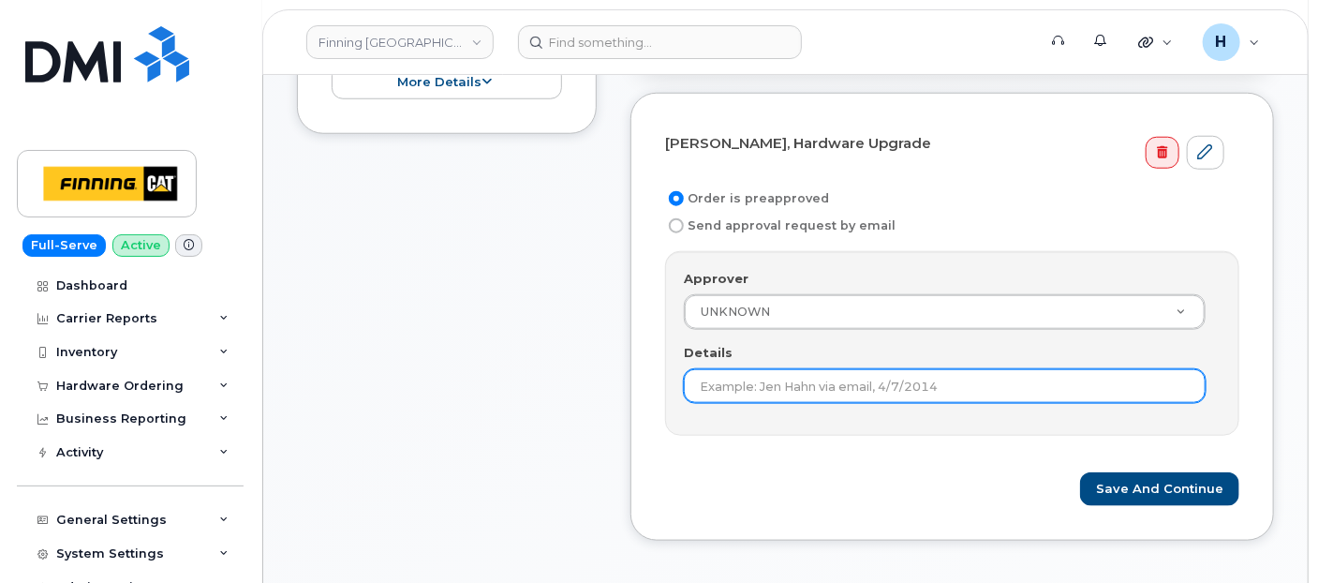
drag, startPoint x: 712, startPoint y: 393, endPoint x: 732, endPoint y: 394, distance: 20.6
click at [712, 392] on input "Details" at bounding box center [945, 386] width 522 height 34
paste input "RITM0489019"
type input "RITM0489019"
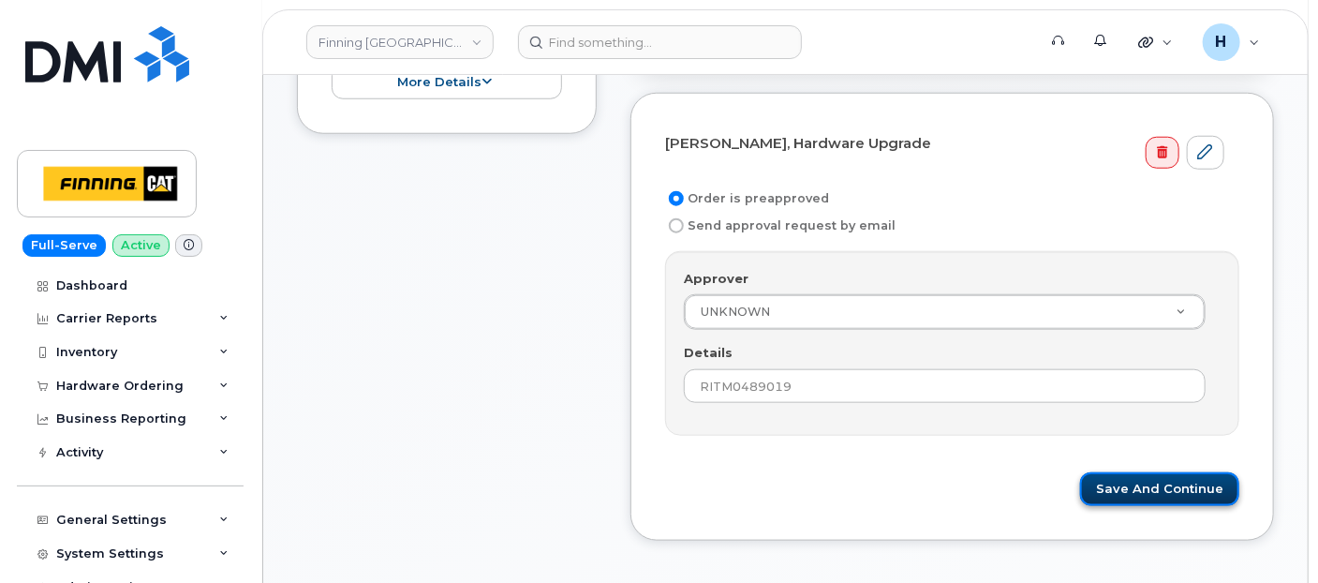
click at [1188, 487] on button "Save and Continue" at bounding box center [1159, 489] width 159 height 35
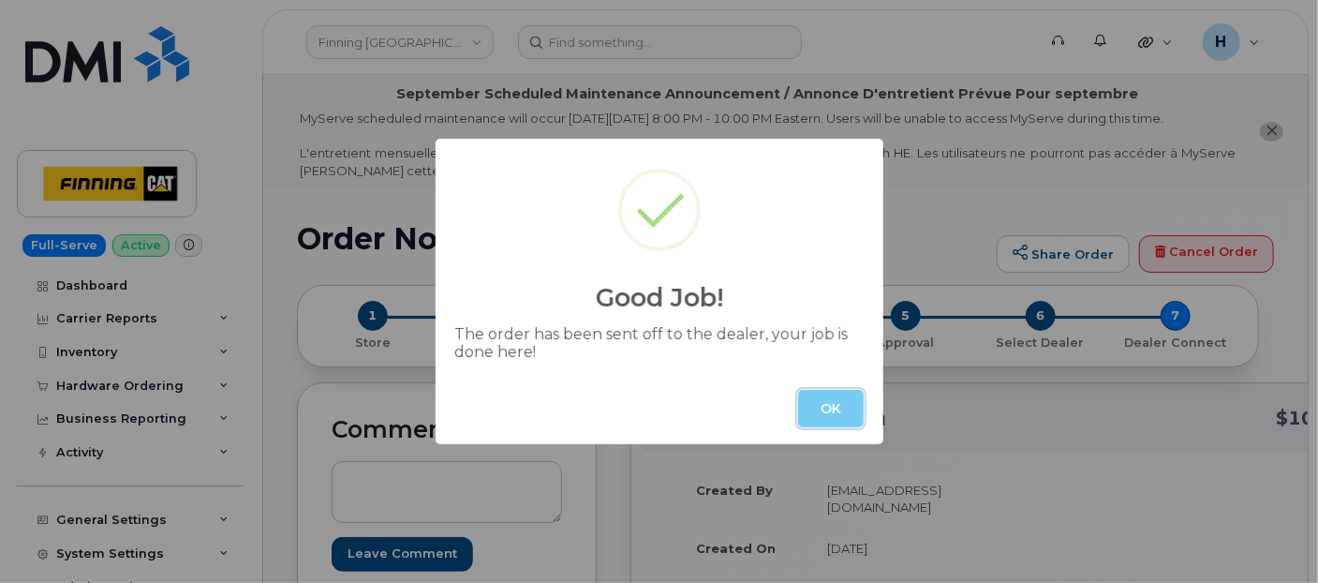
click at [840, 409] on button "OK" at bounding box center [831, 408] width 66 height 37
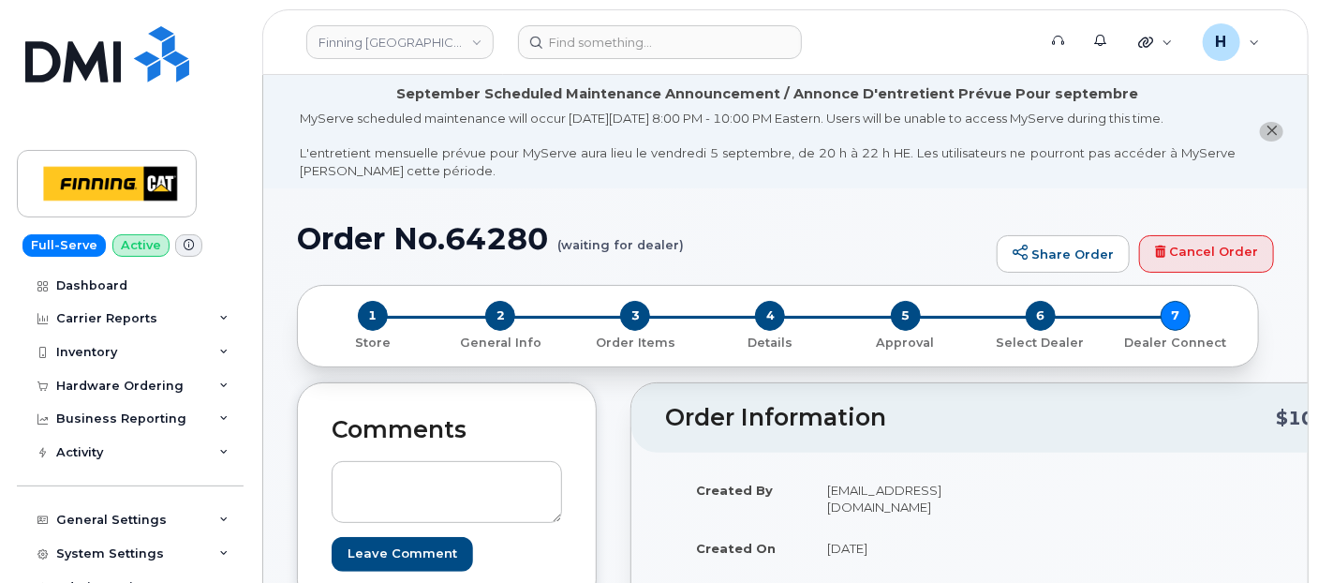
click at [503, 250] on h1 "Order No.64280 (waiting for dealer)" at bounding box center [642, 238] width 690 height 33
copy h1 "64280"
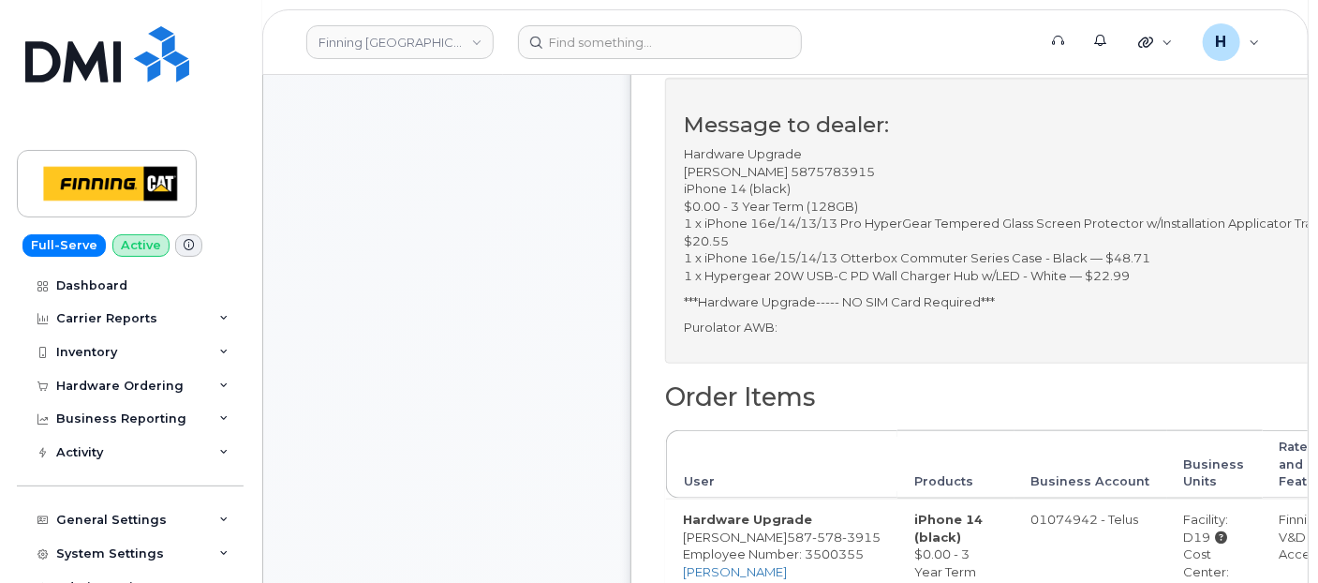
scroll to position [832, 0]
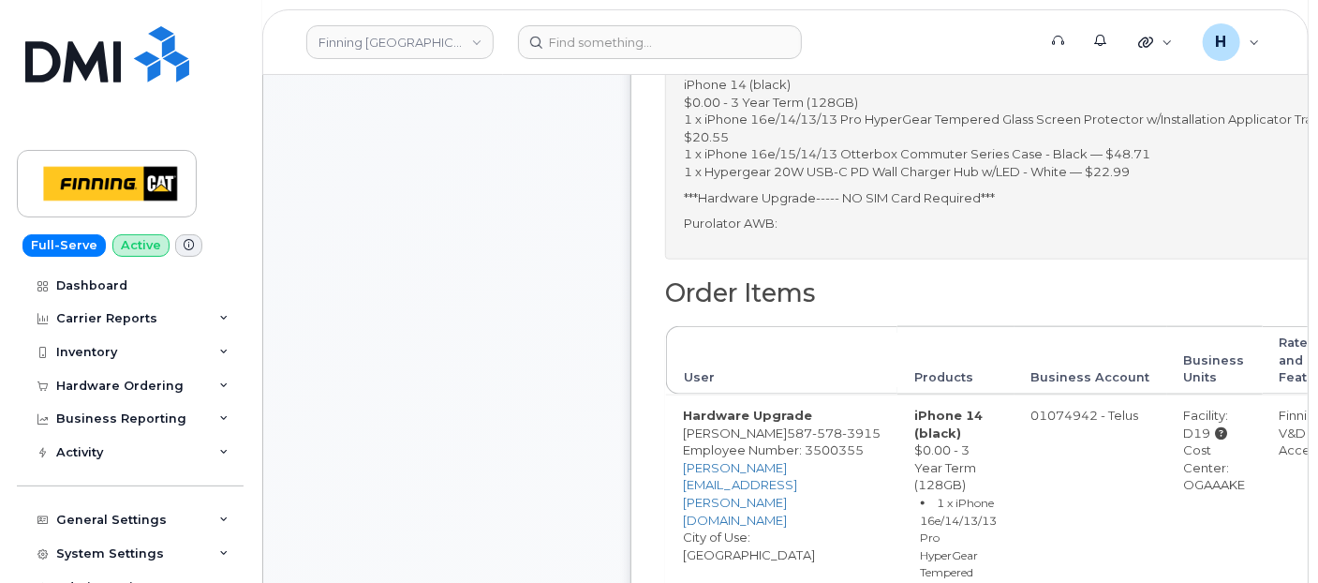
drag, startPoint x: 1160, startPoint y: 489, endPoint x: 1232, endPoint y: 494, distance: 72.3
drag, startPoint x: 1232, startPoint y: 494, endPoint x: 1219, endPoint y: 490, distance: 13.9
click at [1196, 476] on div "Cost Center: OGAAAKE" at bounding box center [1215, 467] width 62 height 52
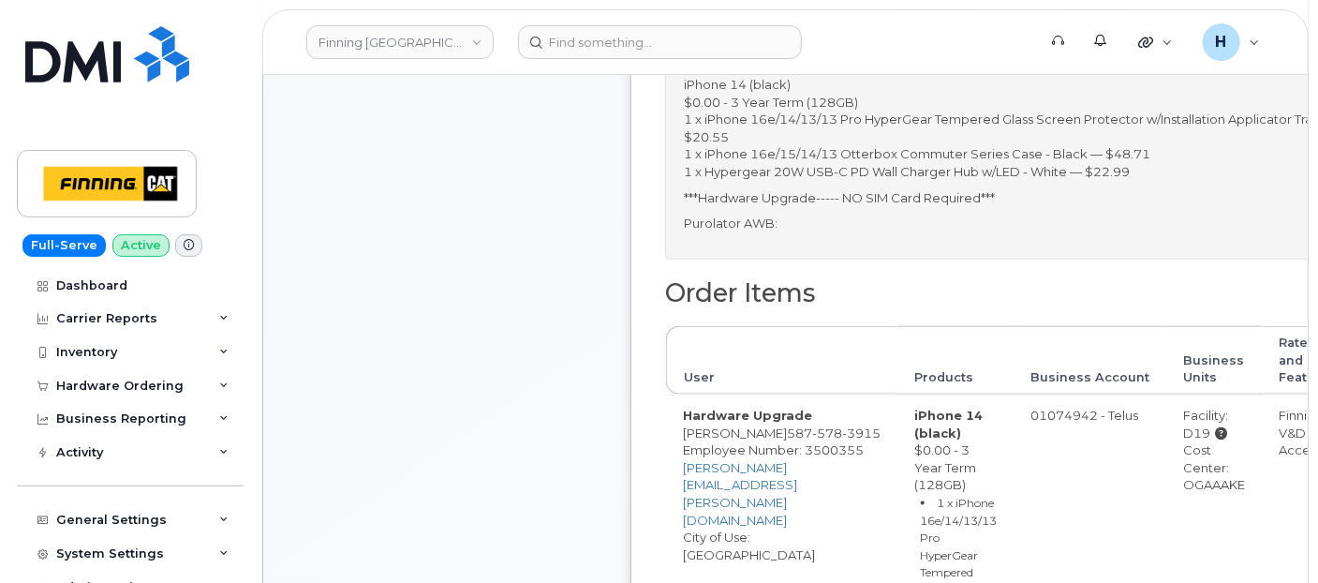
click at [1196, 476] on div "Cost Center: OGAAAKE" at bounding box center [1215, 467] width 62 height 52
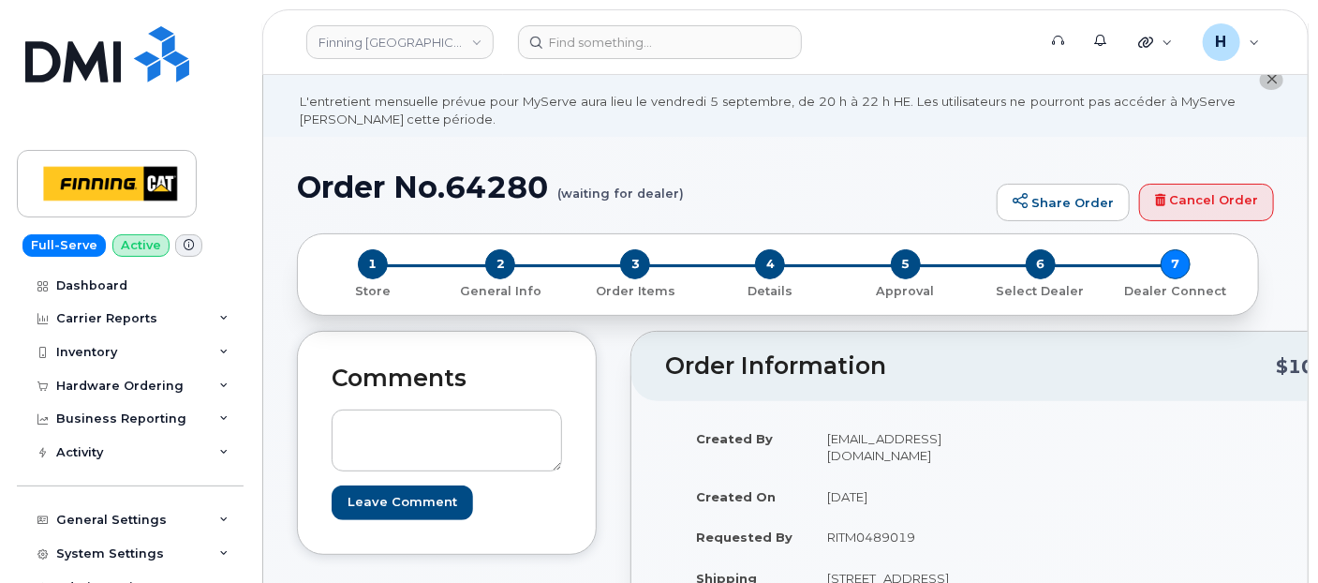
scroll to position [0, 0]
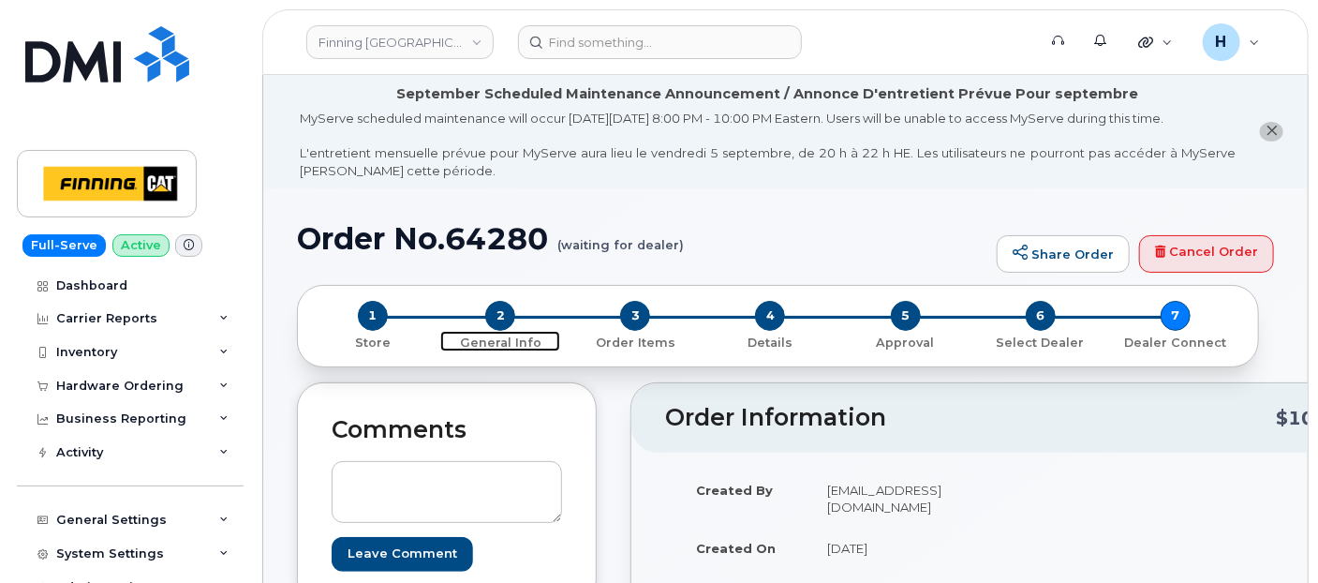
click at [499, 314] on span "2" at bounding box center [500, 316] width 30 height 30
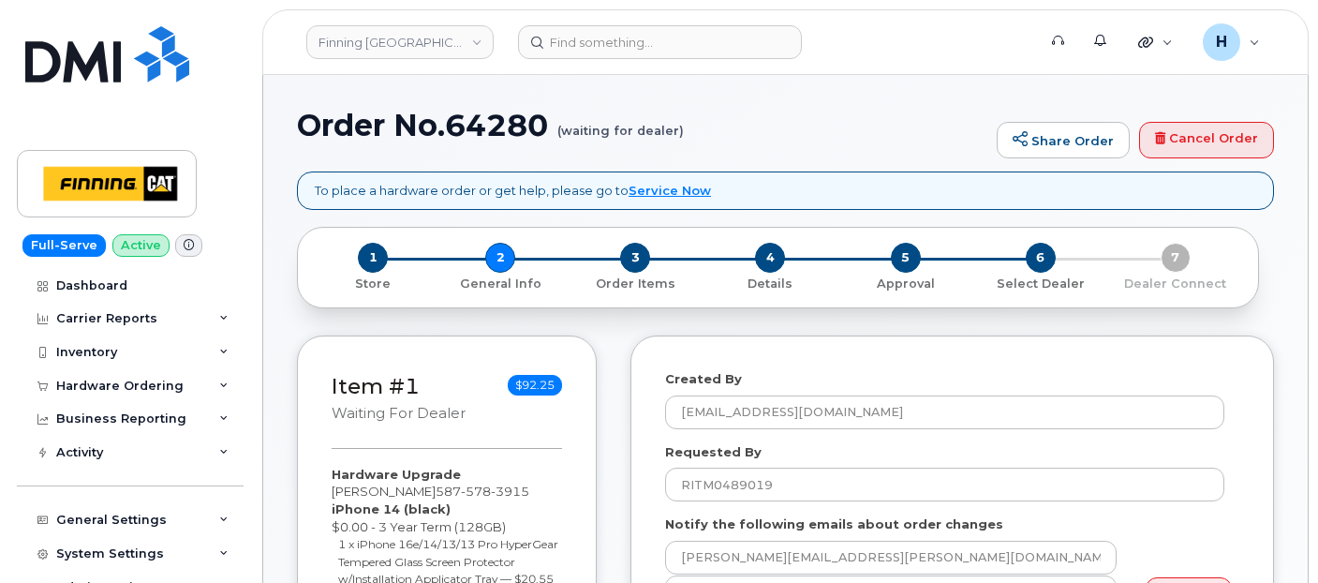
select select
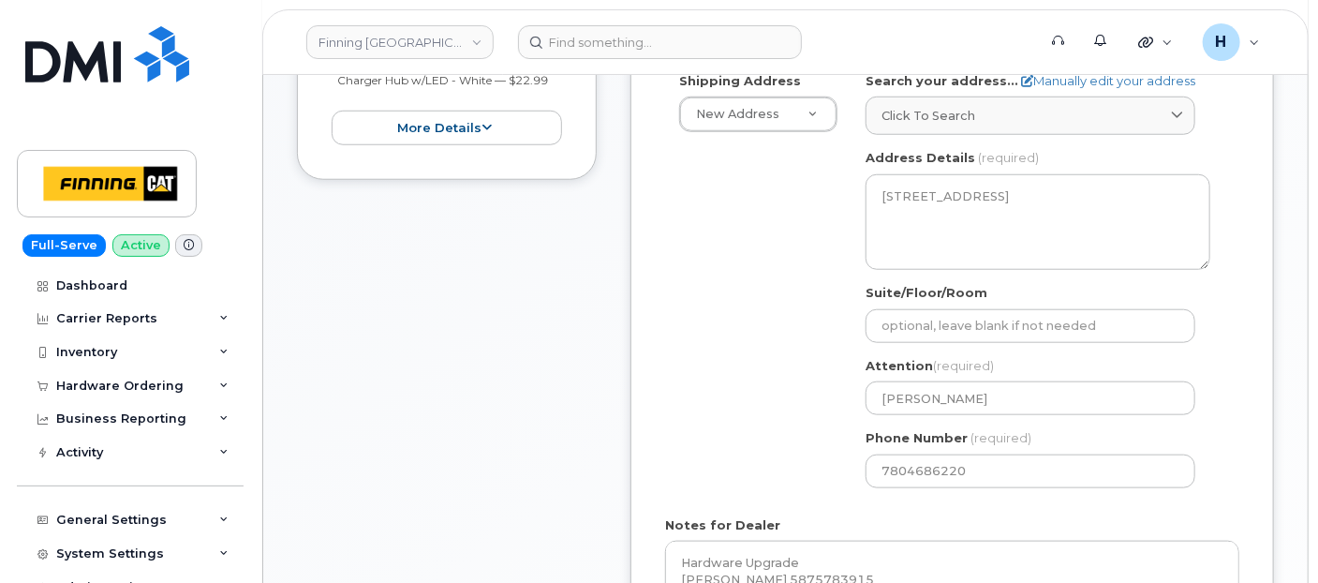
scroll to position [832, 0]
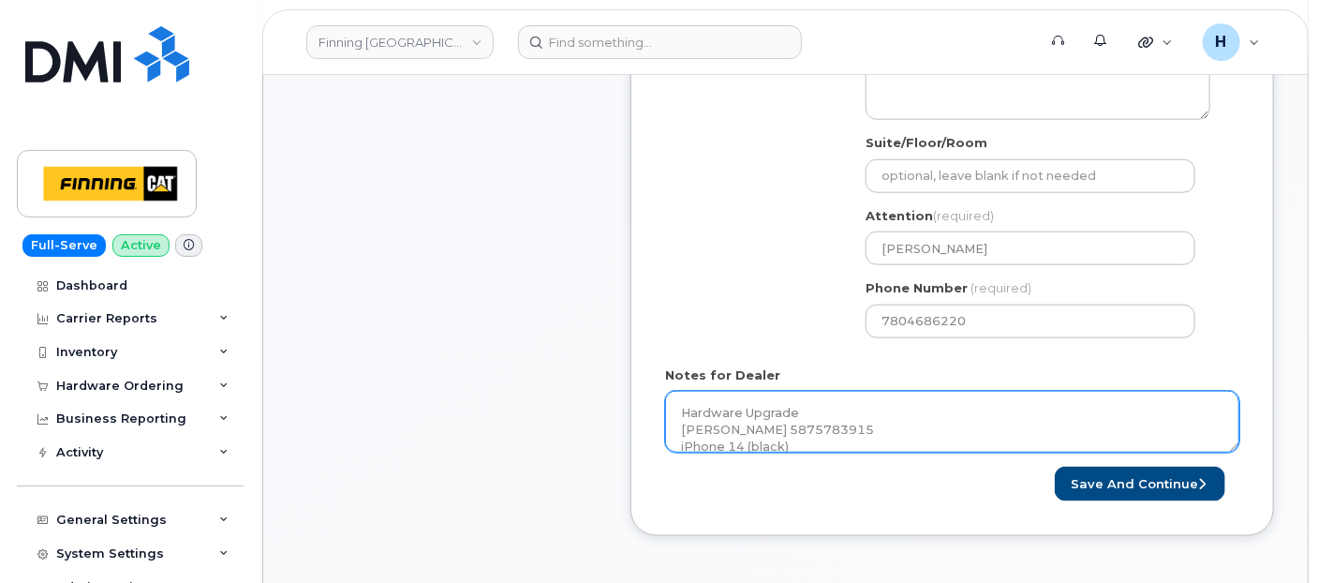
click at [822, 409] on textarea "Hardware Upgrade Matthew Graham 5875783915 iPhone 14 (black) $0.00 - 3 Year Ter…" at bounding box center [952, 422] width 574 height 62
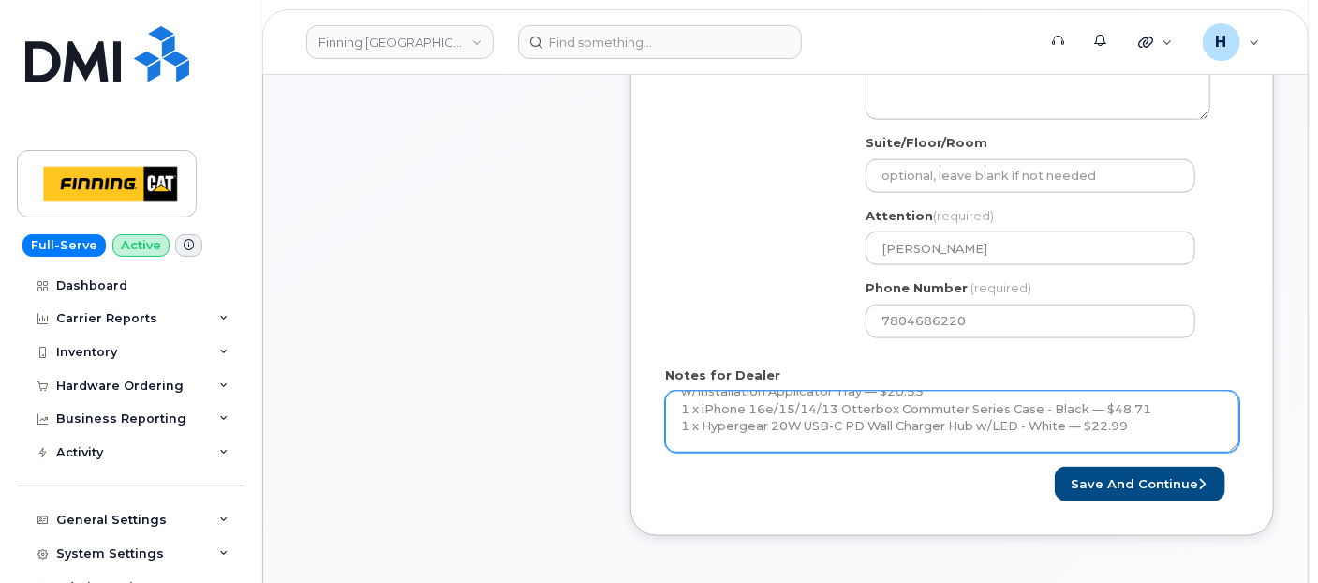
scroll to position [170, 0]
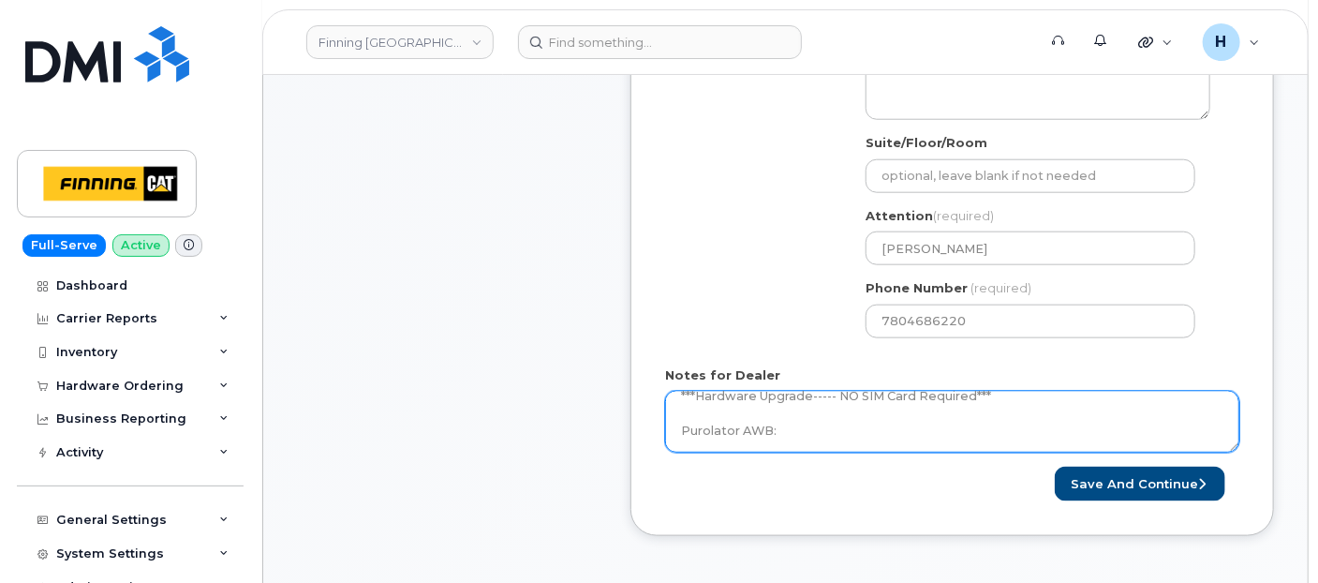
click at [822, 409] on textarea "Hardware Upgrade Matthew Graham 5875783915 iPhone 14 (black) $0.00 - 3 Year Ter…" at bounding box center [952, 422] width 574 height 62
click at [822, 421] on textarea "Hardware Upgrade Matthew Graham 5875783915 iPhone 14 (black) $0.00 - 3 Year Ter…" at bounding box center [952, 422] width 574 height 62
paste textarea "335651167892"
type textarea "Hardware Upgrade Matthew Graham 5875783915 iPhone 14 (black) $0.00 - 3 Year Ter…"
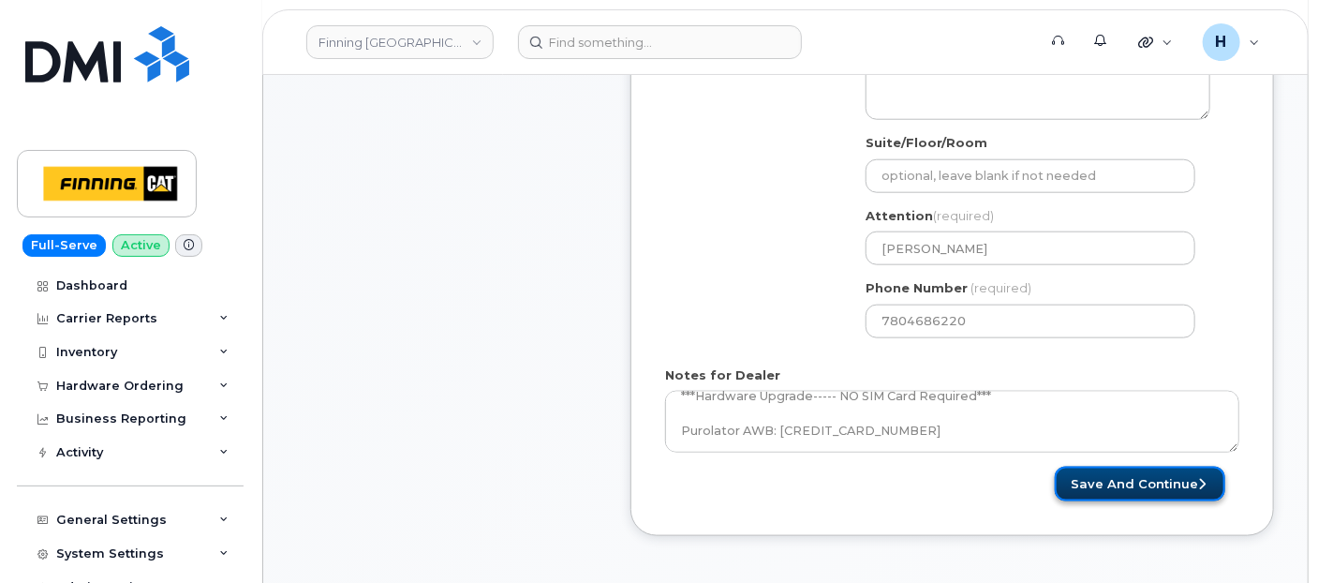
click at [1137, 473] on button "Save and Continue" at bounding box center [1140, 483] width 170 height 35
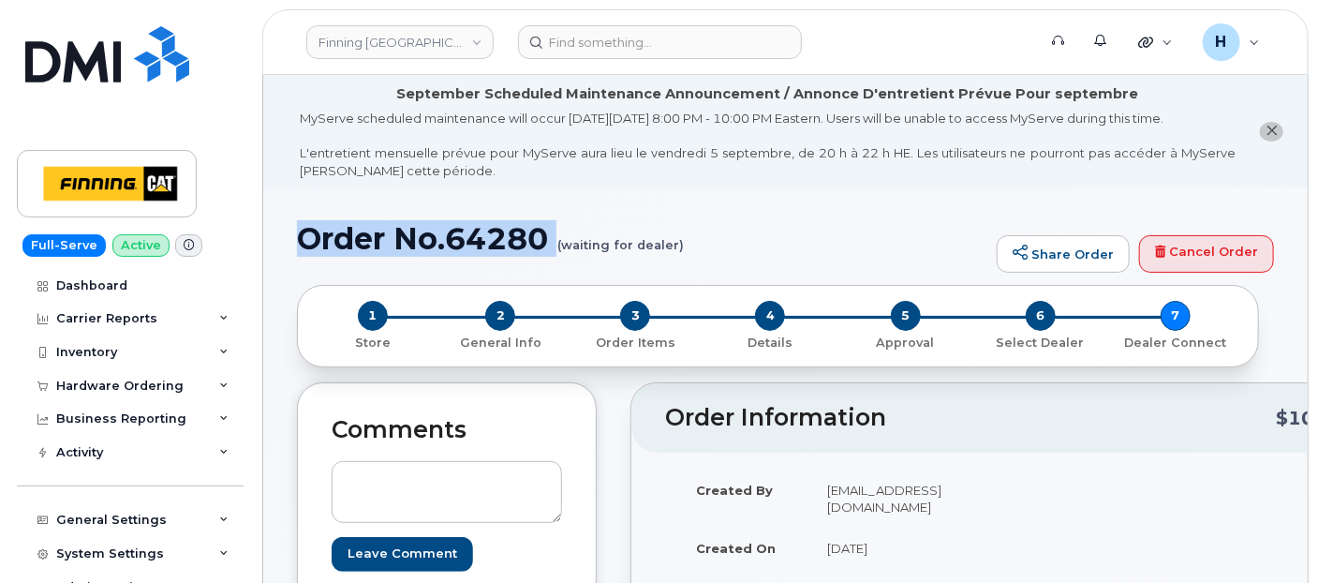
drag, startPoint x: 303, startPoint y: 250, endPoint x: 548, endPoint y: 259, distance: 245.6
click at [548, 259] on div "Order No.64280 (waiting for dealer) Share Order Cancel Order" at bounding box center [785, 253] width 977 height 63
copy h1 "Order No.64280"
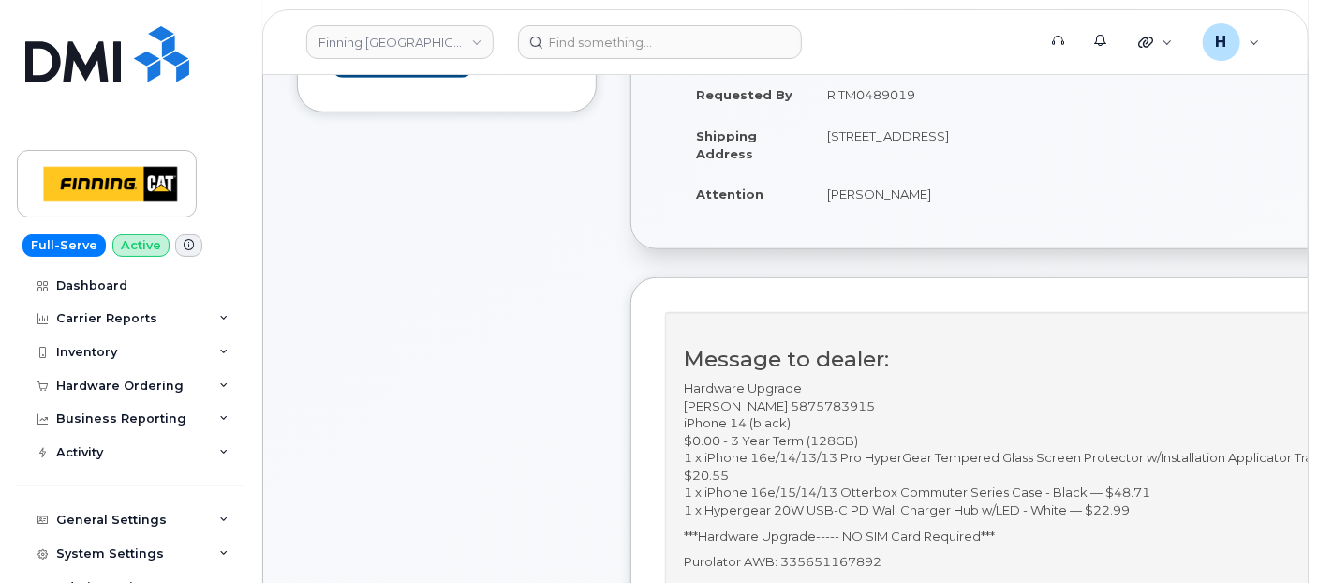
scroll to position [520, 0]
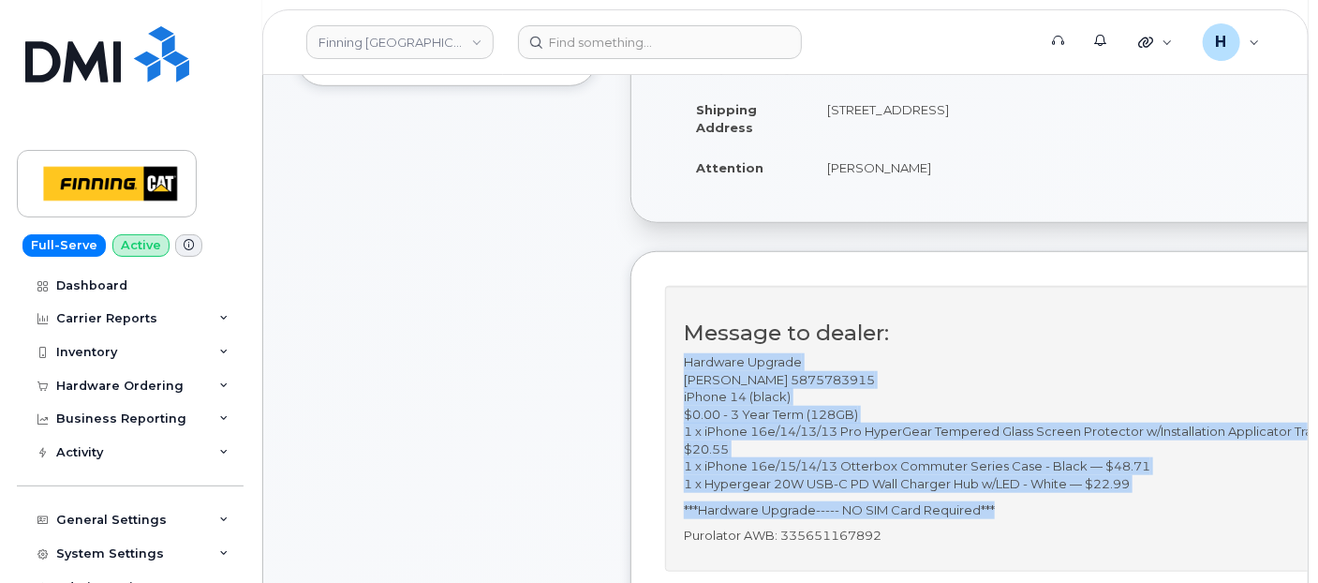
drag, startPoint x: 674, startPoint y: 361, endPoint x: 1048, endPoint y: 499, distance: 398.6
click at [1048, 499] on div "Message to dealer: Hardware Upgrade [PERSON_NAME] 5875783915 iPhone 14 (black) …" at bounding box center [1012, 429] width 694 height 286
copy div "Hardware Upgrade [PERSON_NAME] 5875783915 iPhone 14 (black) $0.00 - 3 Year Term…"
